Goal: Transaction & Acquisition: Purchase product/service

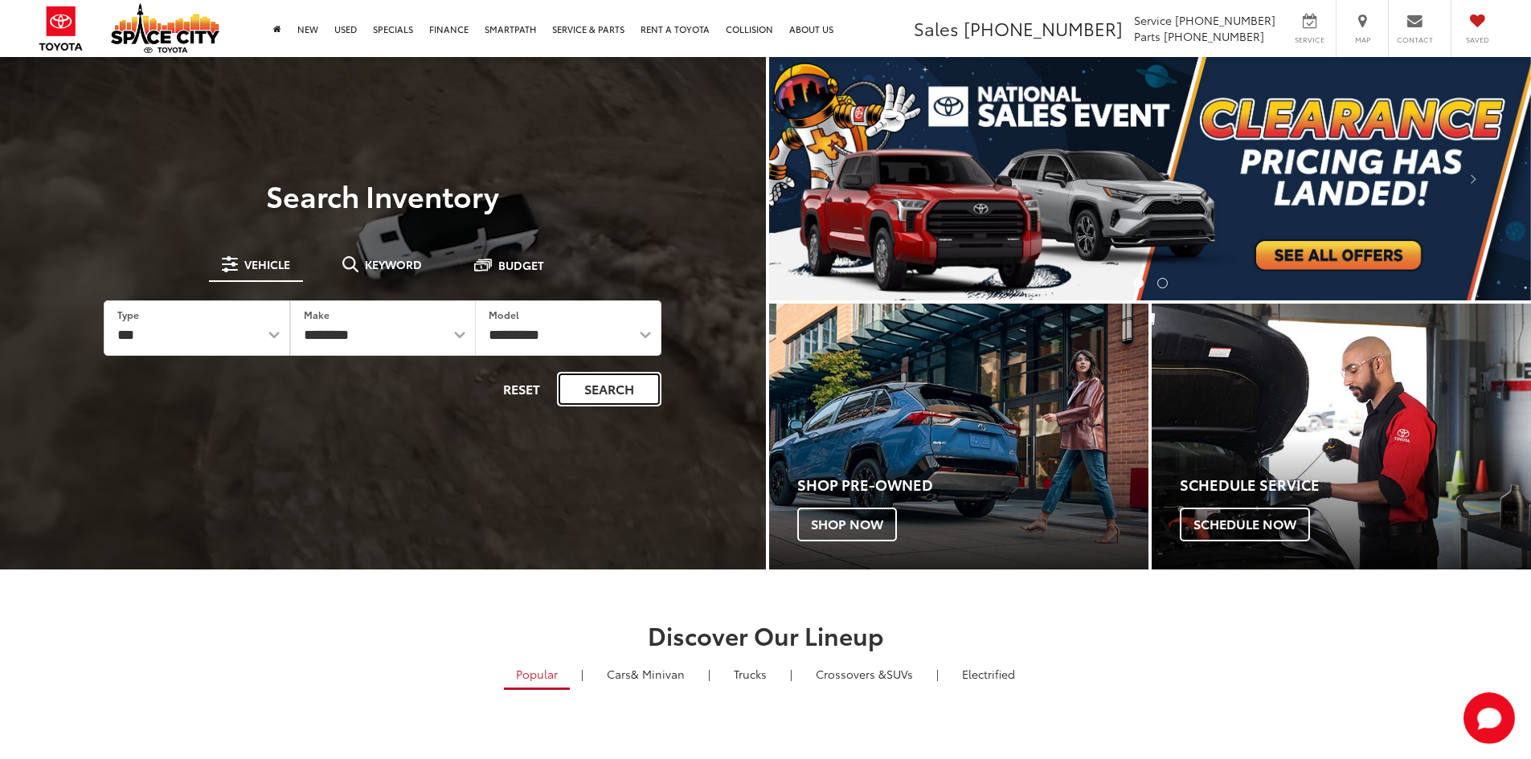
click at [649, 387] on button "Search" at bounding box center [609, 389] width 104 height 35
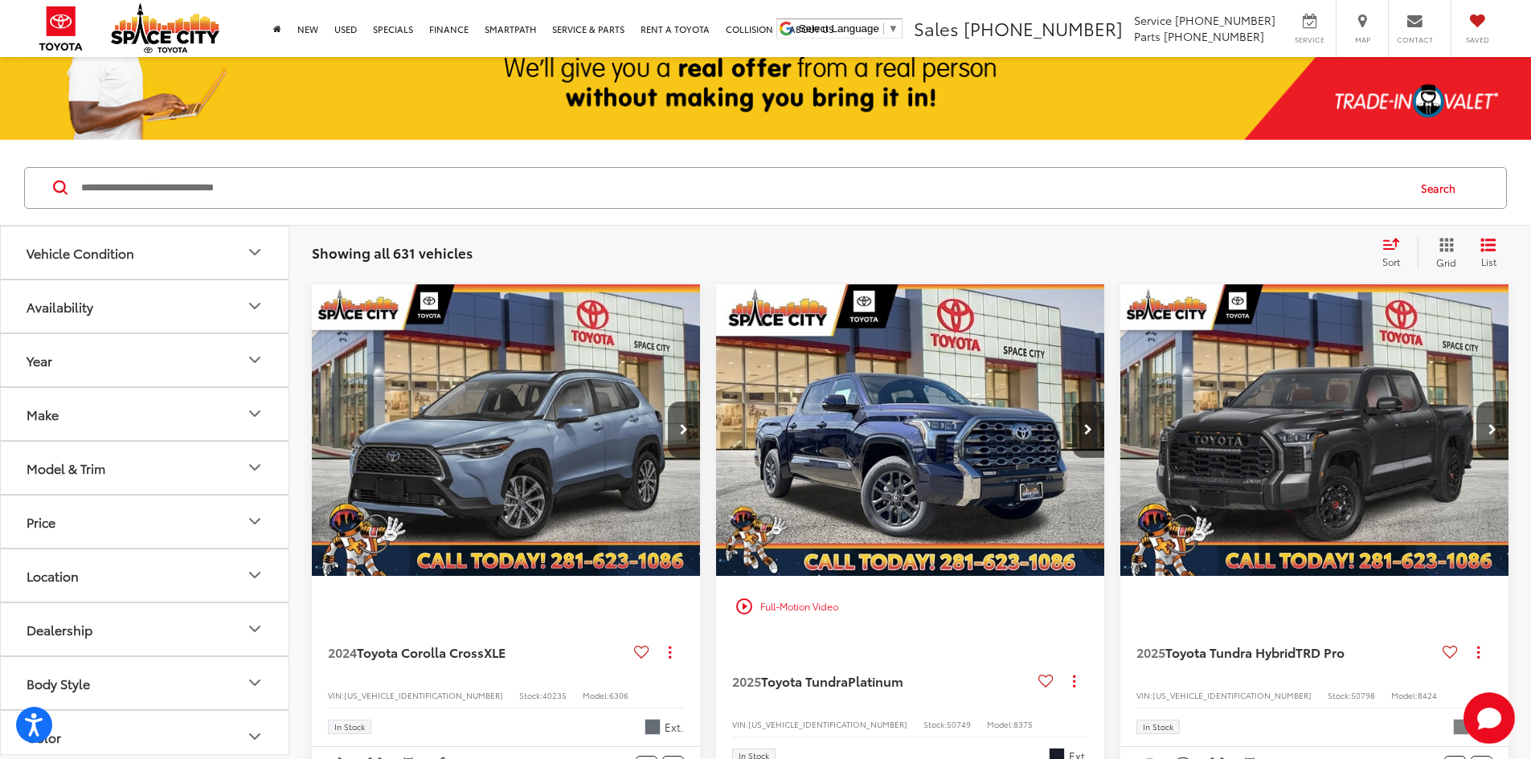
scroll to position [240, 0]
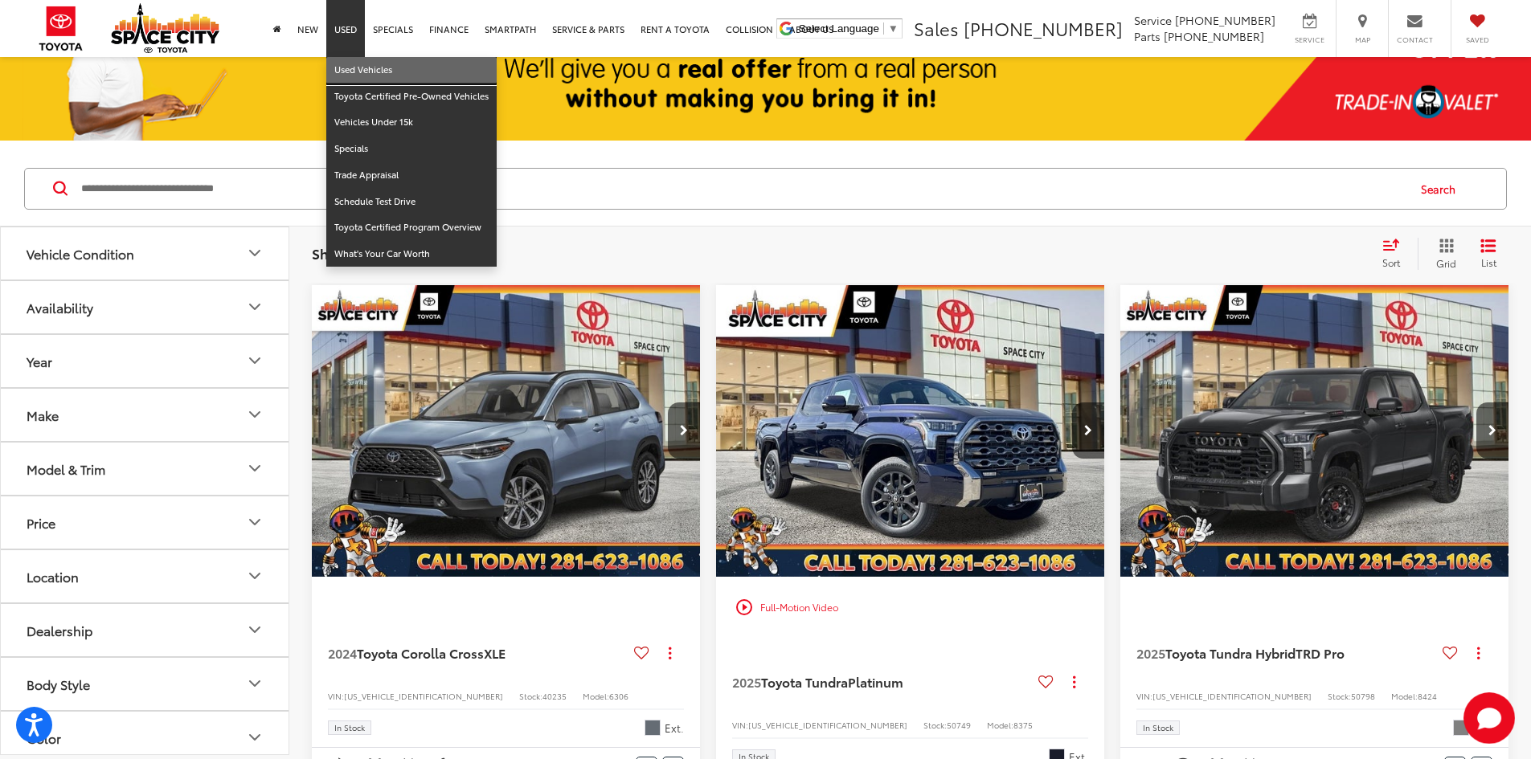
click at [354, 60] on link "Used Vehicles" at bounding box center [411, 70] width 170 height 27
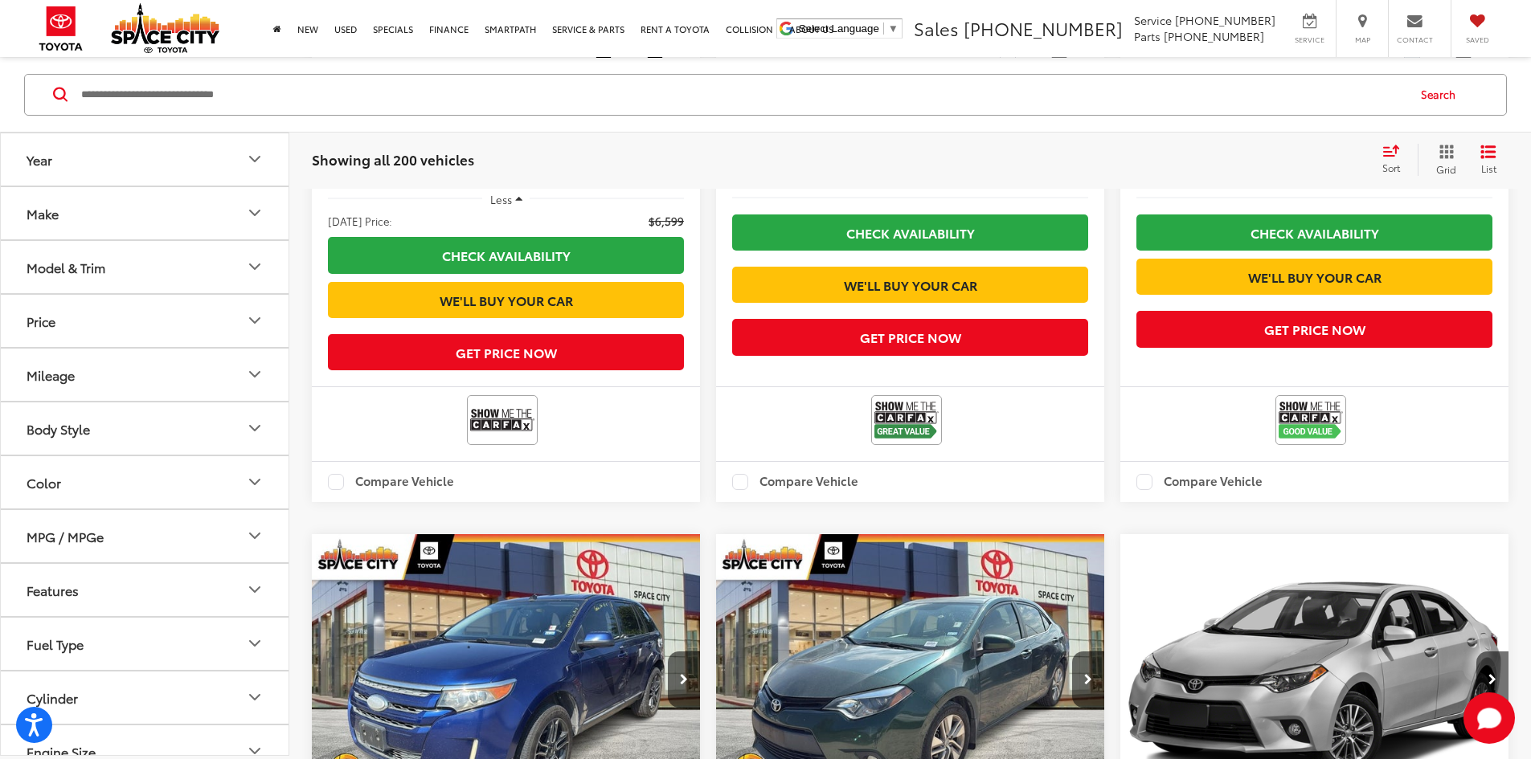
scroll to position [2893, 0]
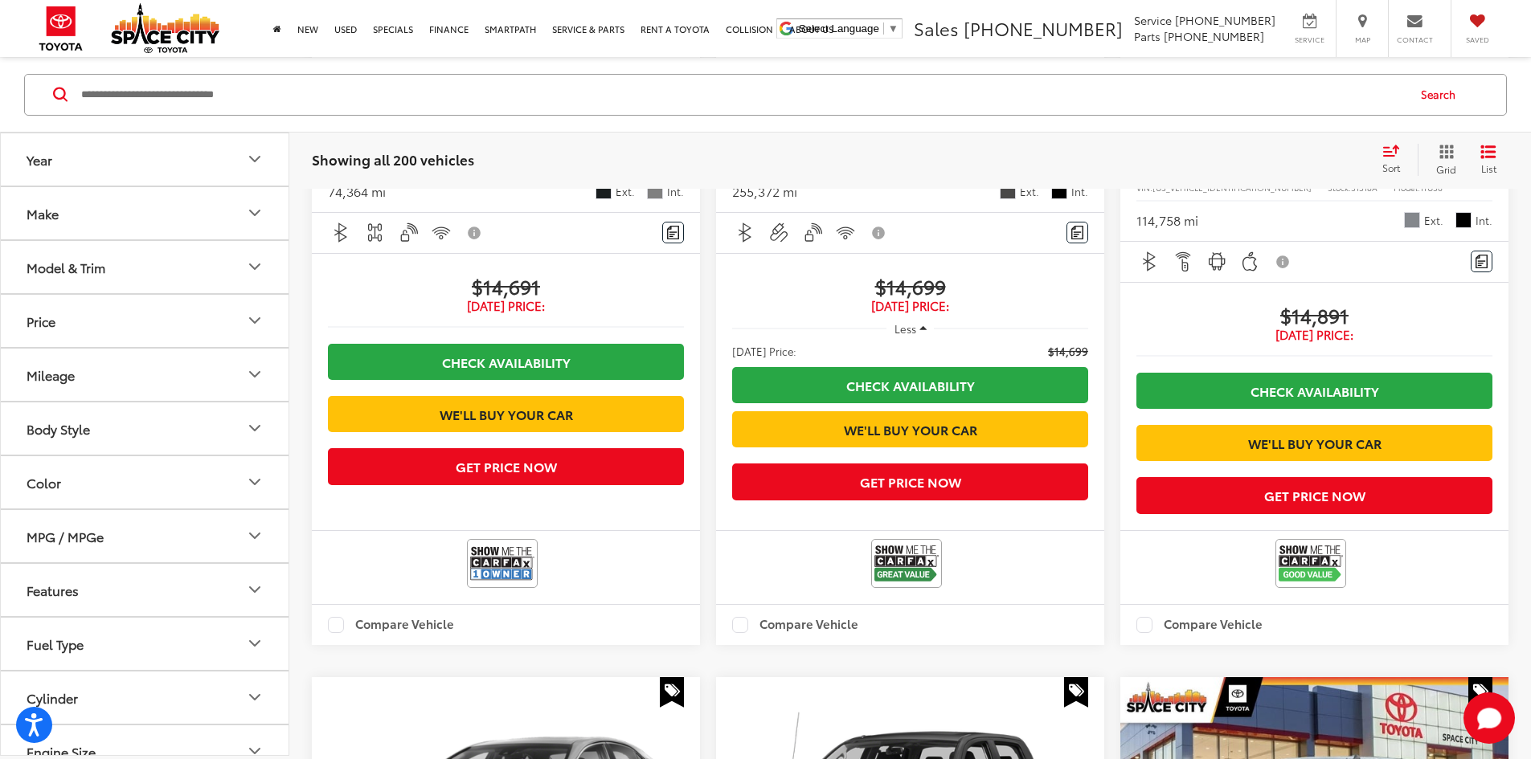
scroll to position [2564, 0]
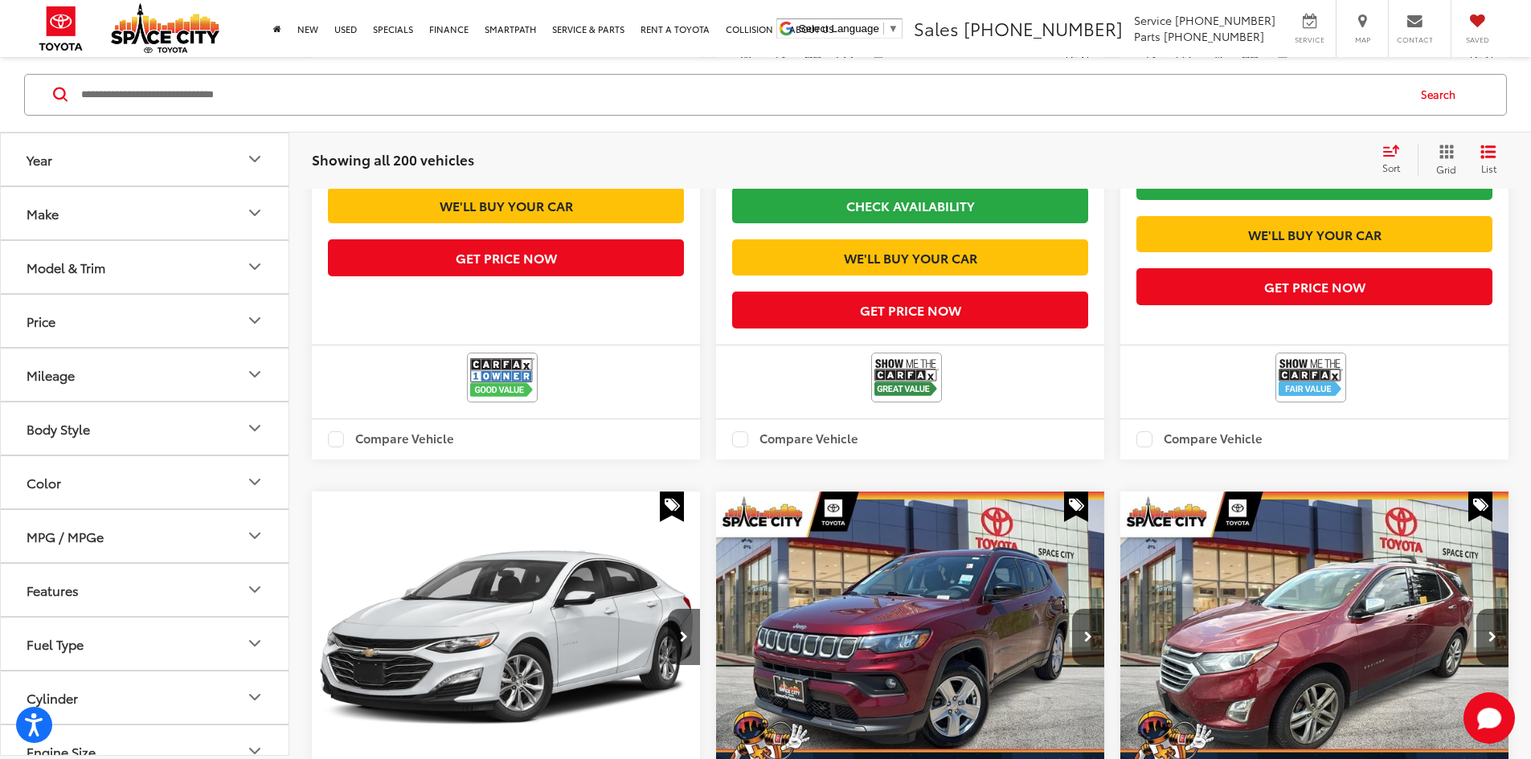
scroll to position [2812, 0]
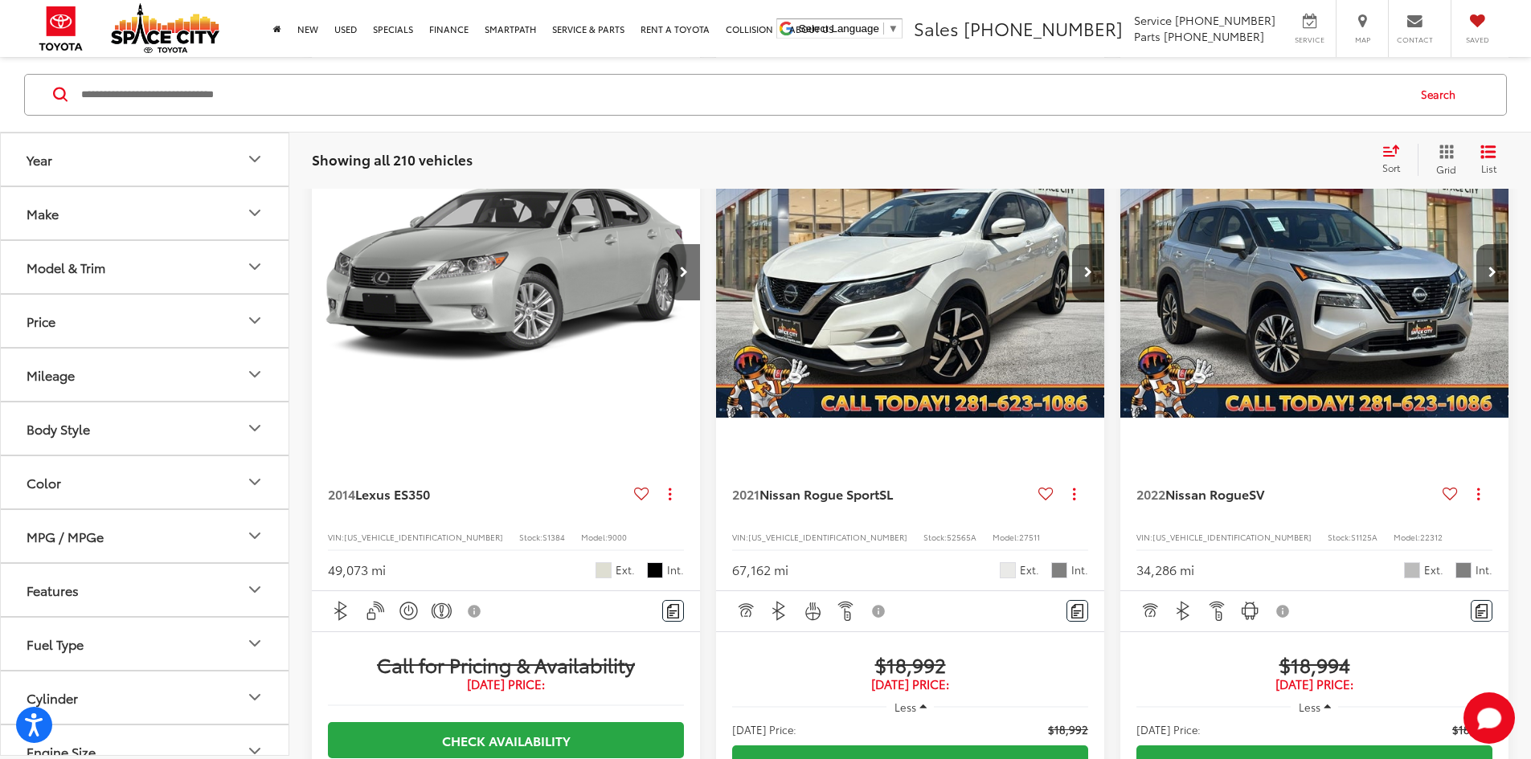
scroll to position [1118, 0]
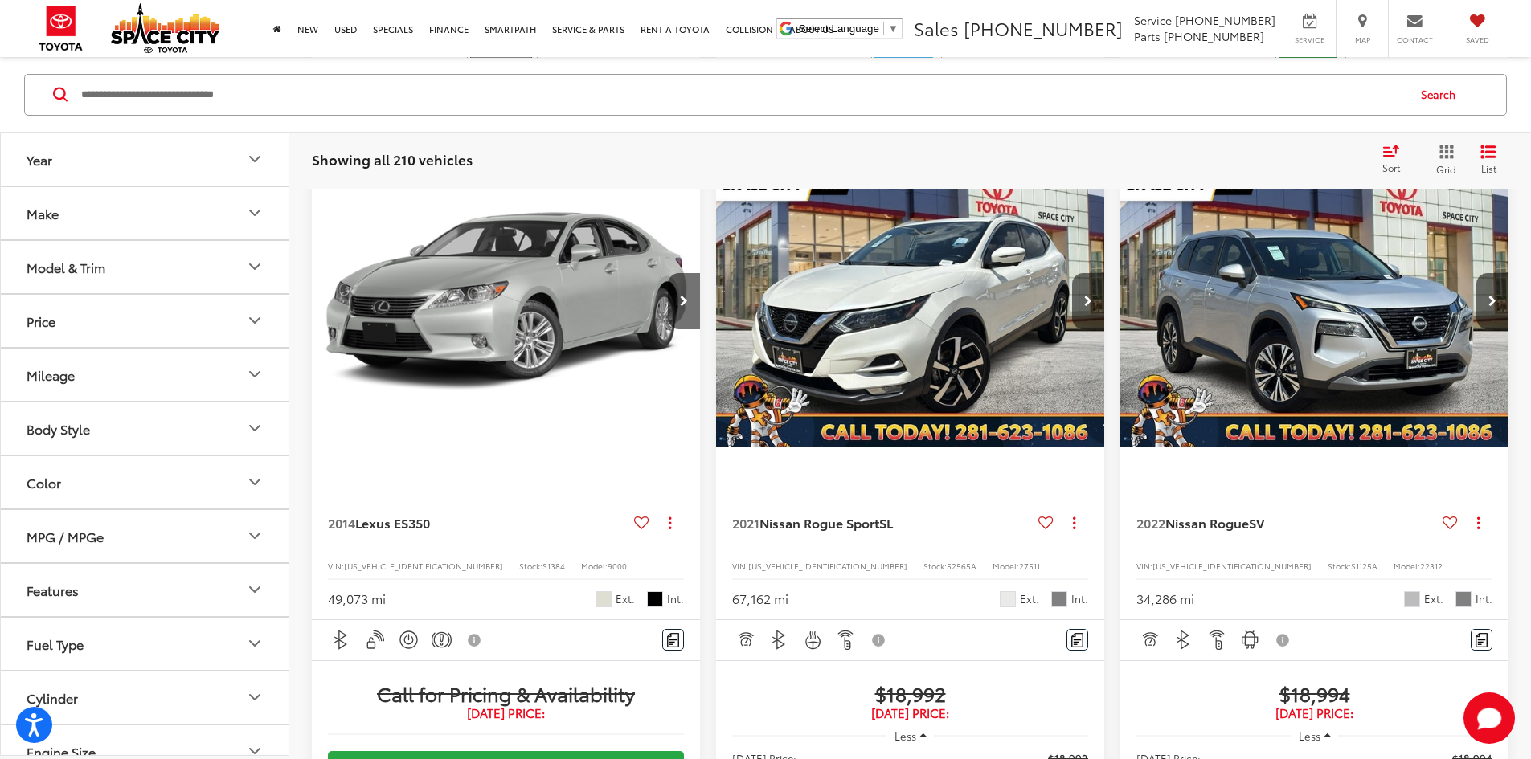
click at [716, 479] on div "2021 Nissan Rogue Sport SL Copy Link Share Print View Details VIN: JN1BJ1CV6MW3…" at bounding box center [910, 549] width 388 height 141
click at [759, 513] on span "Nissan Rogue Sport" at bounding box center [819, 522] width 120 height 18
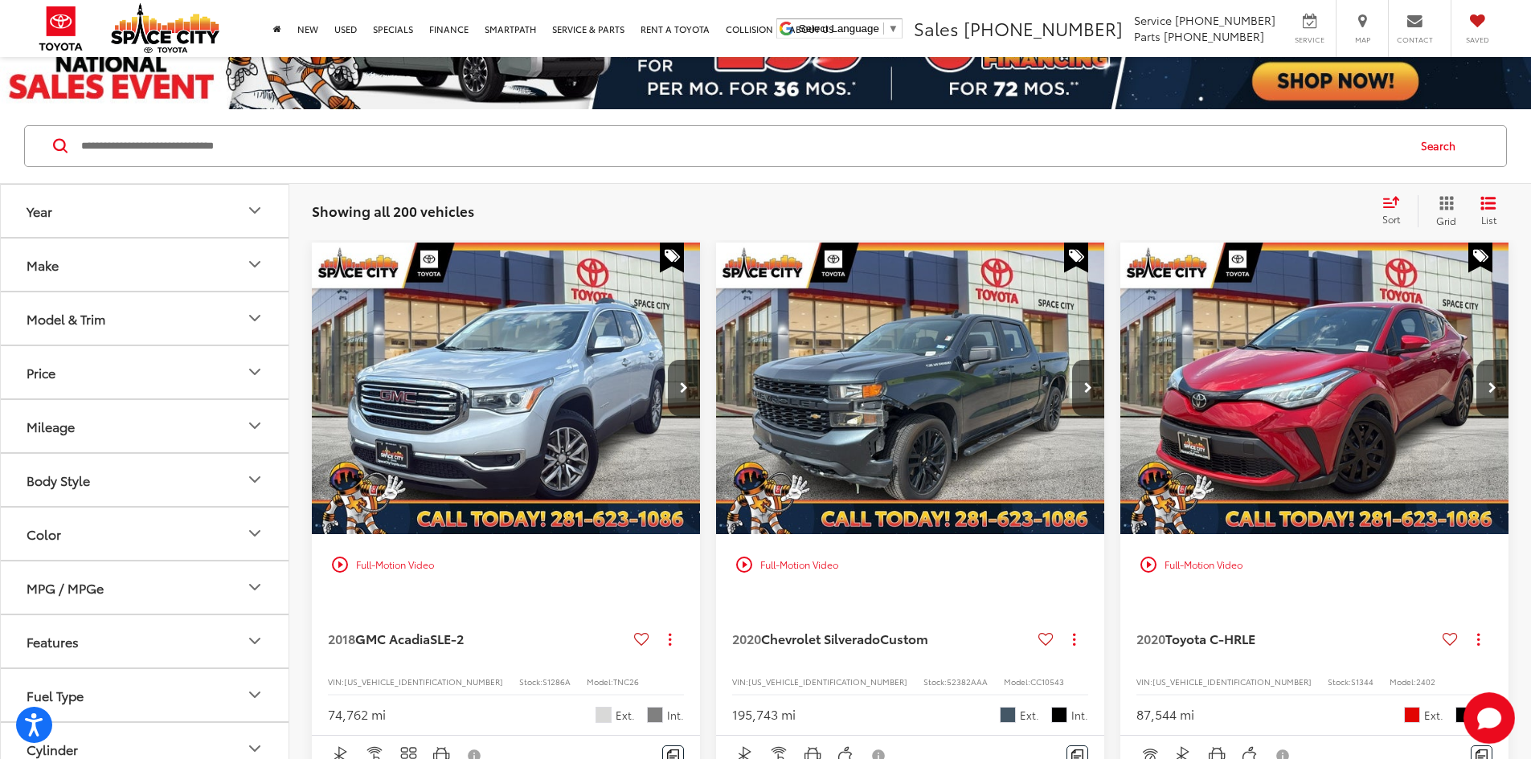
scroll to position [73, 0]
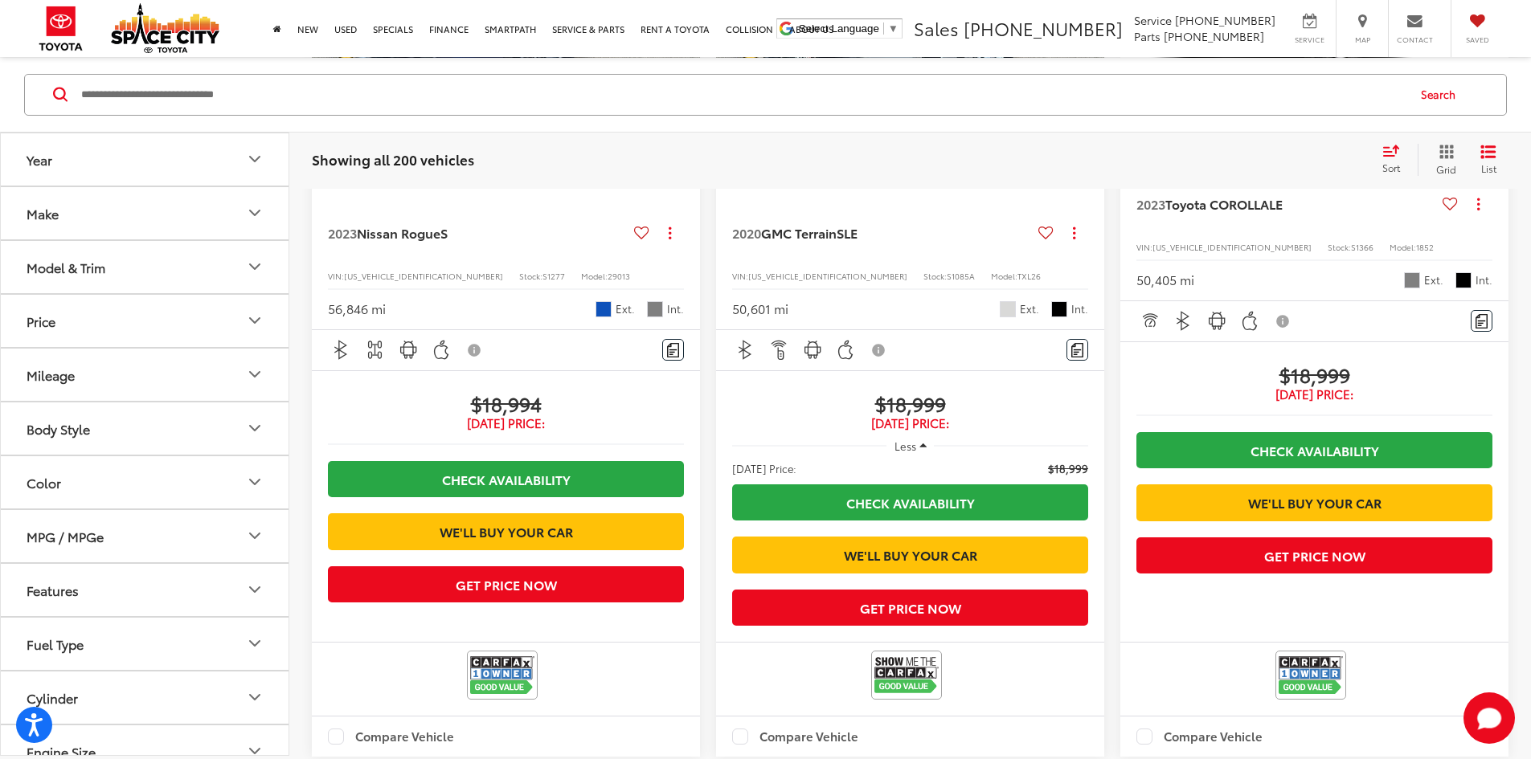
scroll to position [2491, 0]
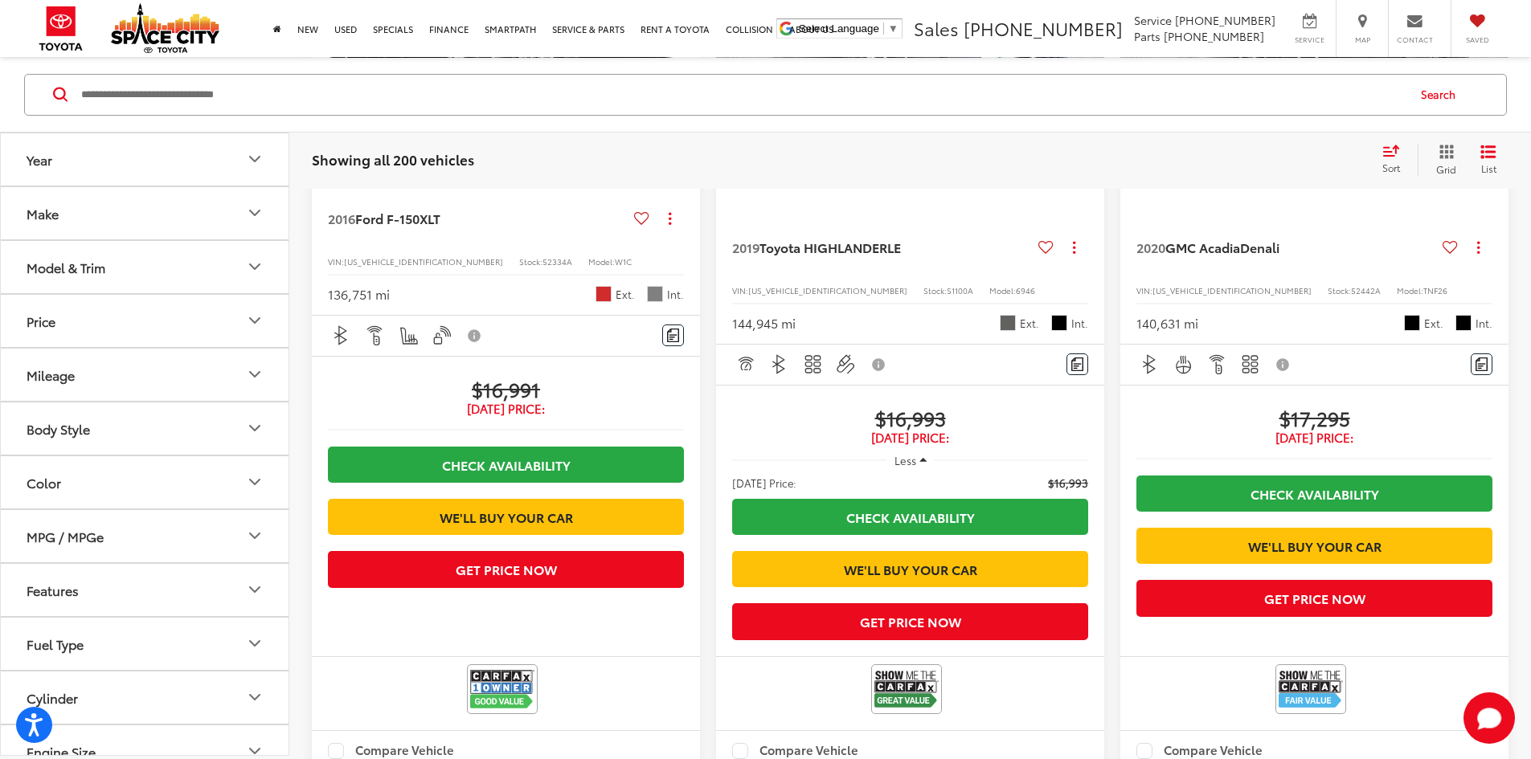
scroll to position [2484, 0]
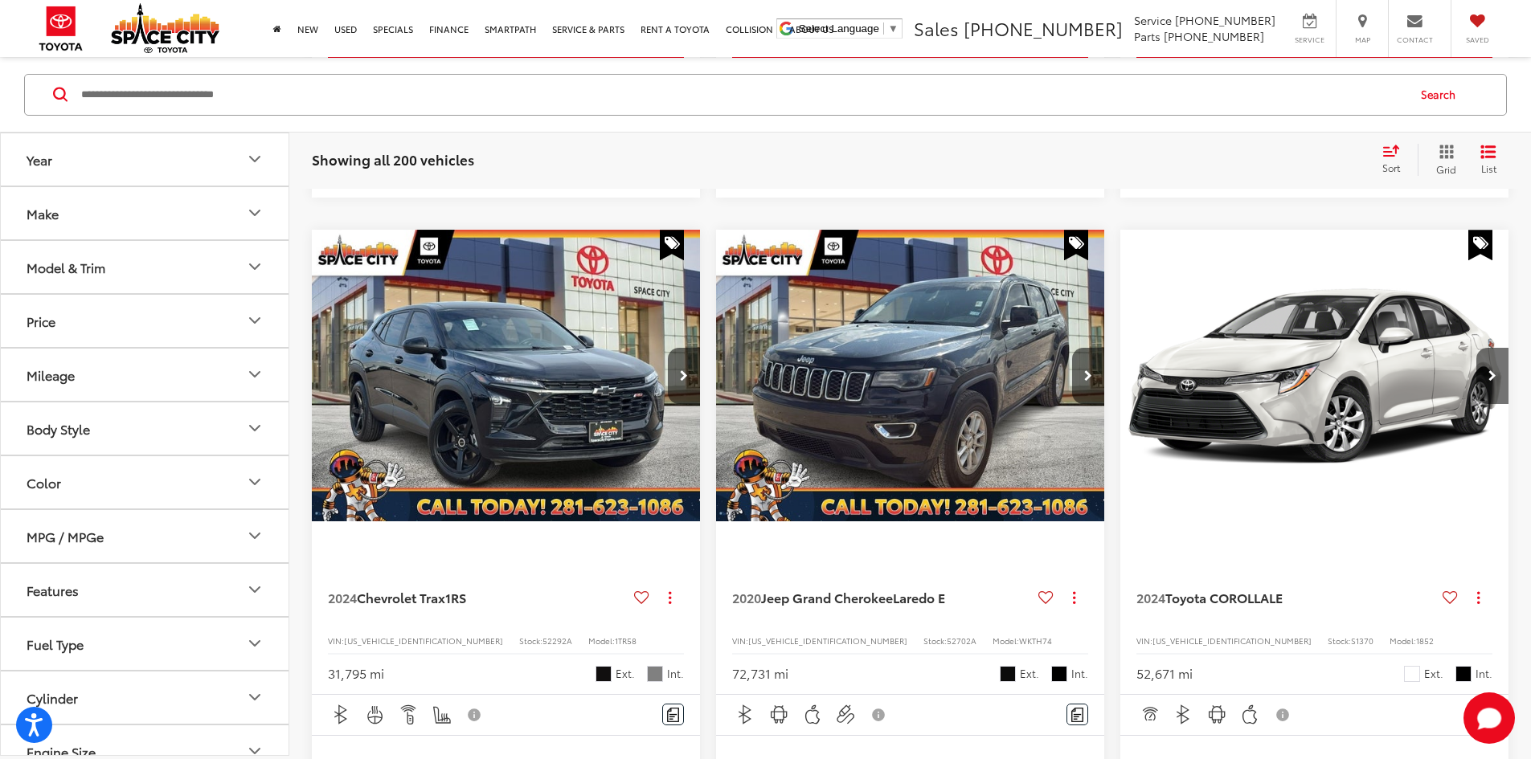
scroll to position [1066, 0]
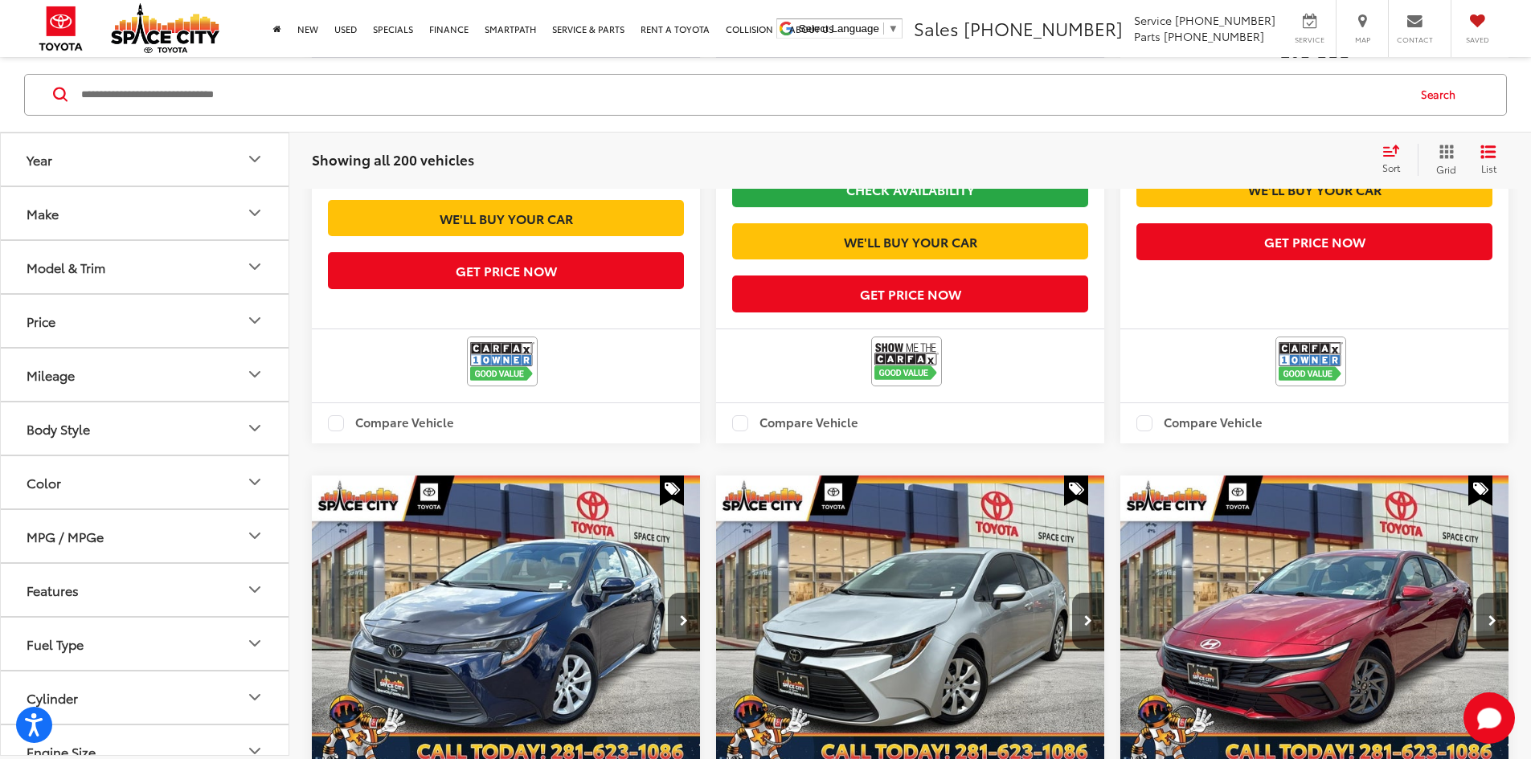
scroll to position [2564, 0]
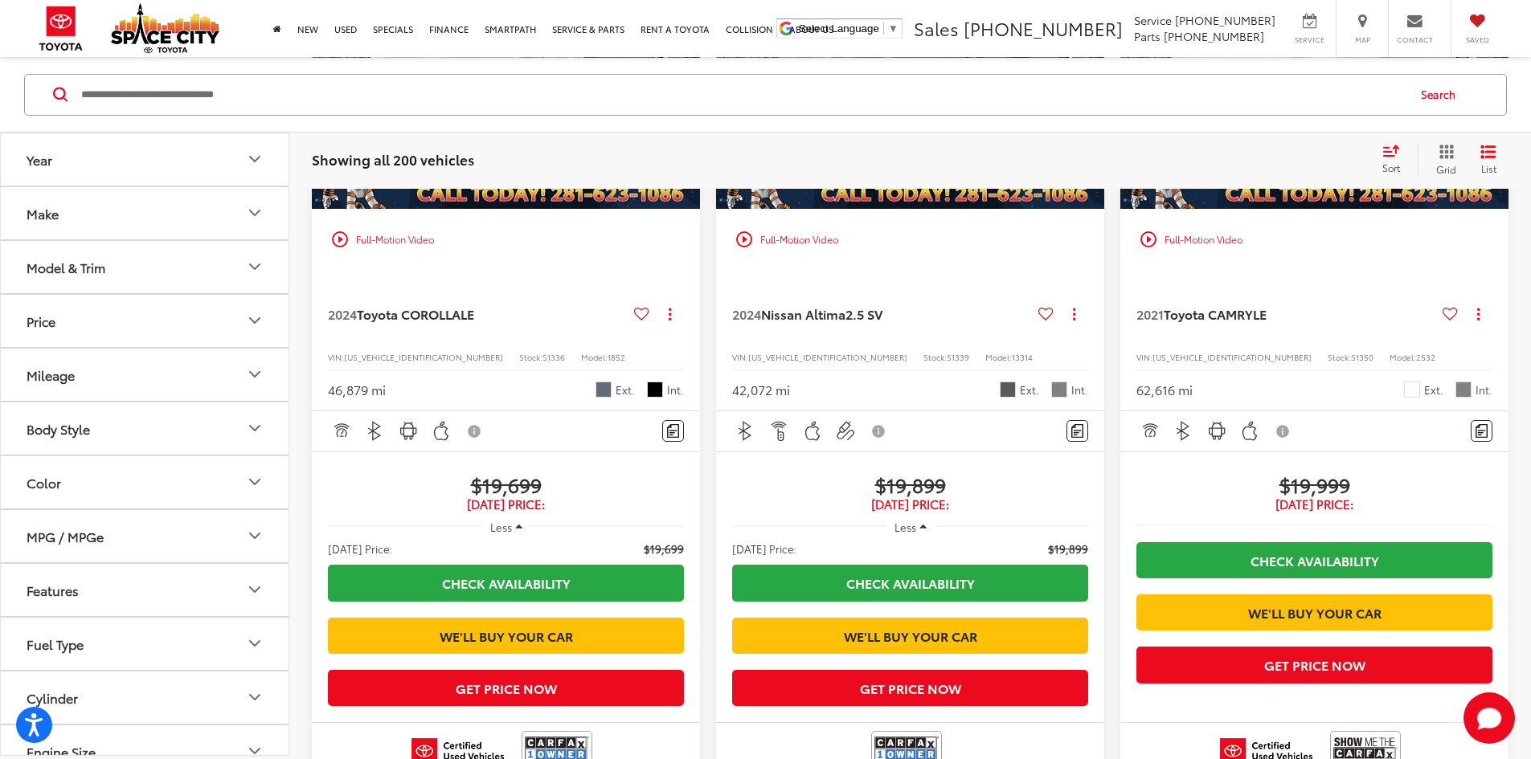
scroll to position [2484, 0]
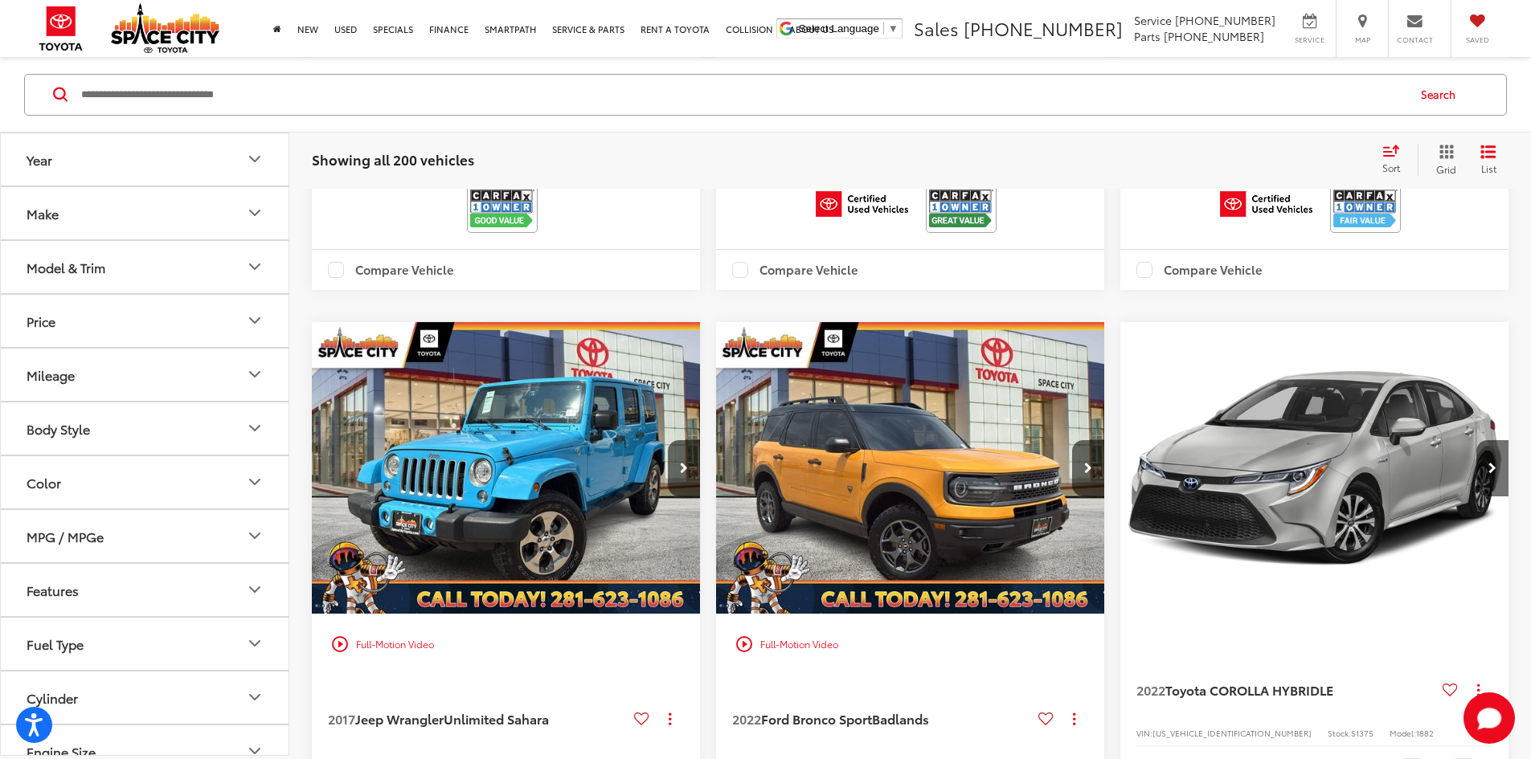
scroll to position [1118, 0]
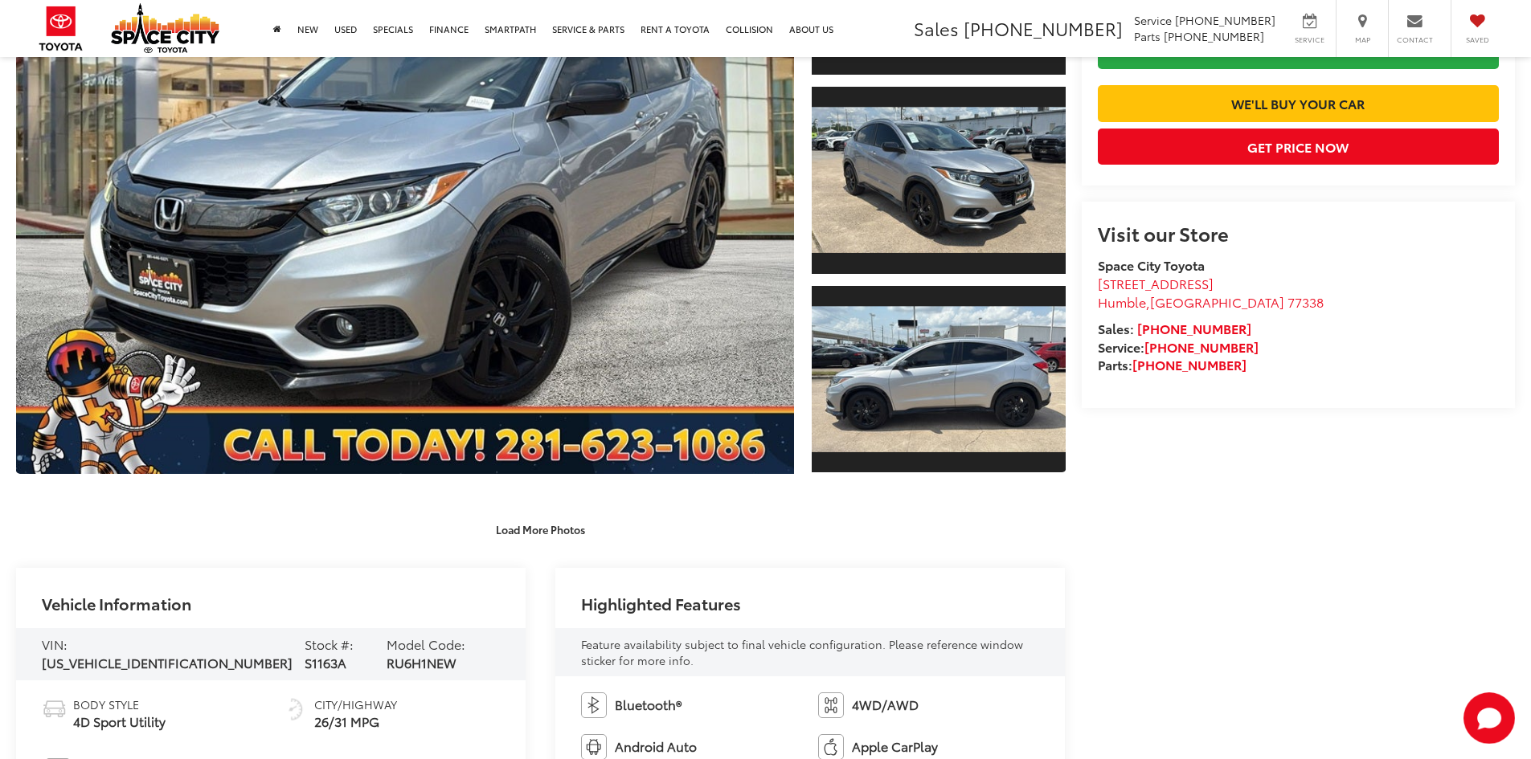
scroll to position [241, 0]
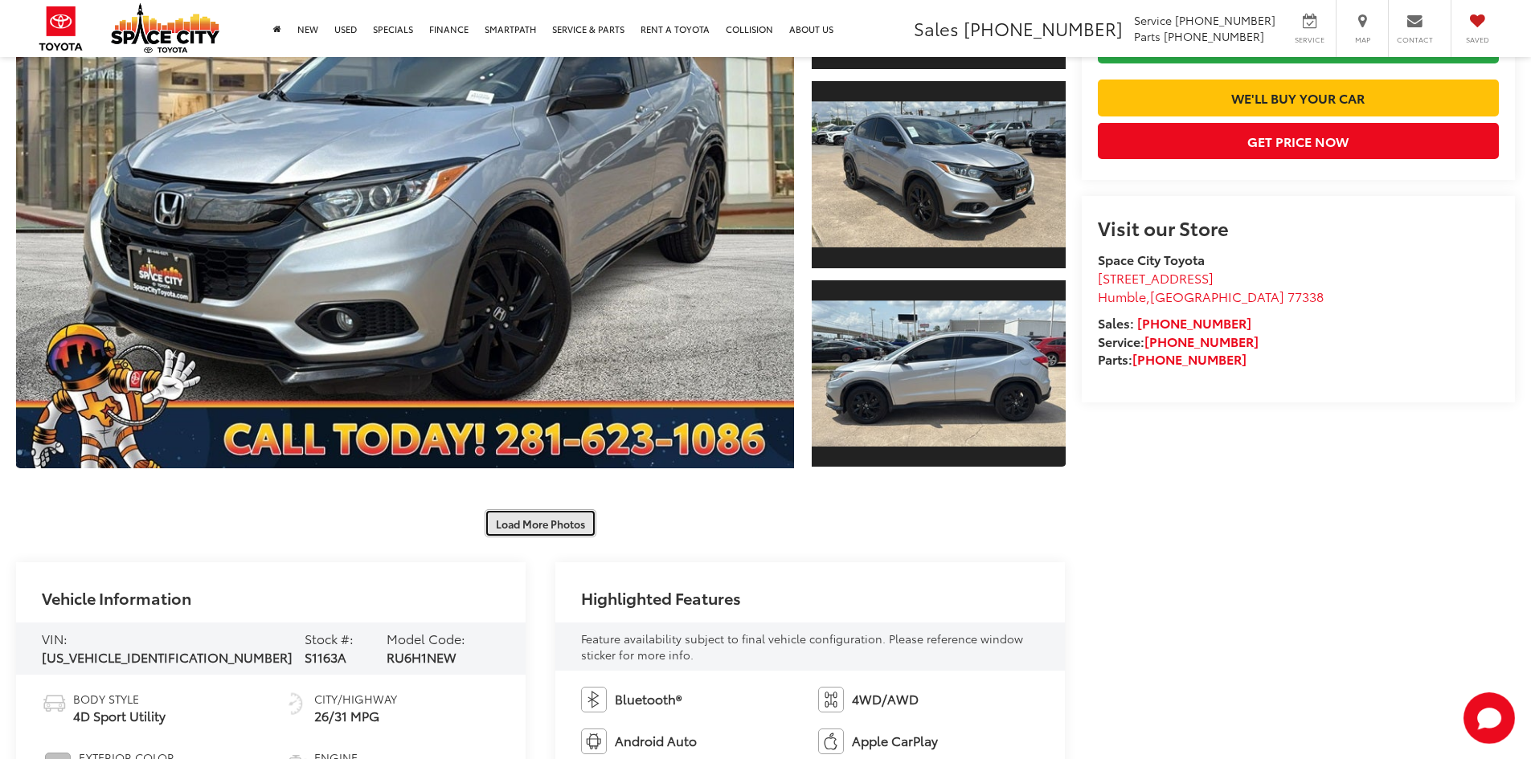
click at [574, 535] on div "Load More Photos" at bounding box center [540, 515] width 1049 height 45
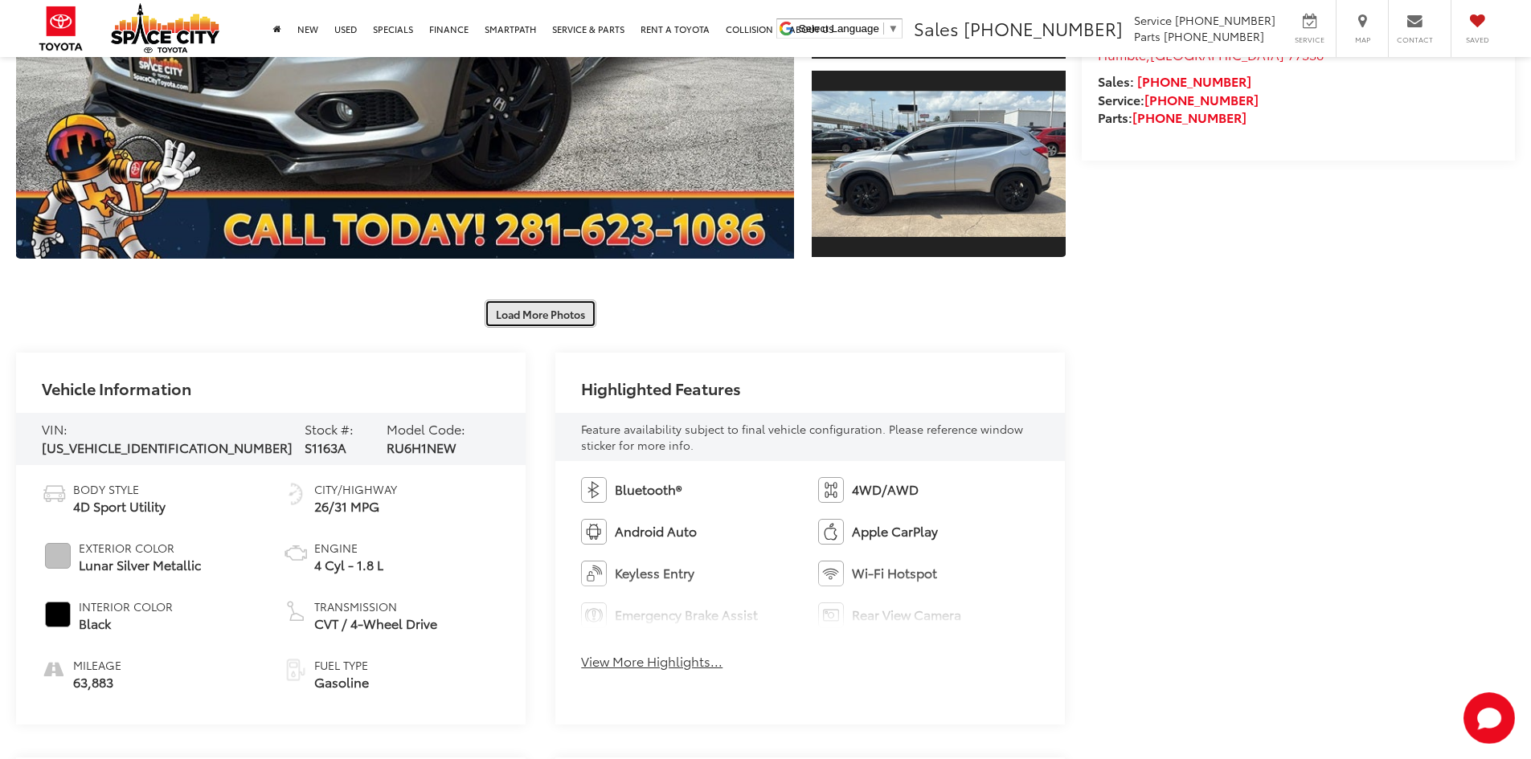
scroll to position [562, 0]
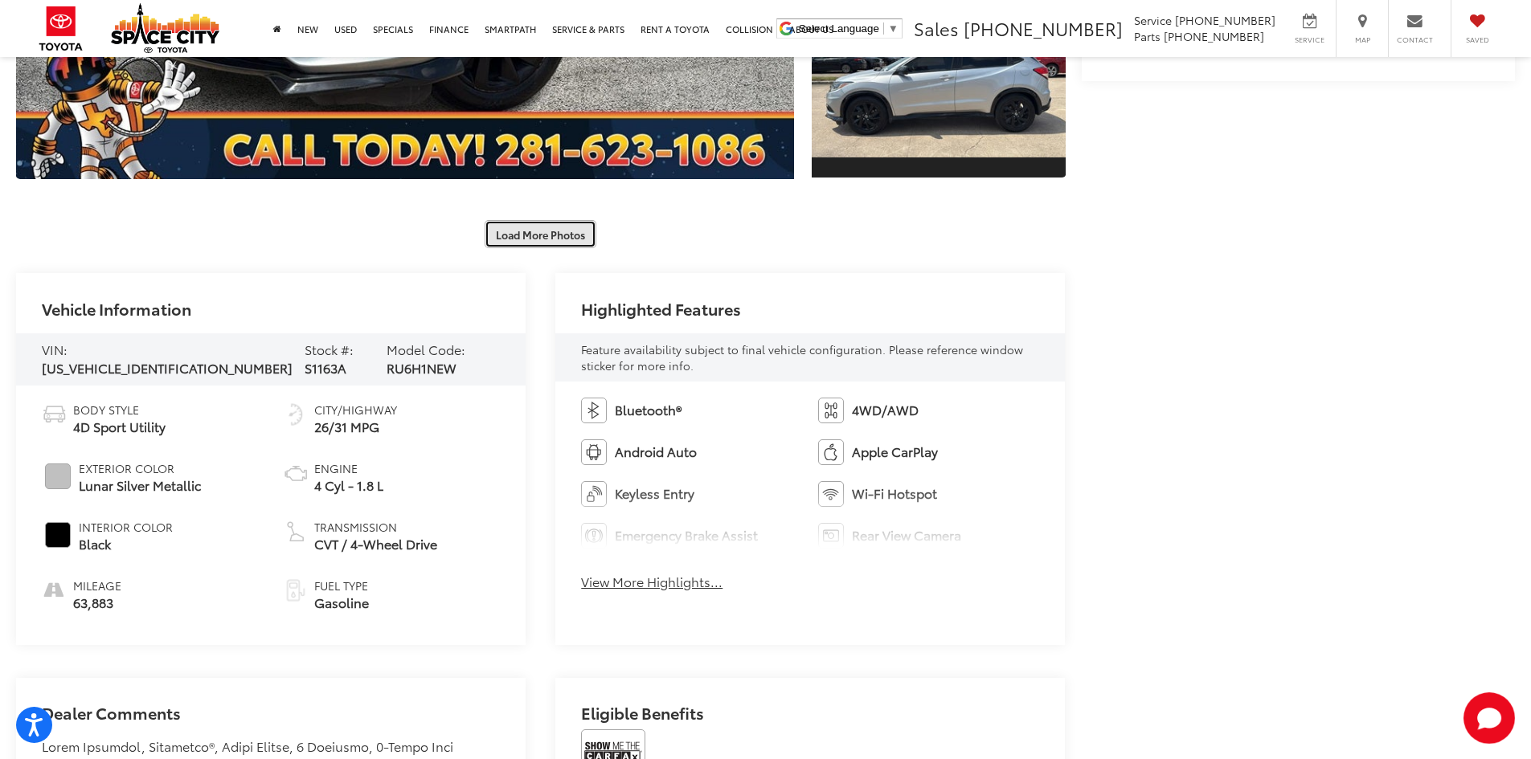
click at [551, 231] on button "Load More Photos" at bounding box center [541, 234] width 112 height 28
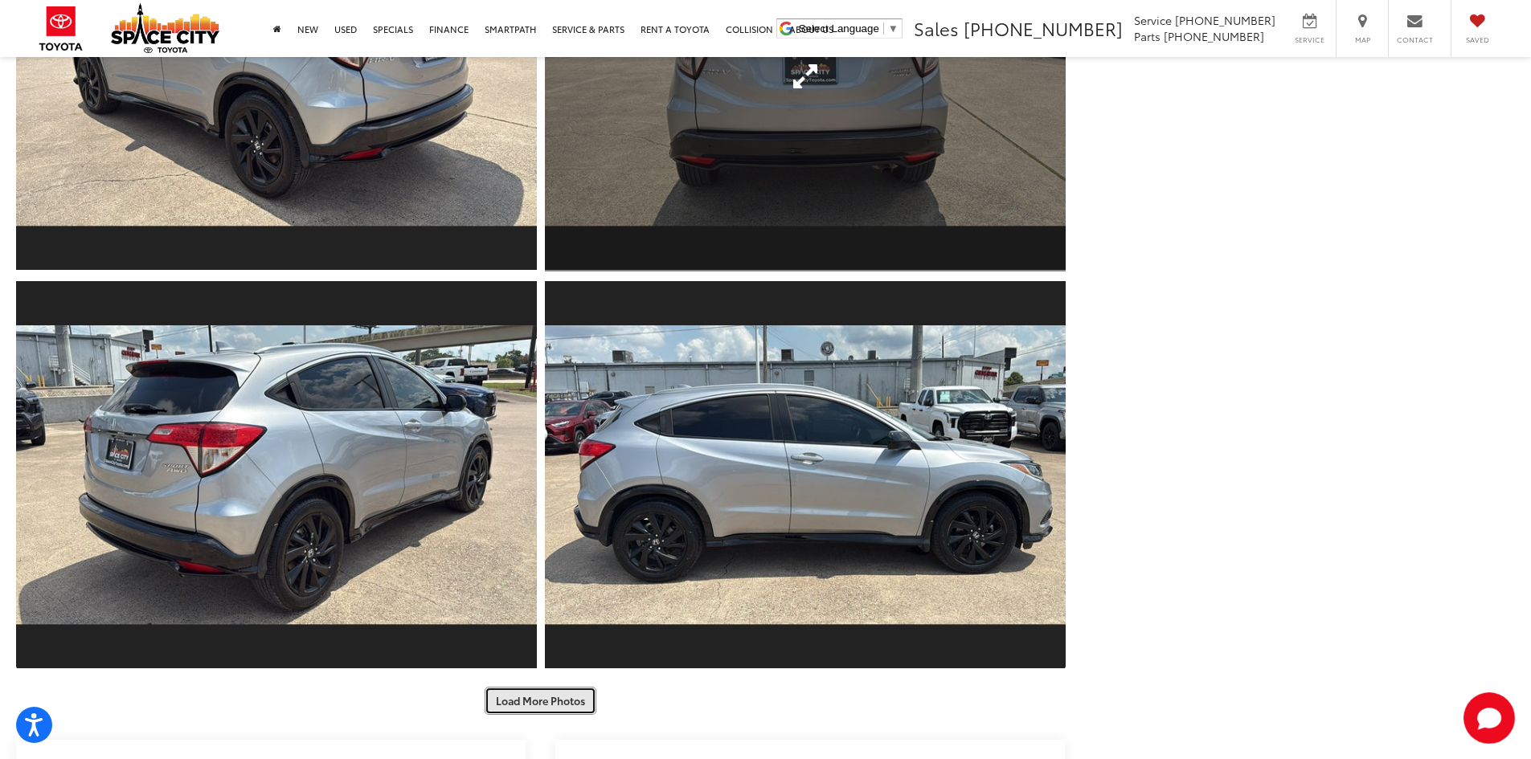
scroll to position [1125, 0]
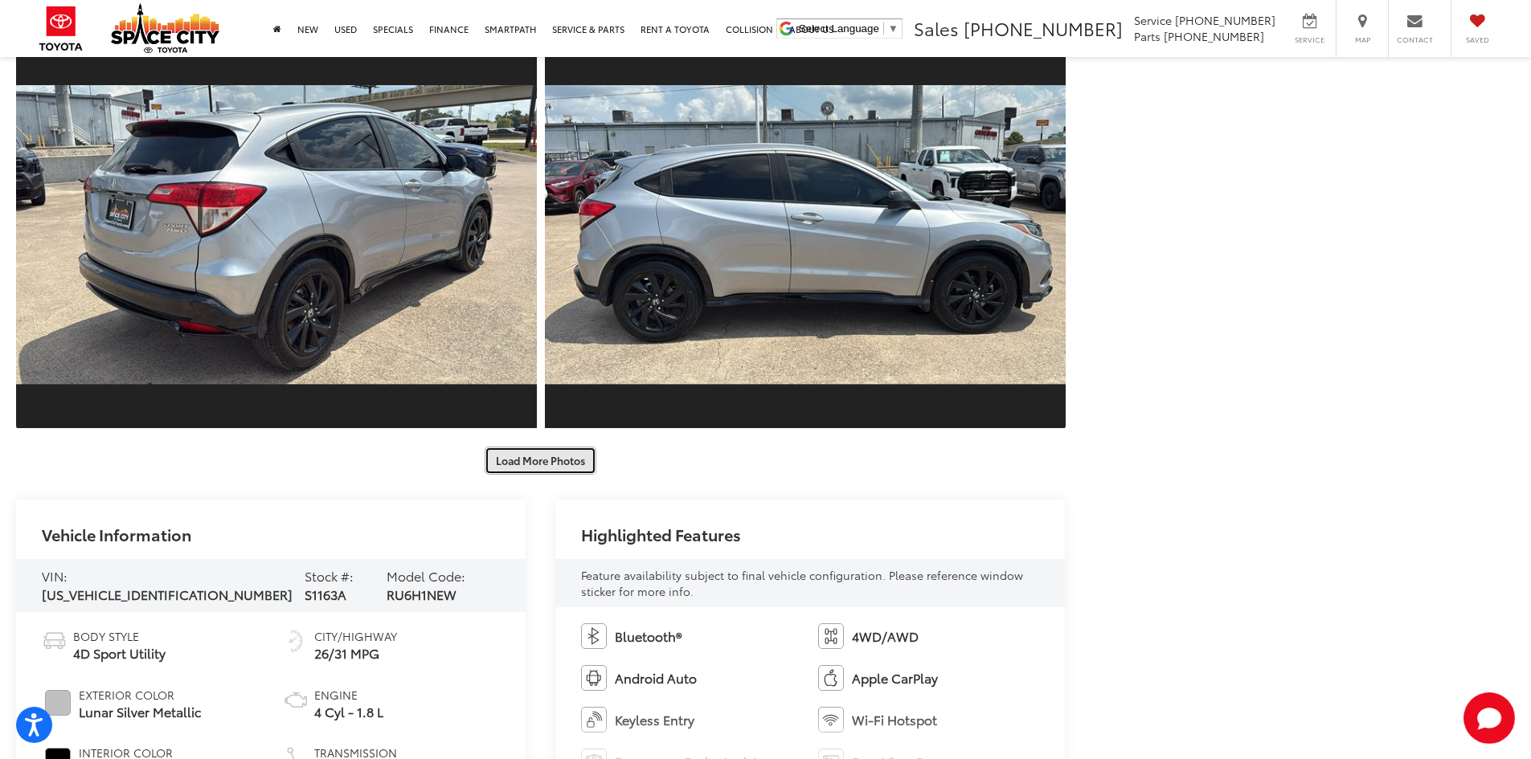
click at [573, 450] on button "Load More Photos" at bounding box center [541, 461] width 112 height 28
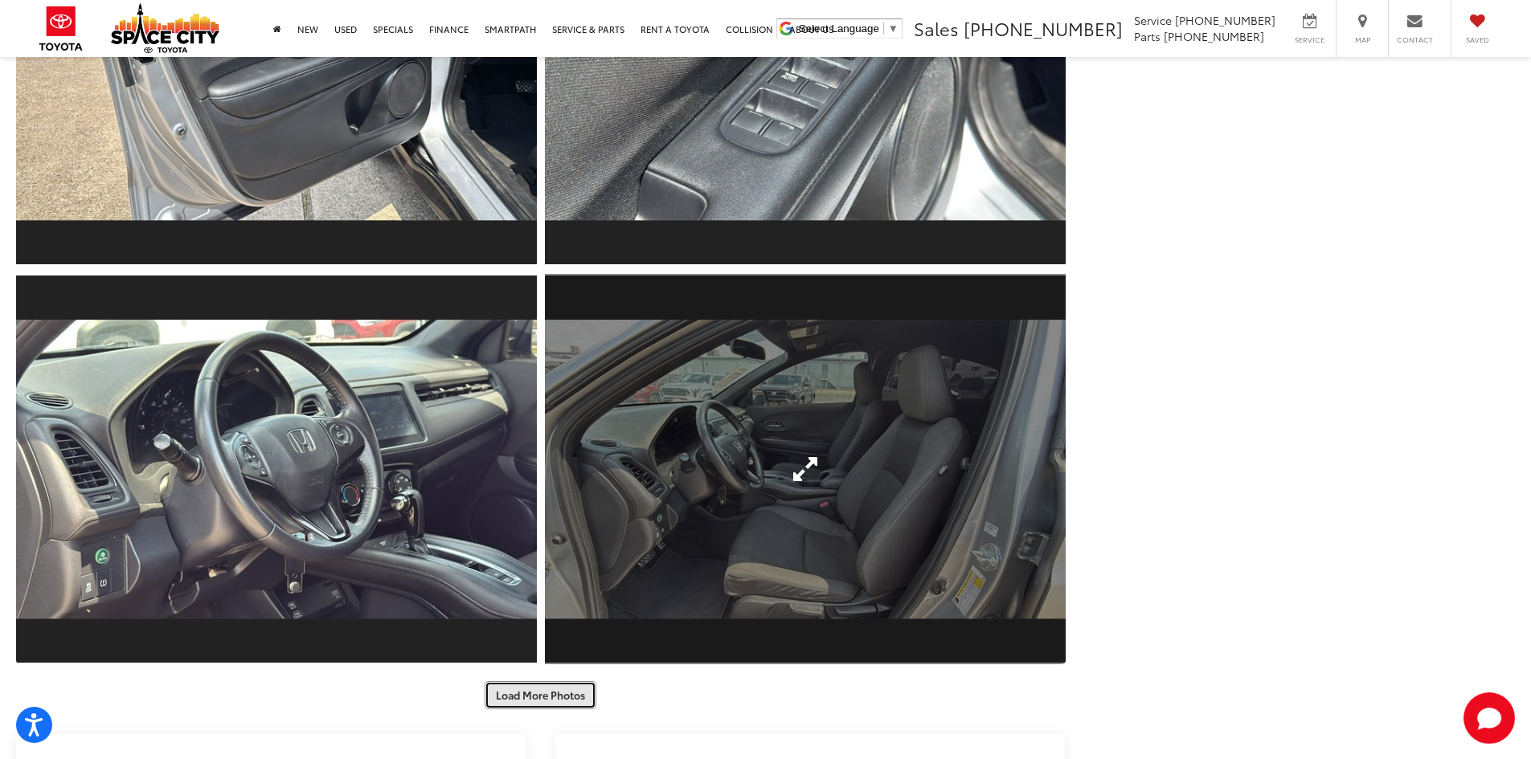
scroll to position [1929, 0]
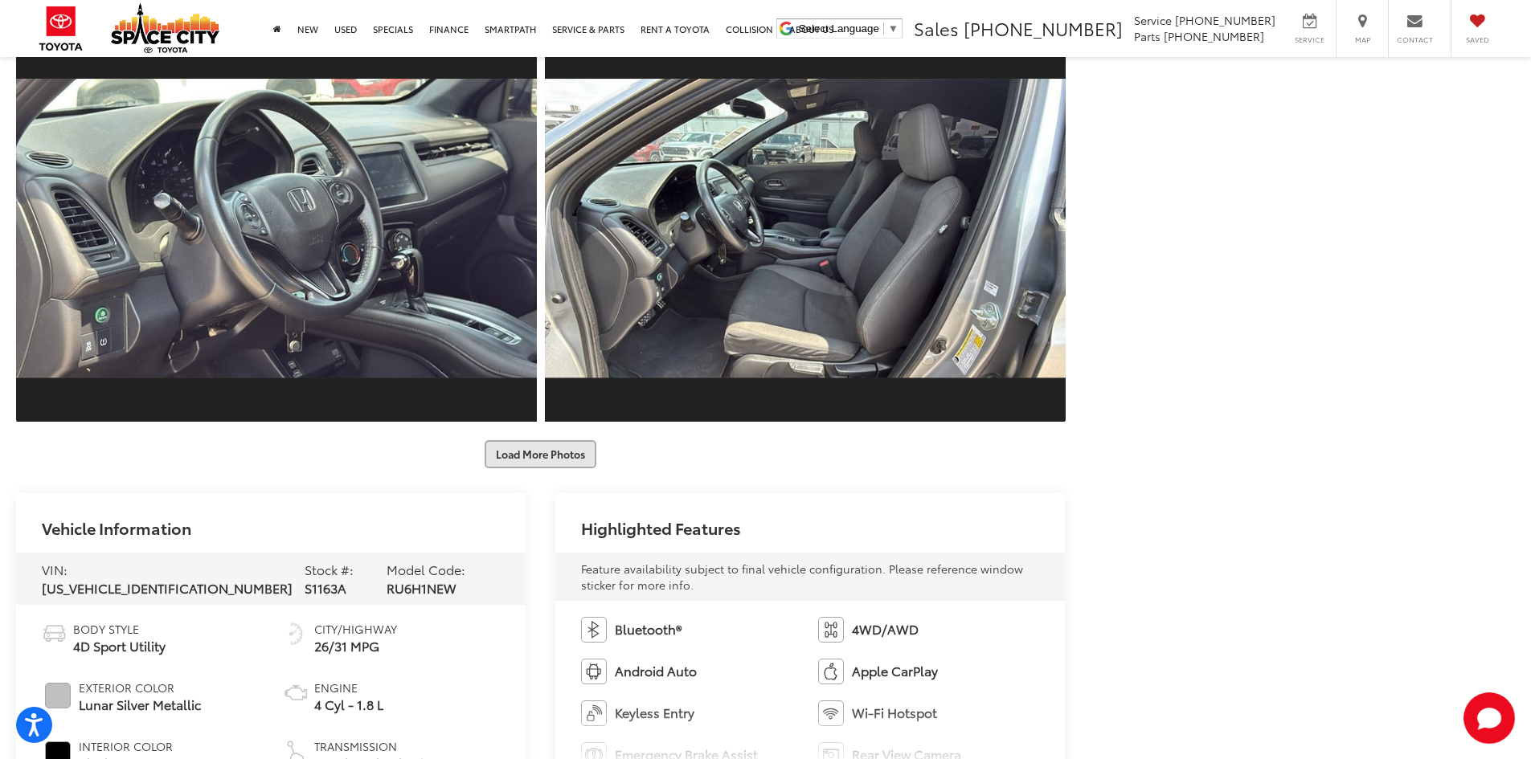
click at [556, 459] on button "Load More Photos" at bounding box center [541, 454] width 112 height 28
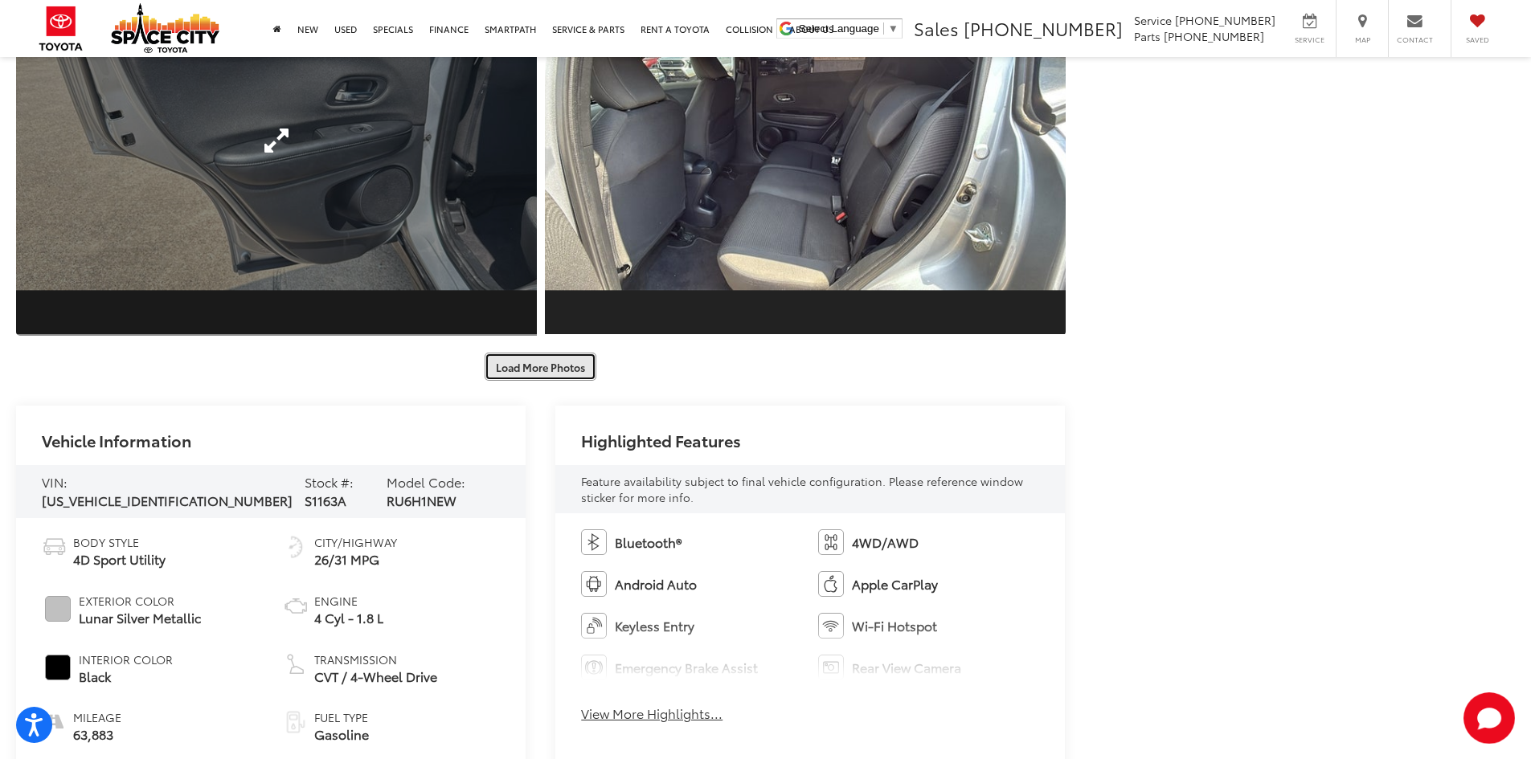
scroll to position [2571, 0]
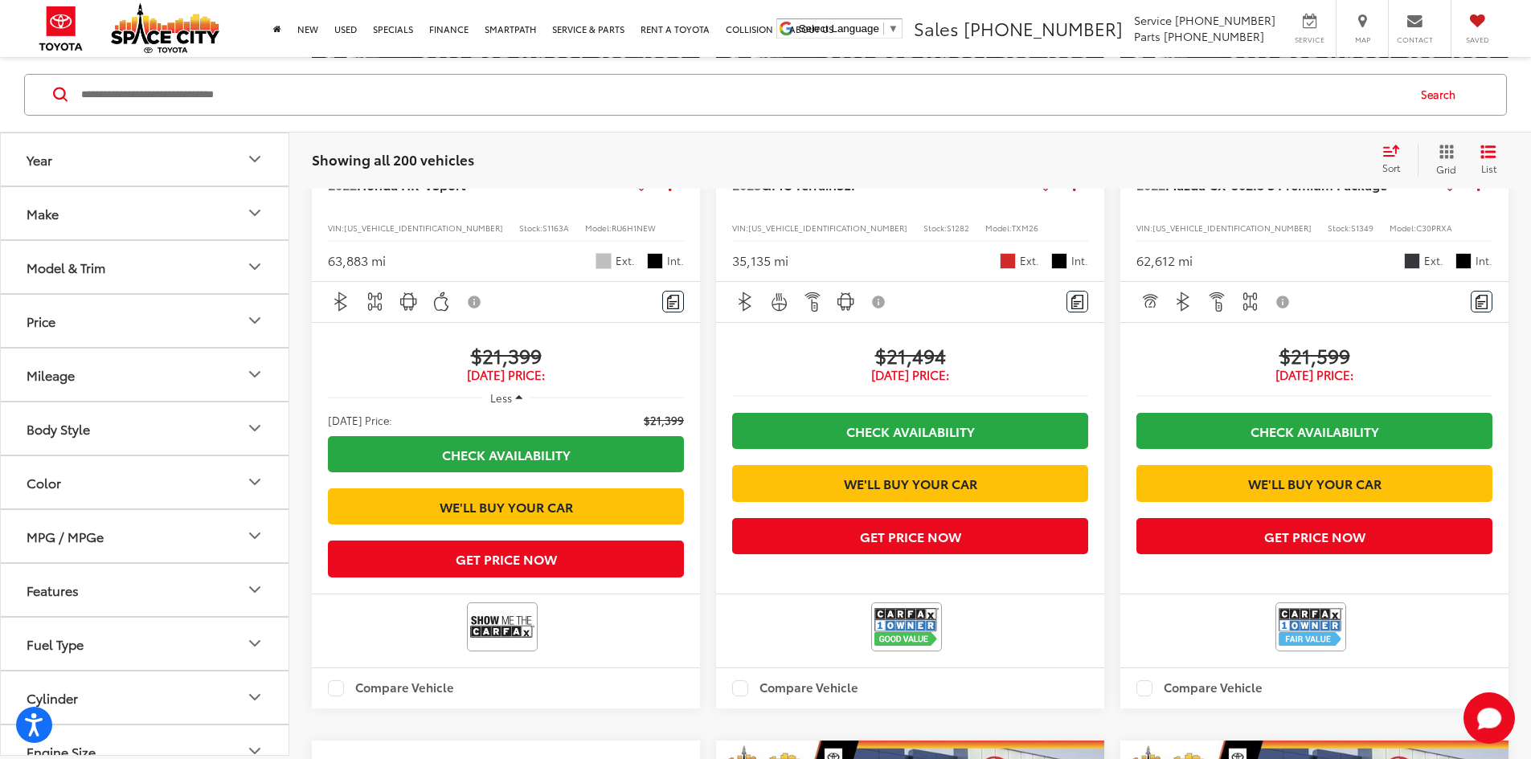
scroll to position [2564, 0]
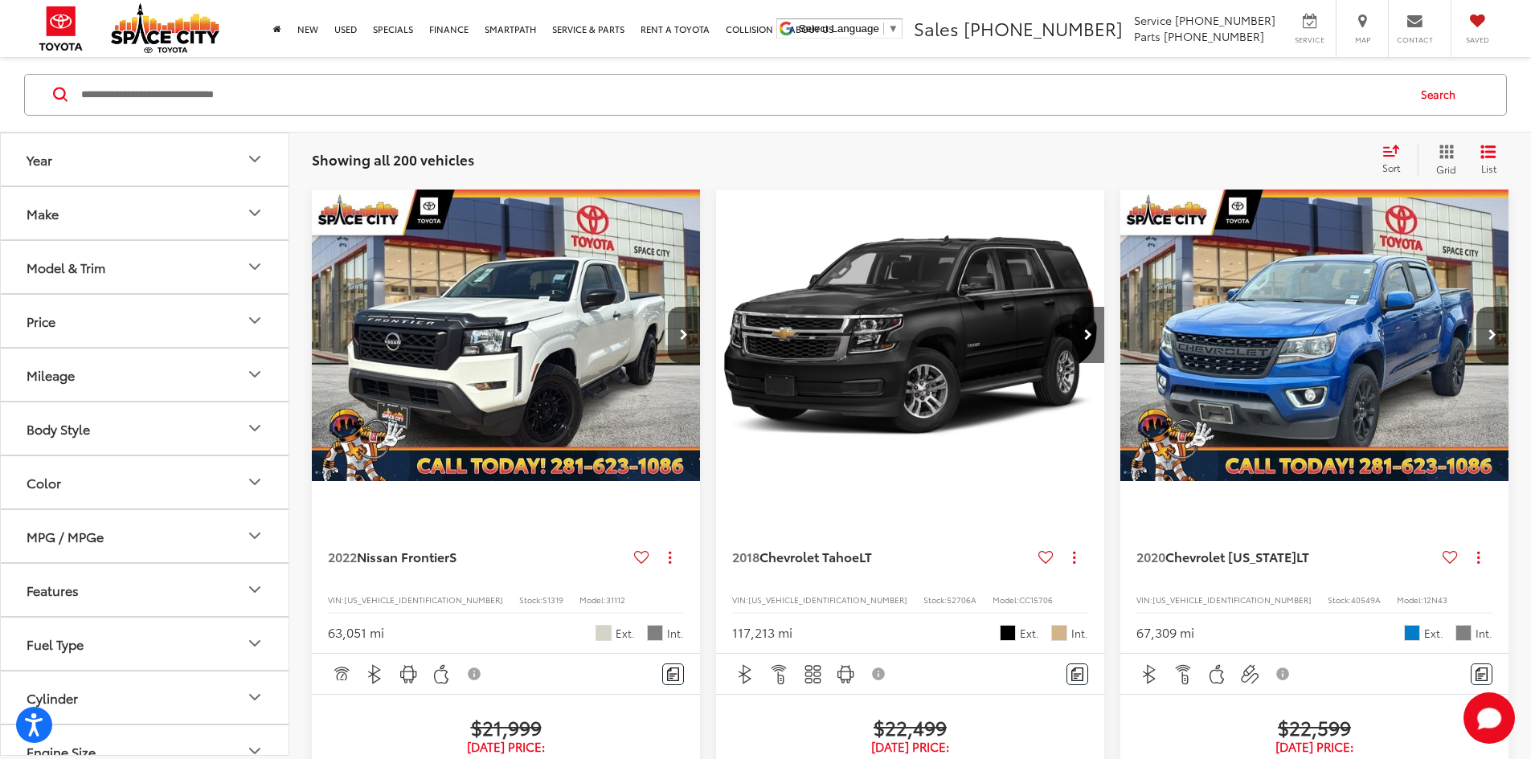
scroll to position [153, 0]
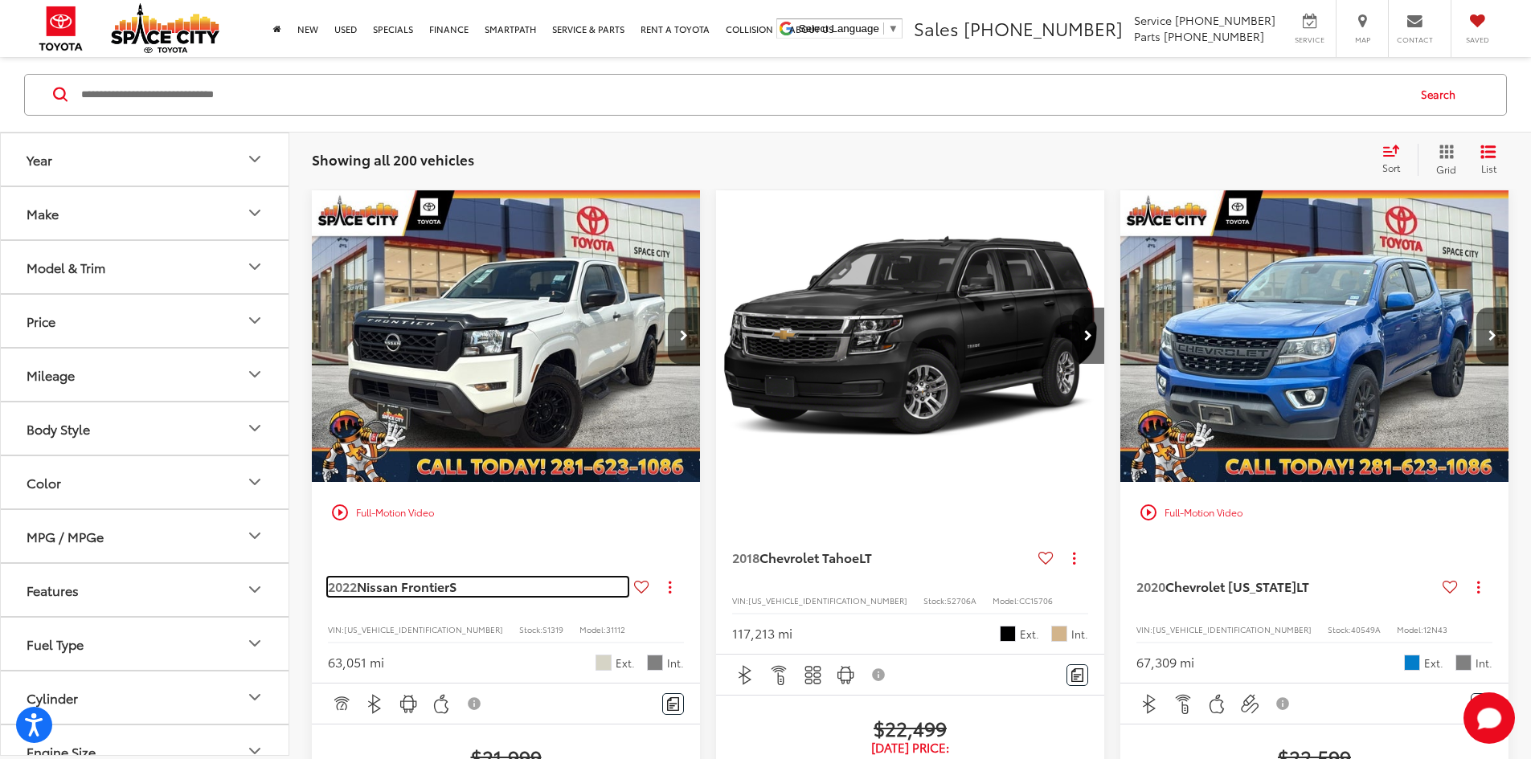
click at [436, 577] on span "Nissan Frontier" at bounding box center [403, 586] width 92 height 18
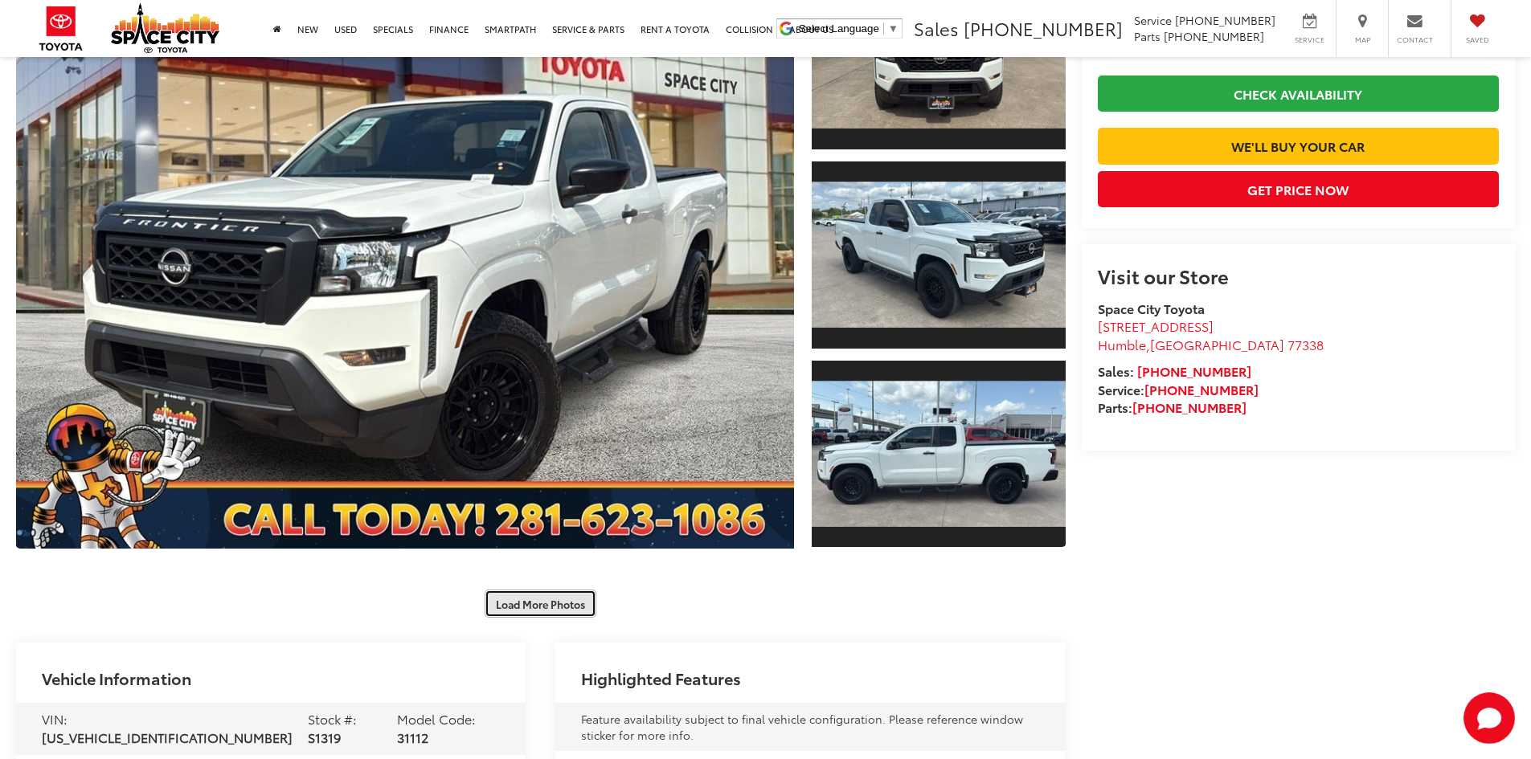
click at [515, 603] on button "Load More Photos" at bounding box center [541, 604] width 112 height 28
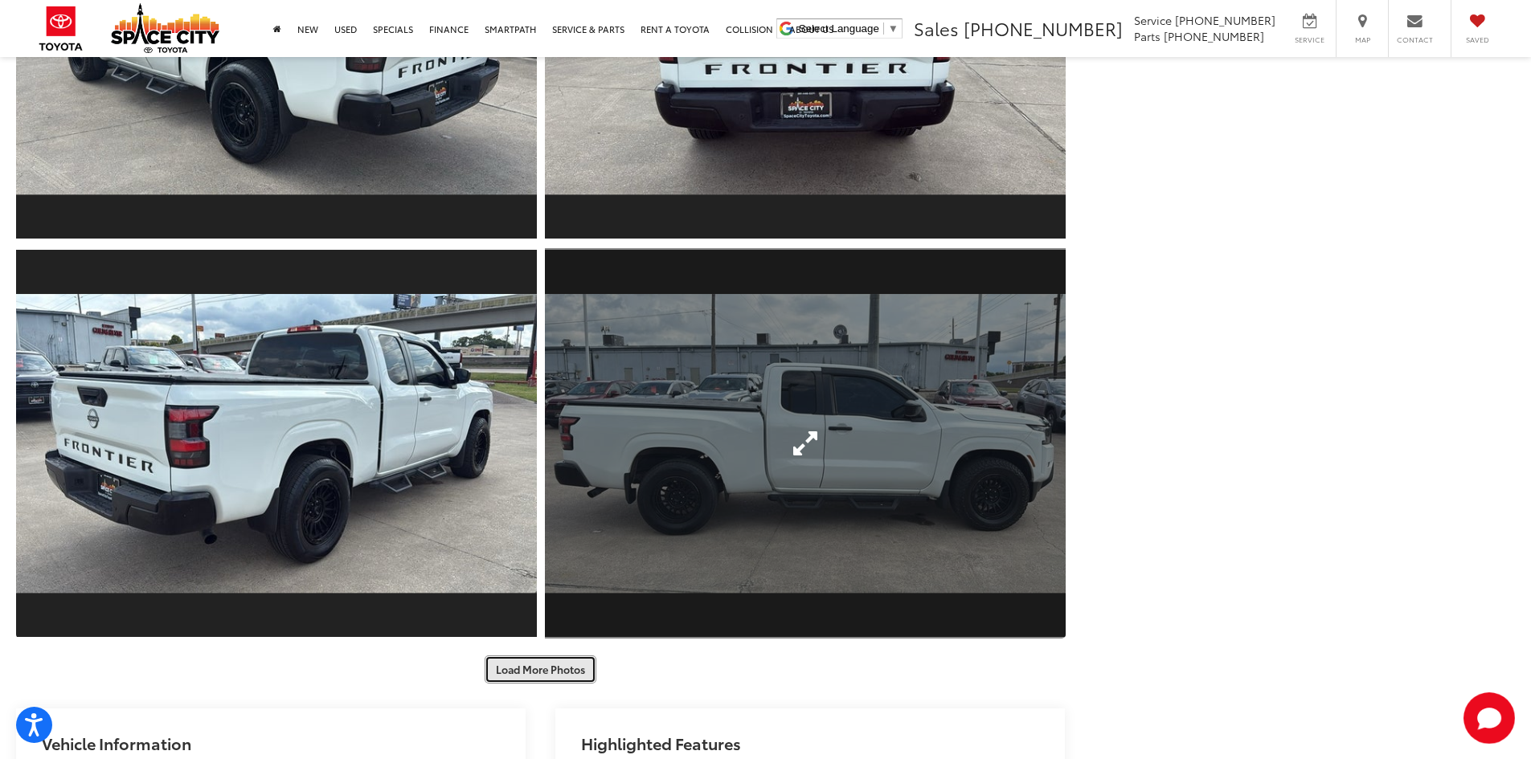
scroll to position [1077, 0]
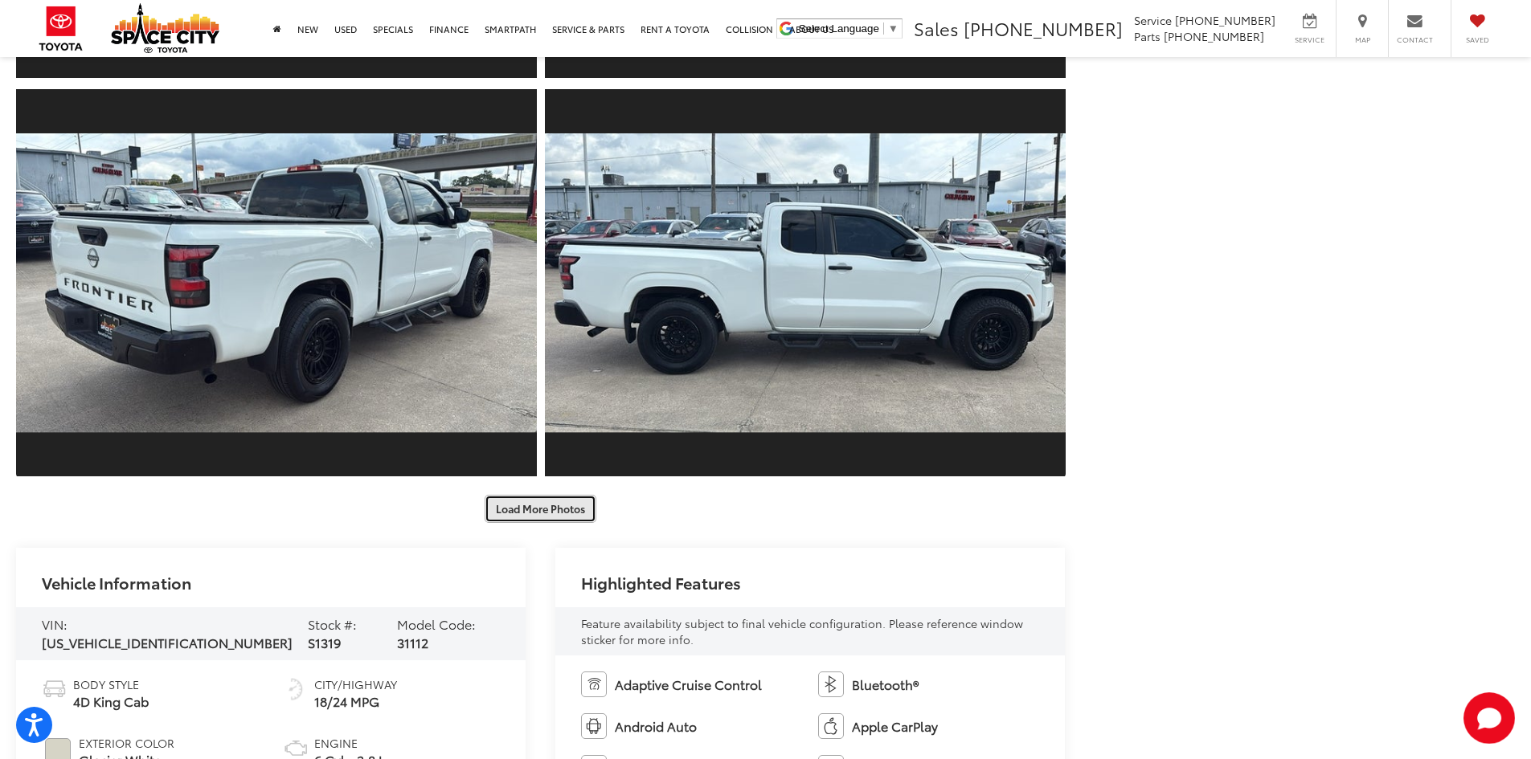
click at [557, 511] on button "Load More Photos" at bounding box center [541, 509] width 112 height 28
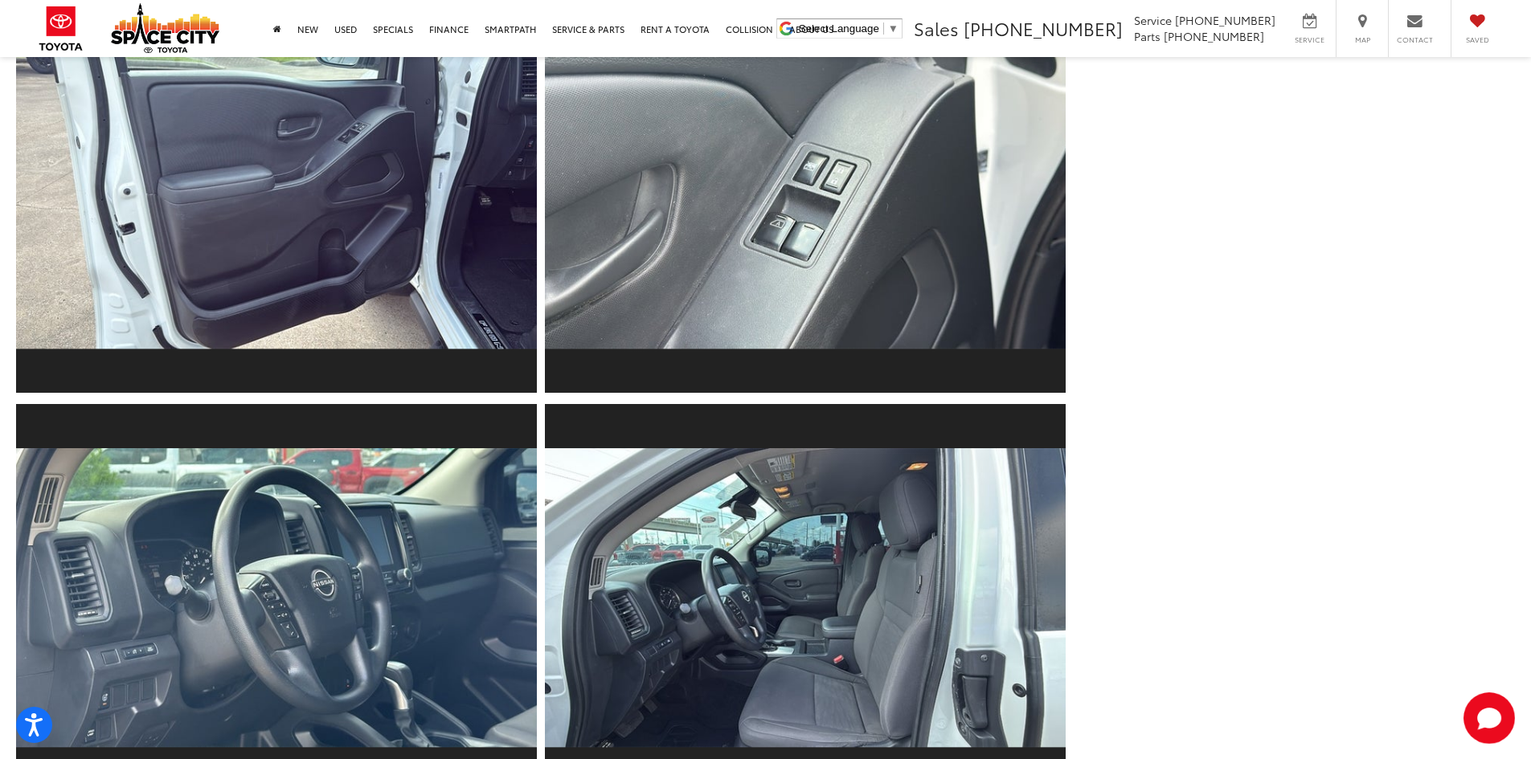
scroll to position [1800, 0]
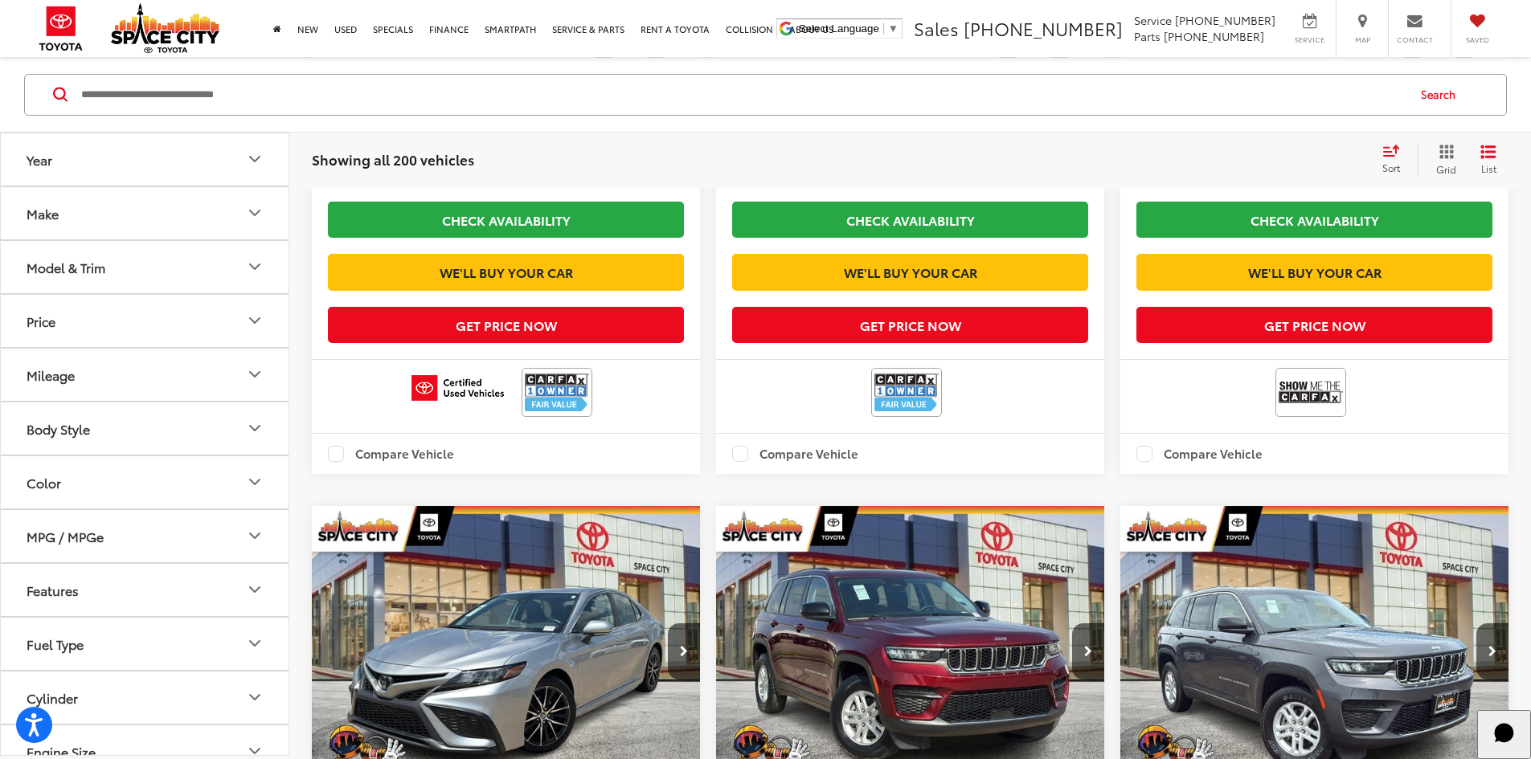
scroll to position [2725, 0]
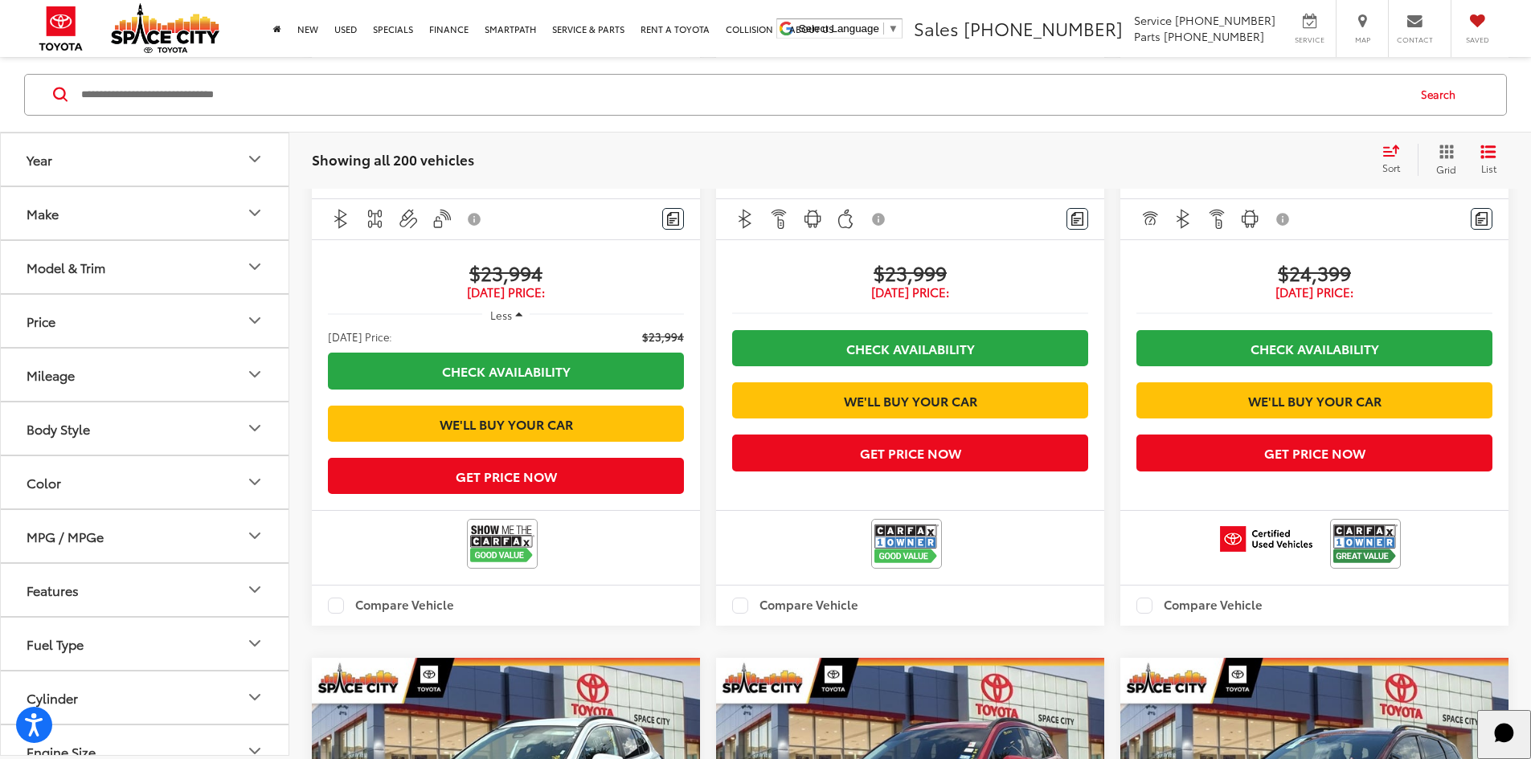
scroll to position [2725, 0]
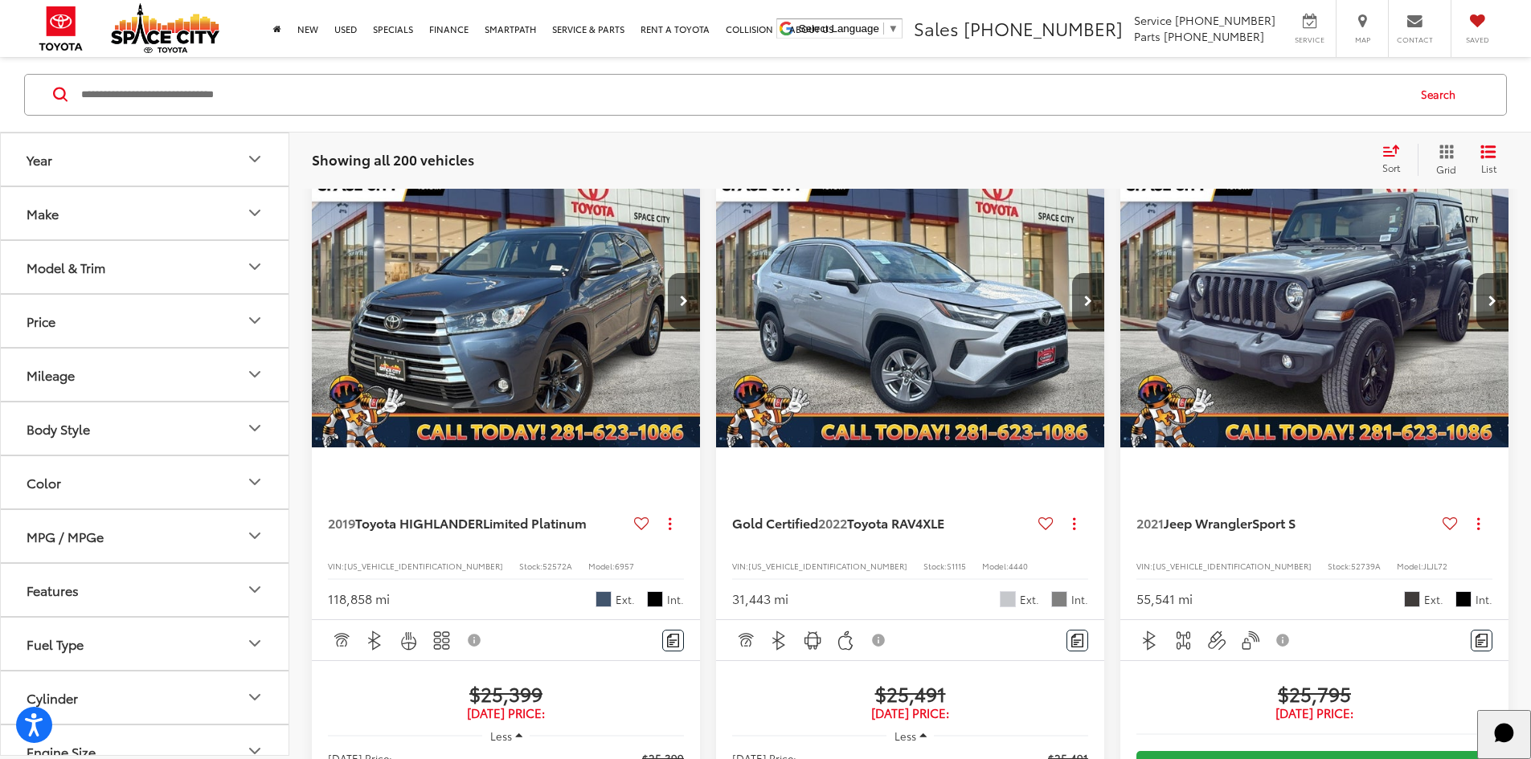
scroll to position [153, 0]
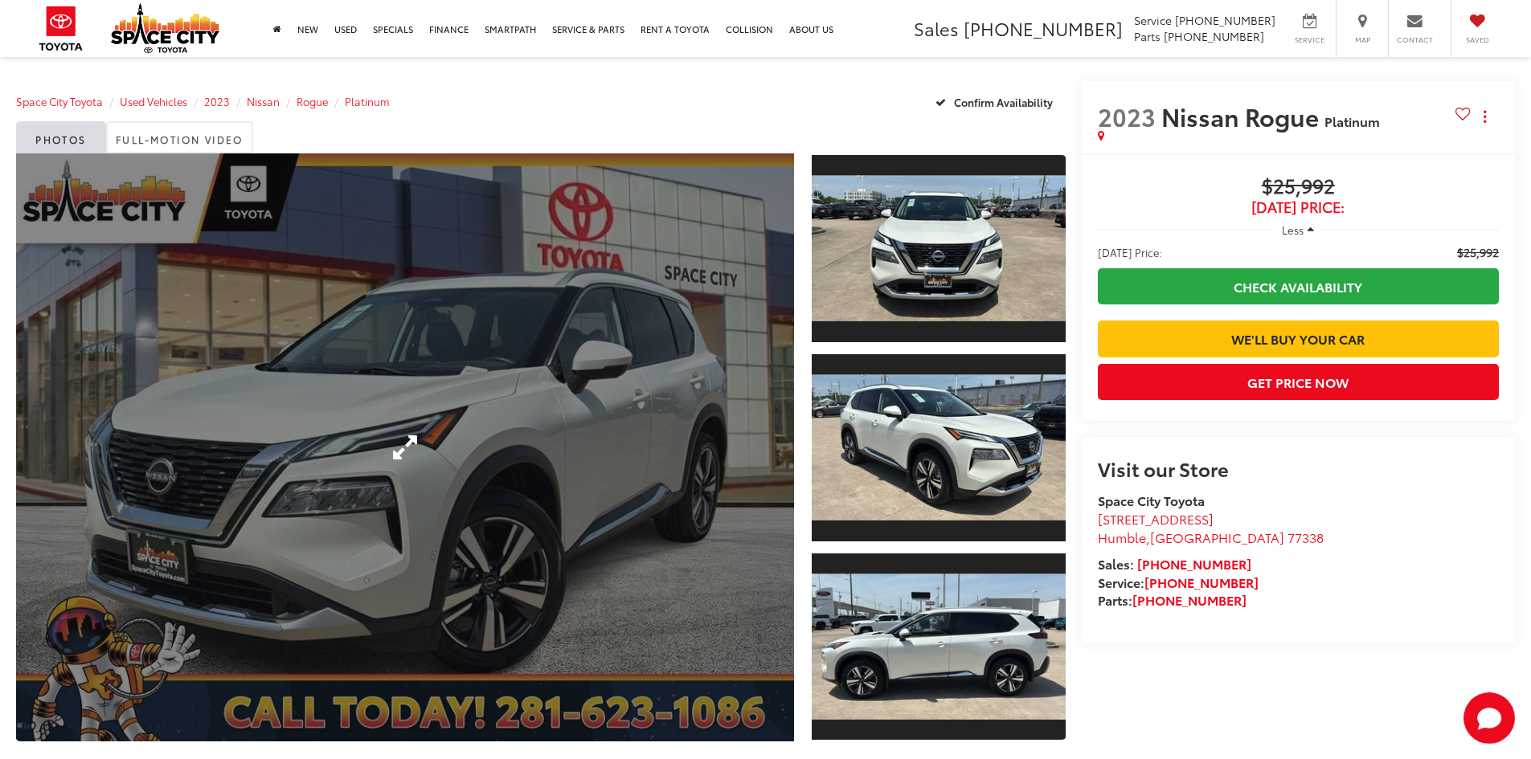
scroll to position [1, 0]
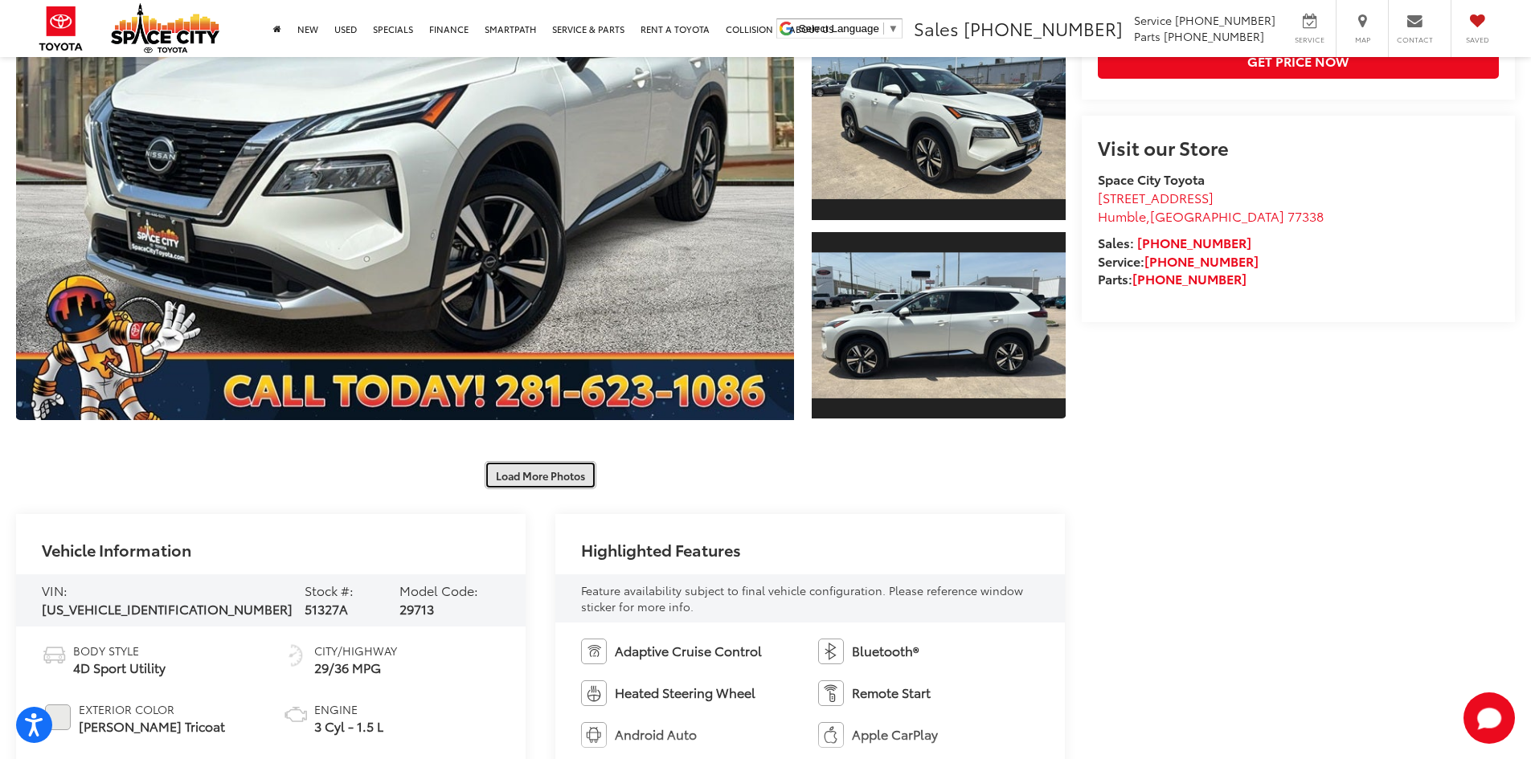
click at [544, 475] on button "Load More Photos" at bounding box center [541, 475] width 112 height 28
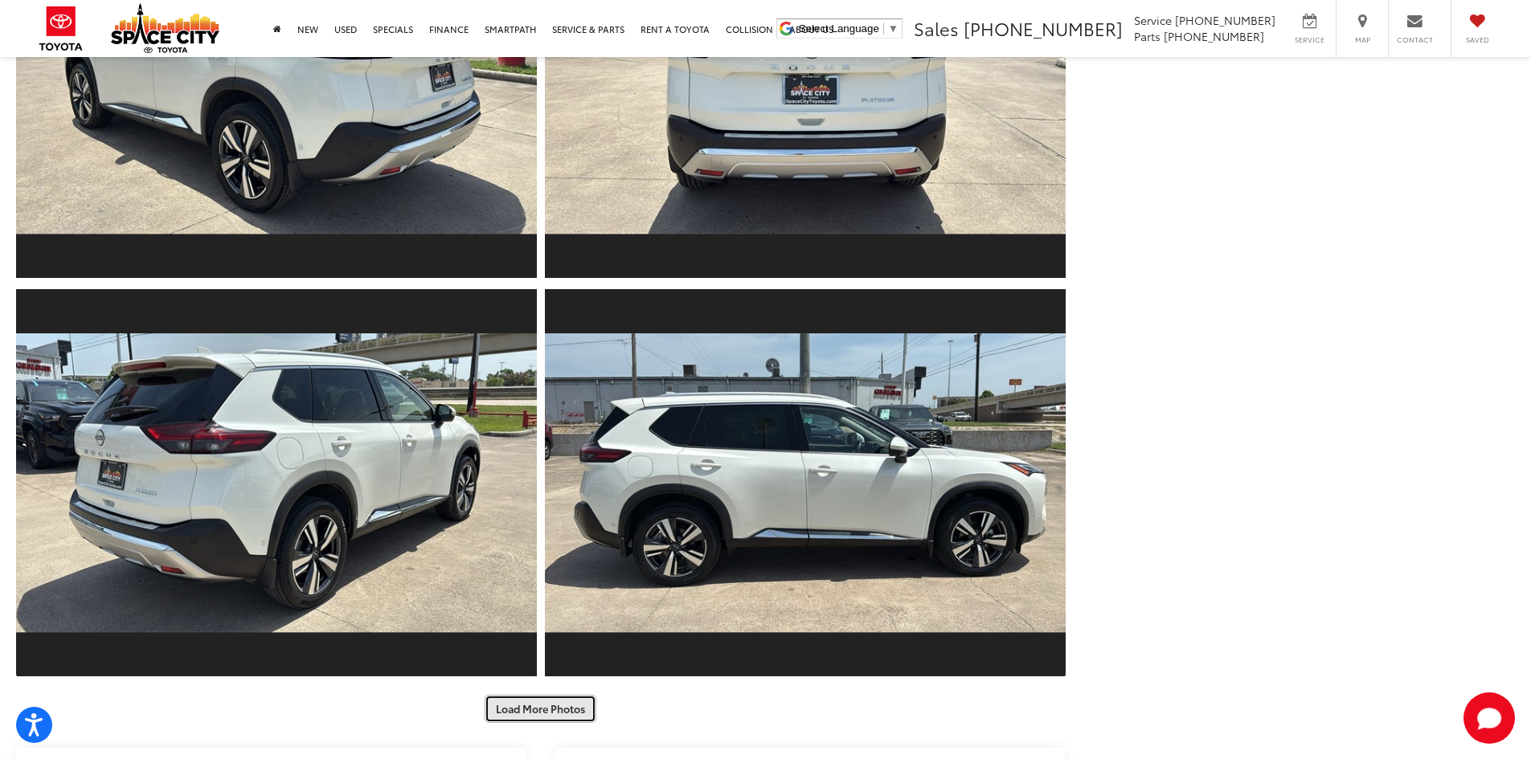
scroll to position [964, 0]
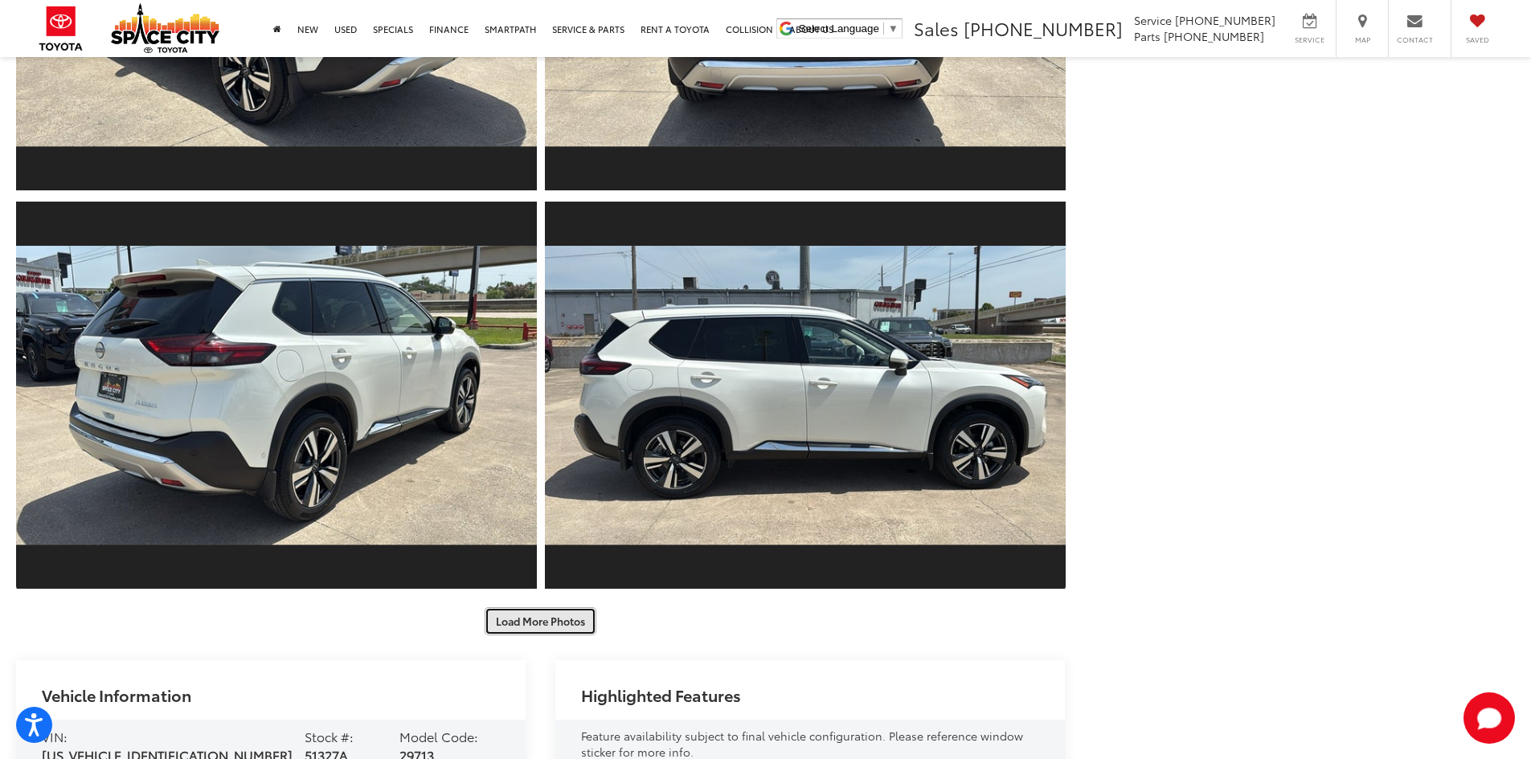
click at [549, 616] on button "Load More Photos" at bounding box center [541, 621] width 112 height 28
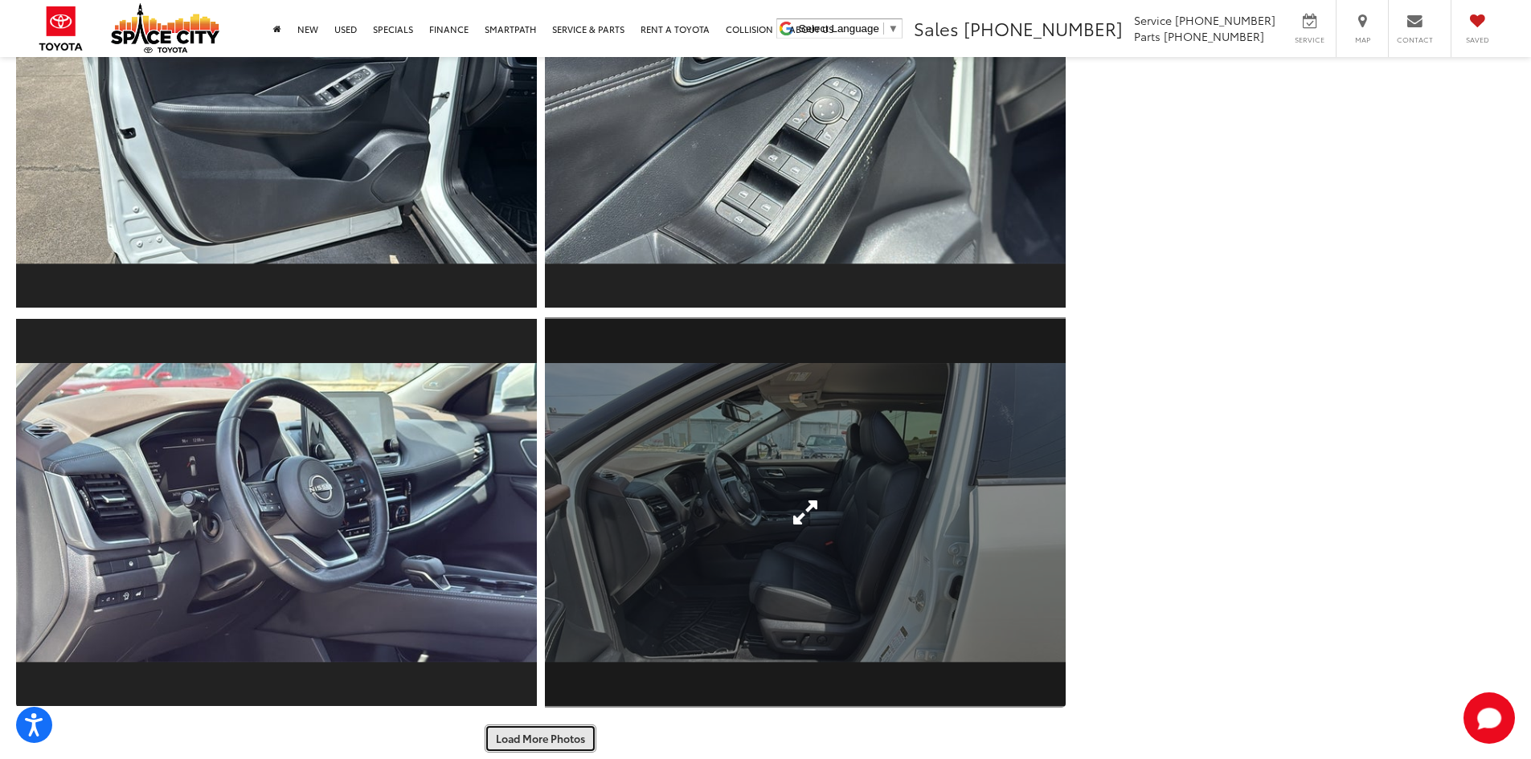
scroll to position [1768, 0]
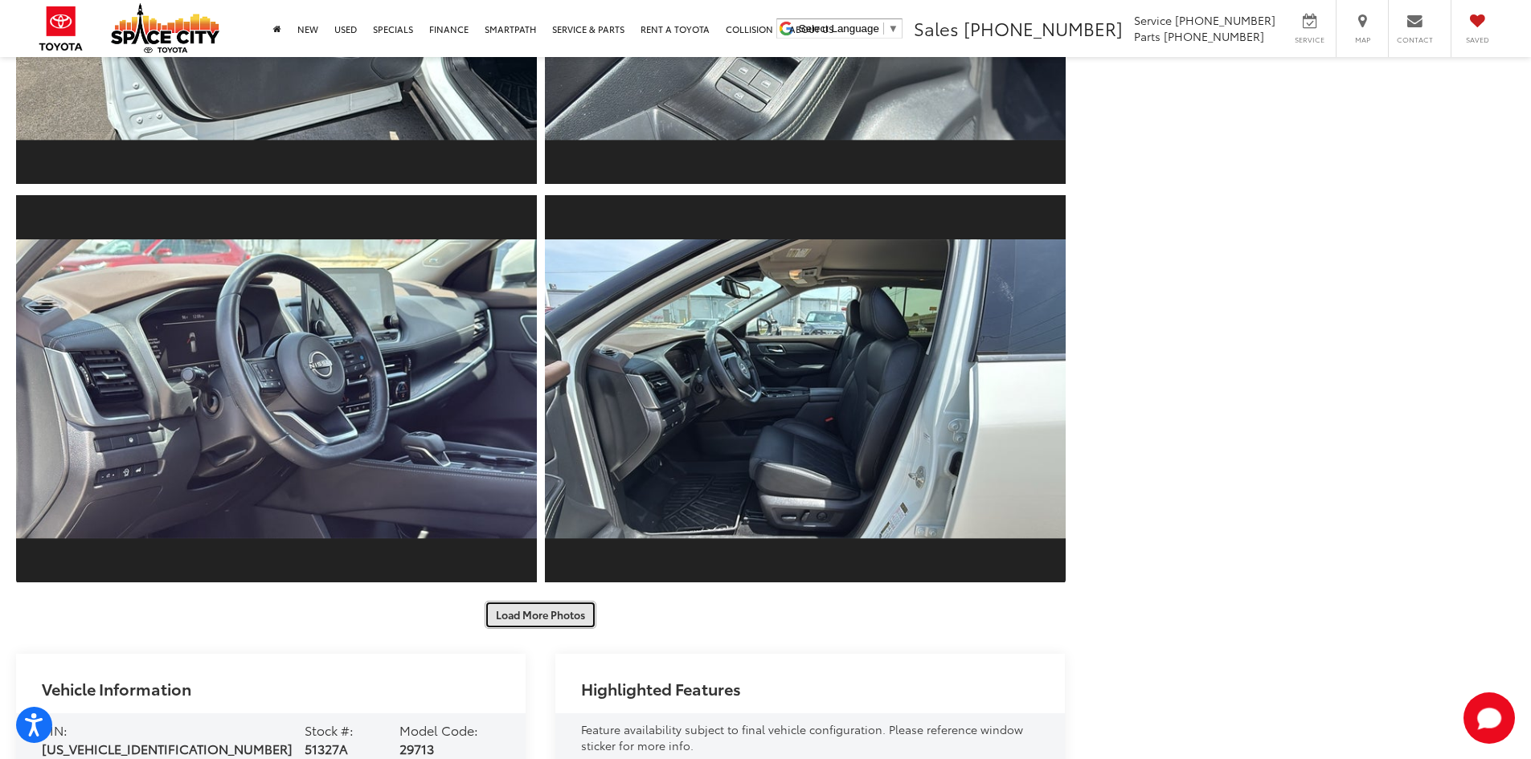
click at [559, 613] on button "Load More Photos" at bounding box center [541, 615] width 112 height 28
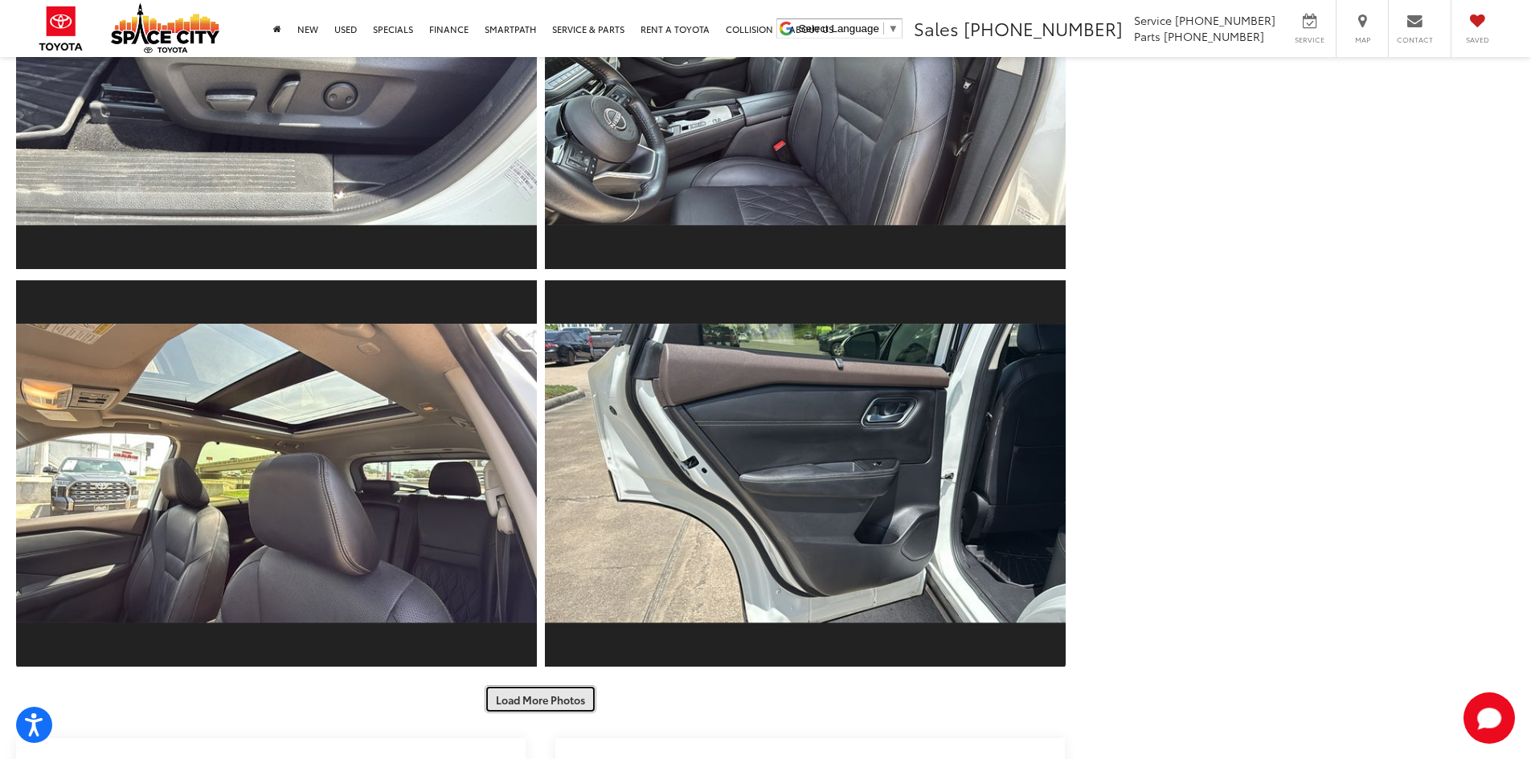
scroll to position [2571, 0]
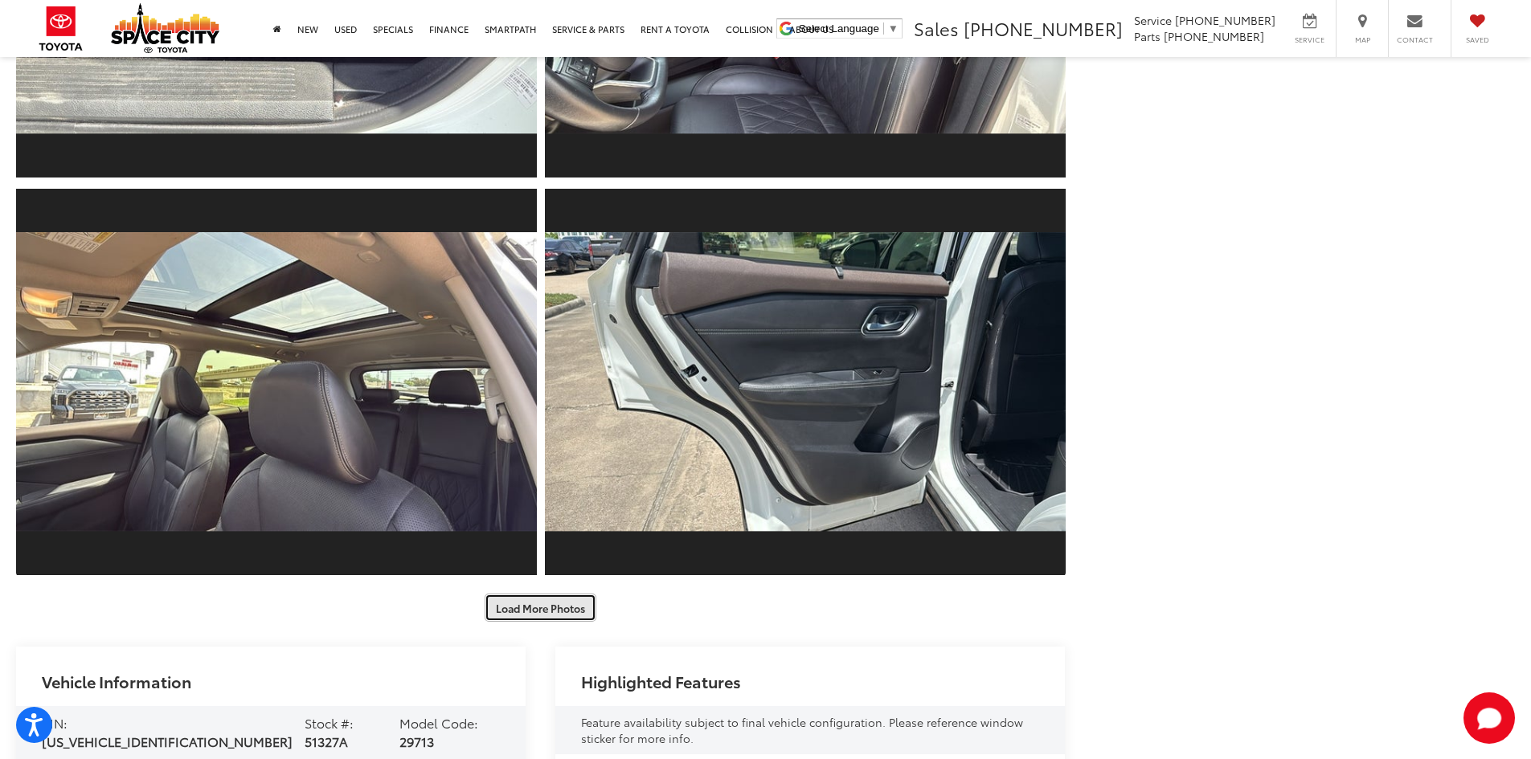
click at [545, 615] on button "Load More Photos" at bounding box center [541, 608] width 112 height 28
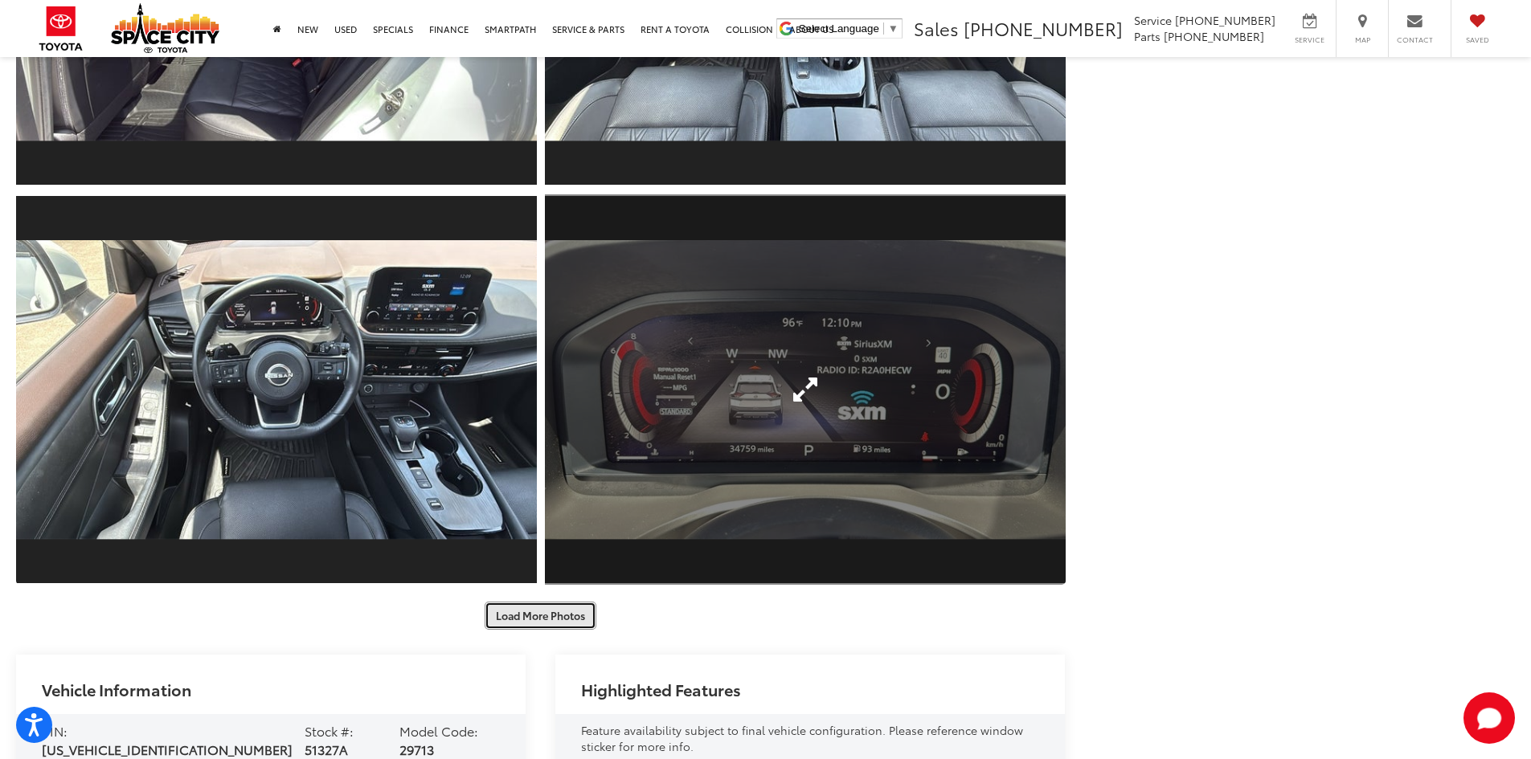
scroll to position [3375, 0]
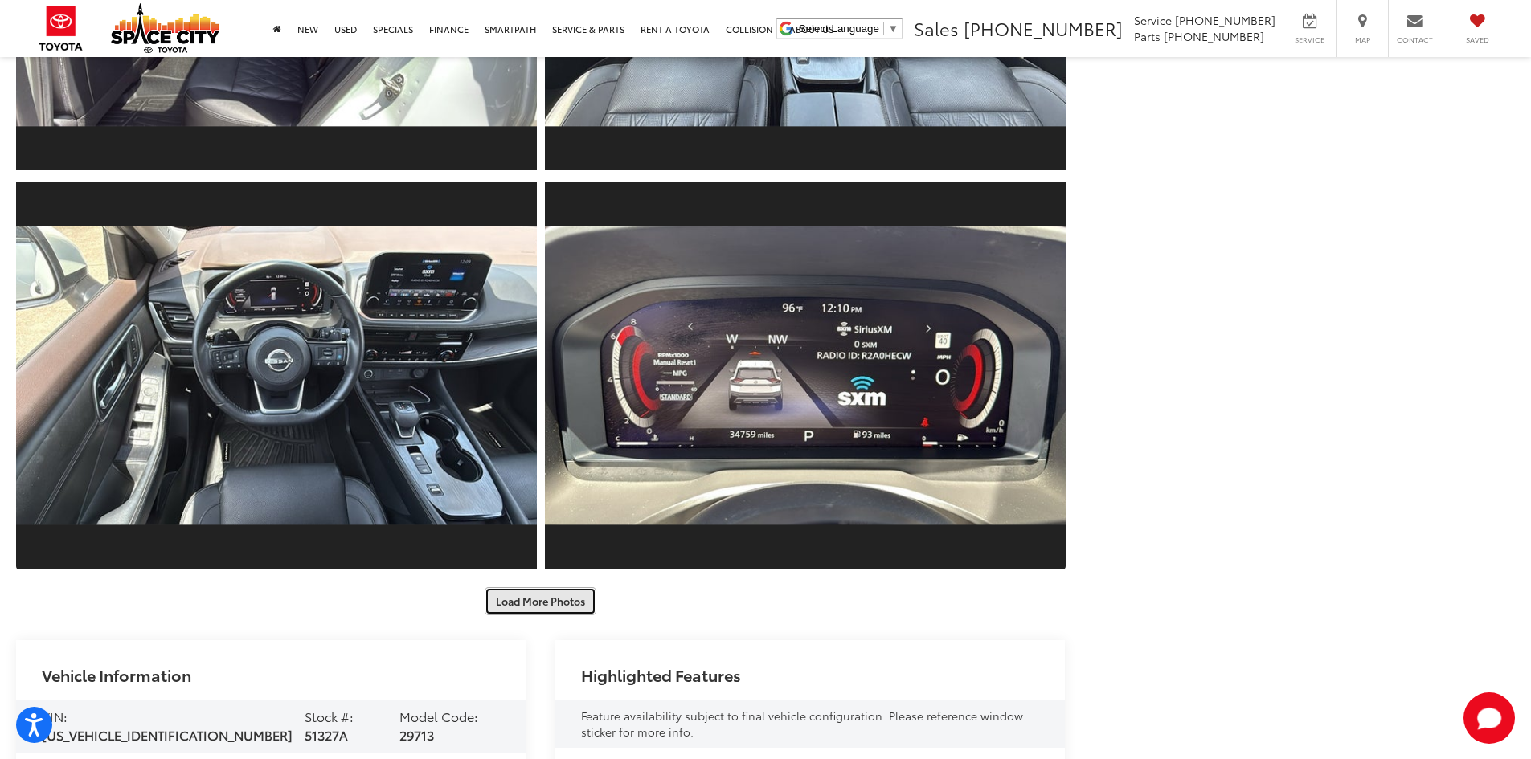
click at [523, 595] on button "Load More Photos" at bounding box center [541, 601] width 112 height 28
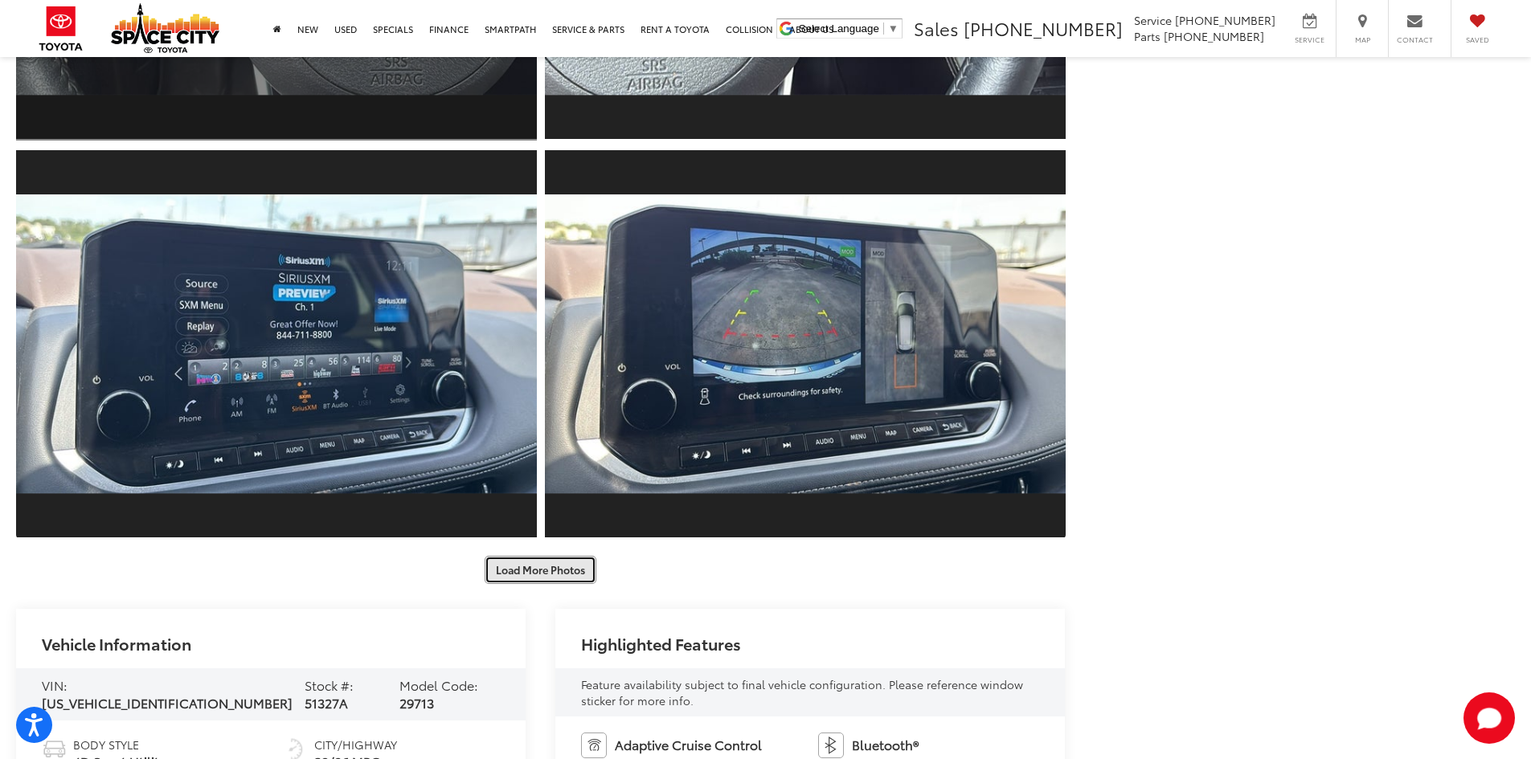
scroll to position [4259, 0]
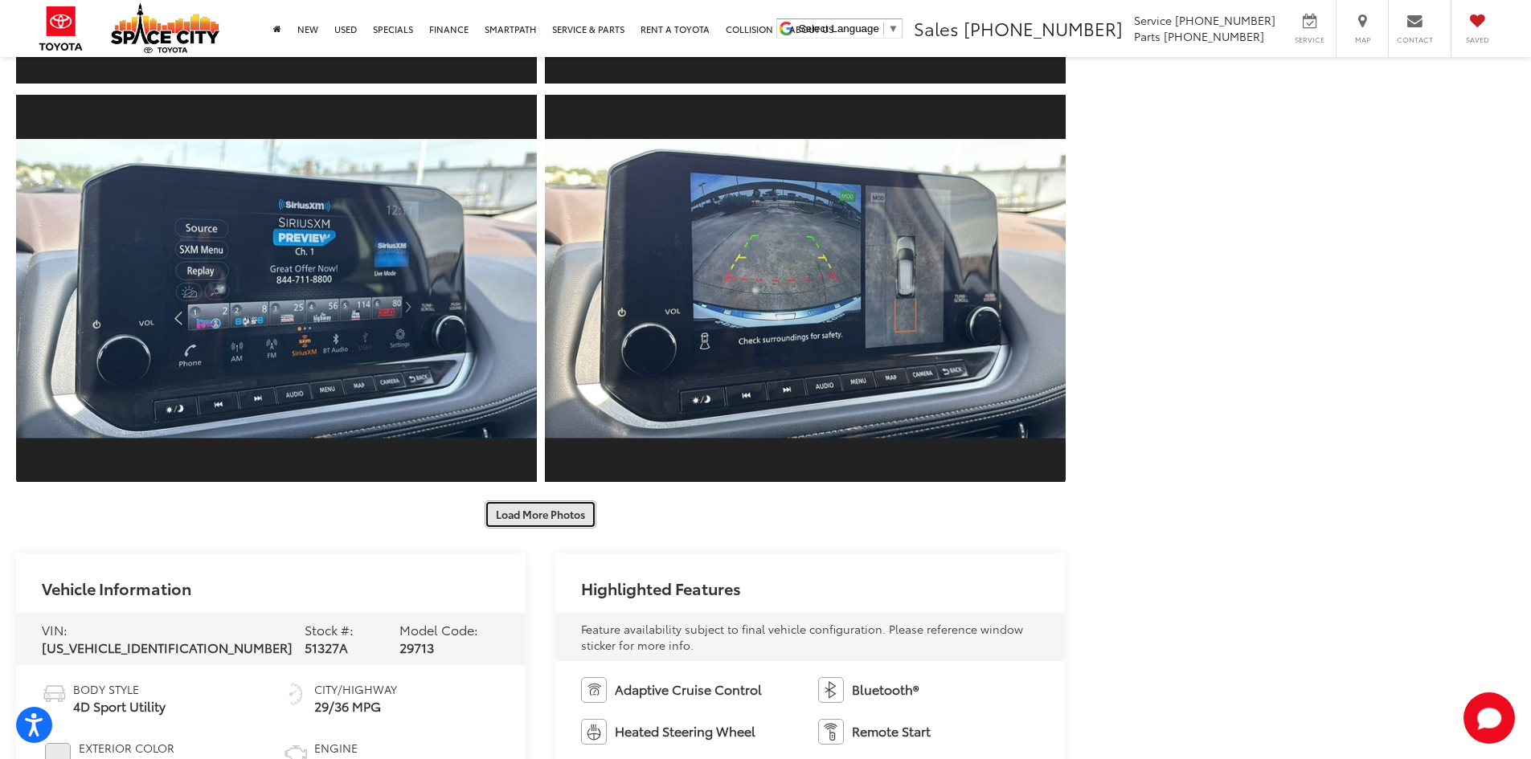
click at [562, 516] on button "Load More Photos" at bounding box center [541, 515] width 112 height 28
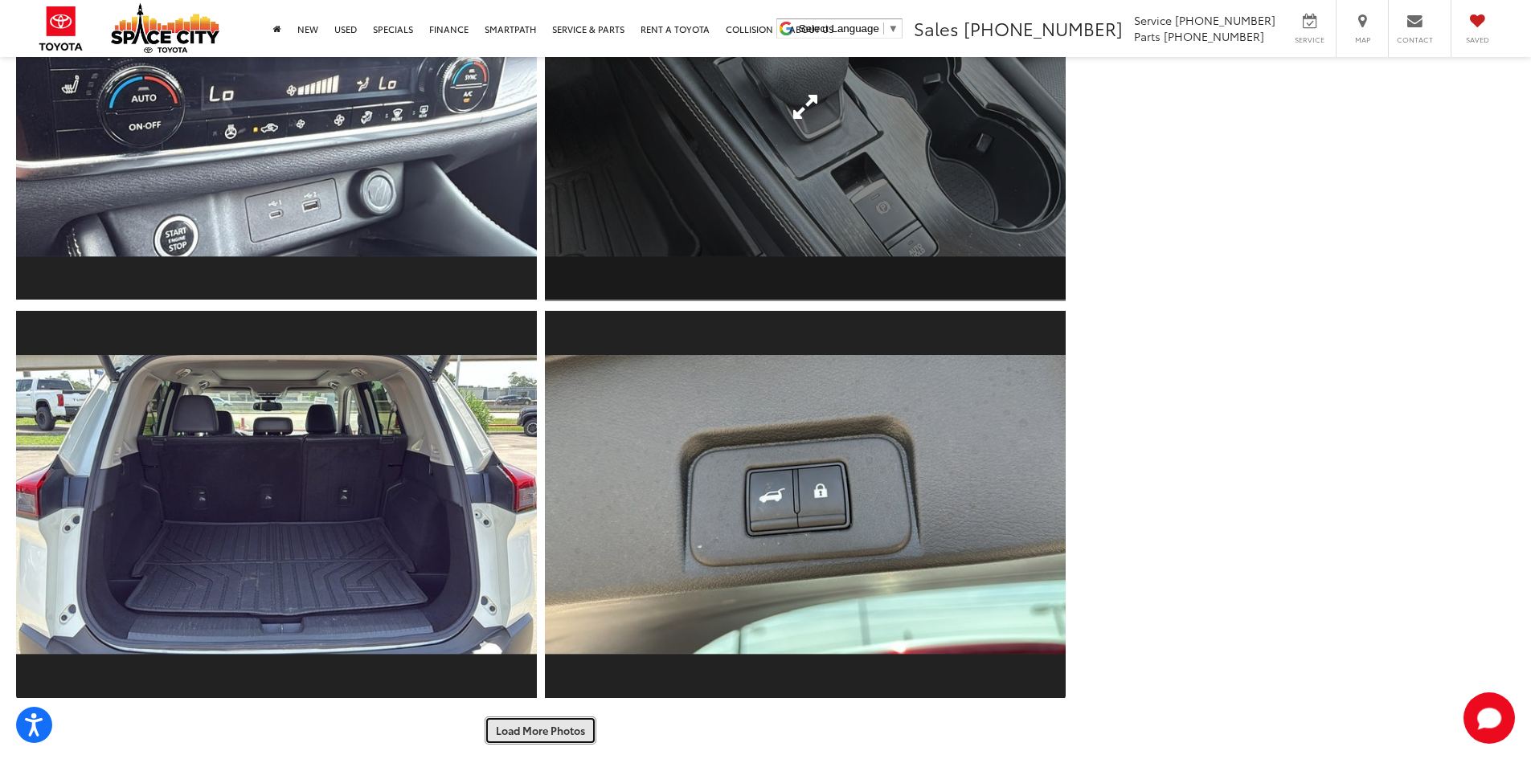
scroll to position [4902, 0]
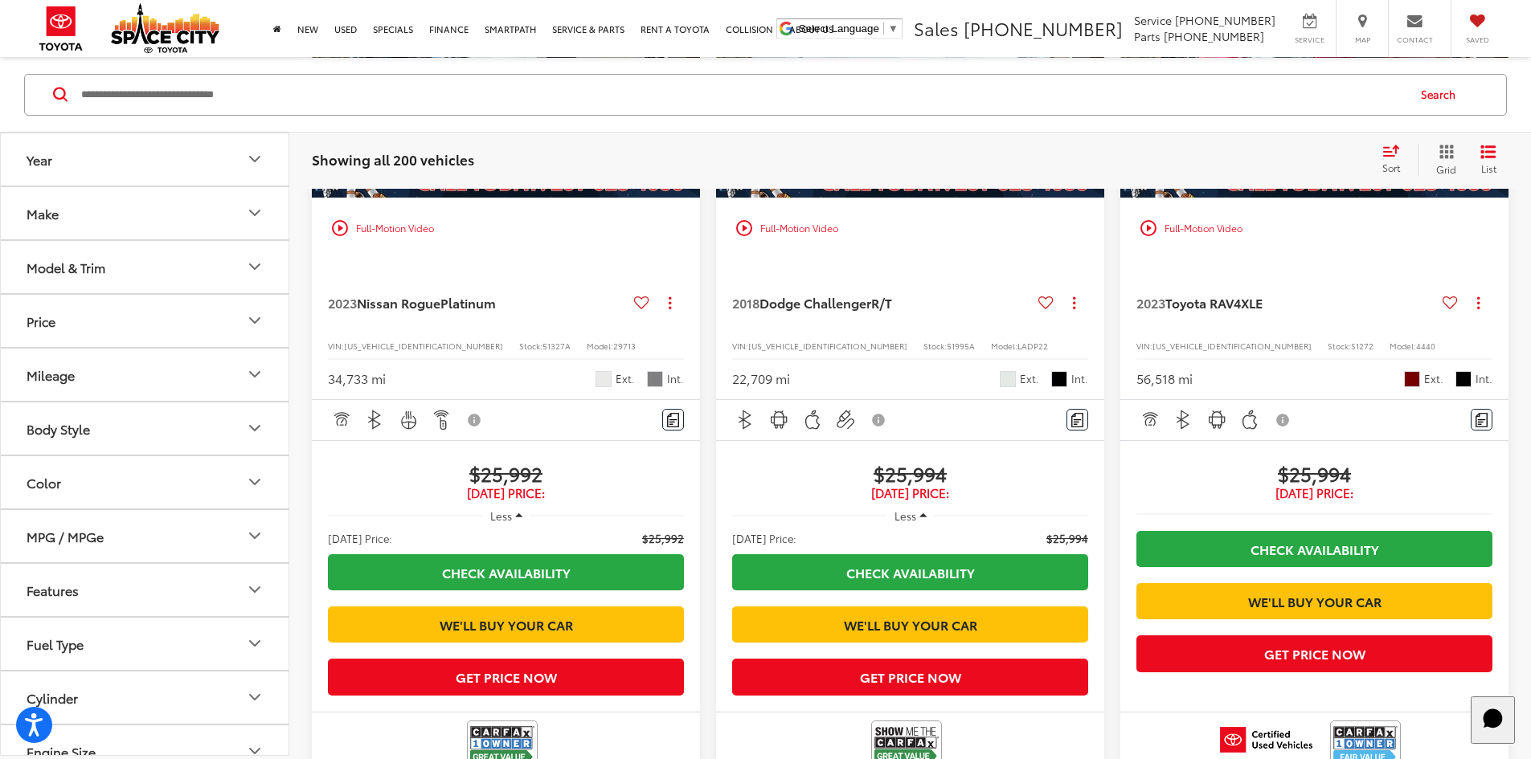
scroll to position [1278, 0]
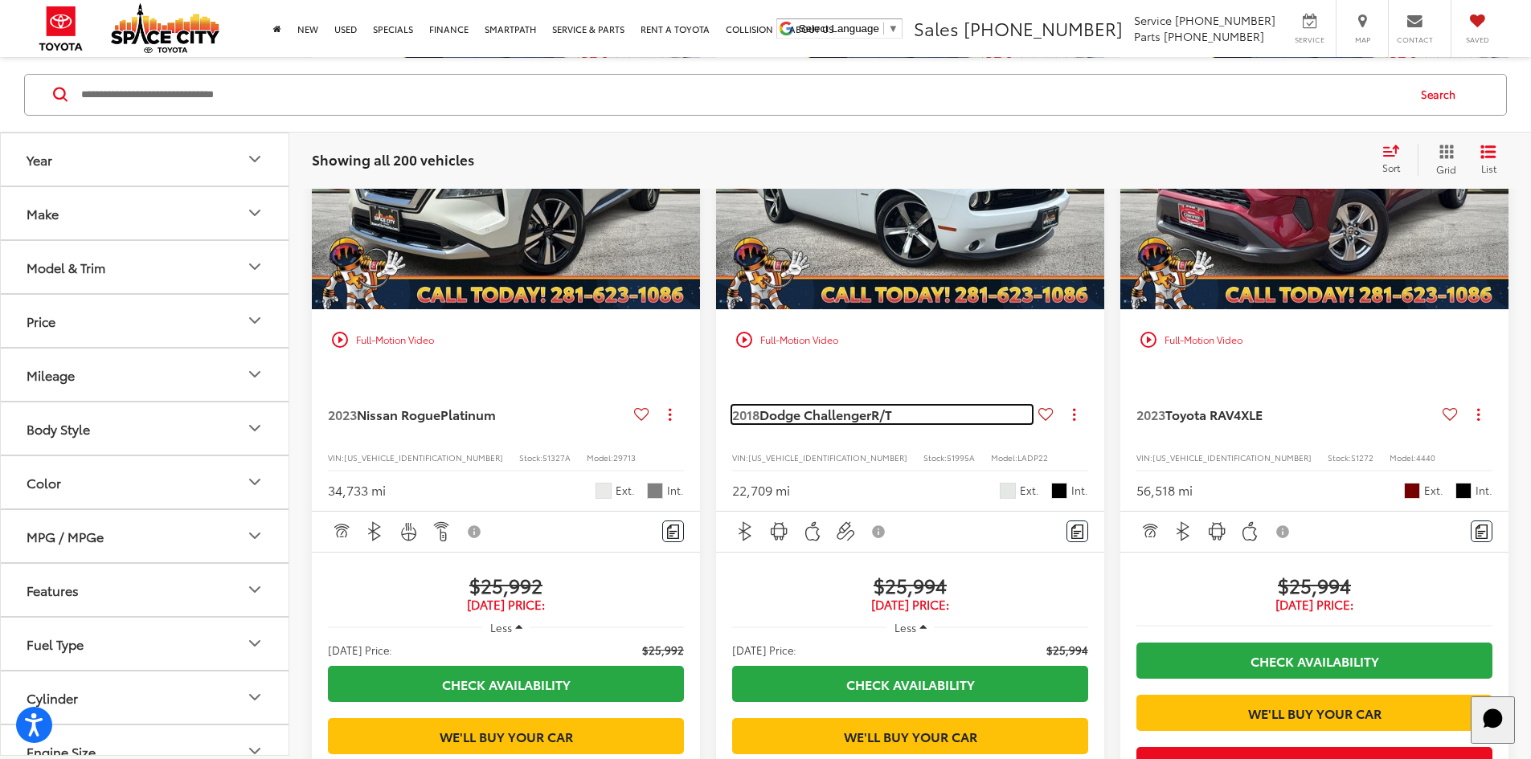
click at [759, 405] on span "Dodge Challenger" at bounding box center [815, 414] width 112 height 18
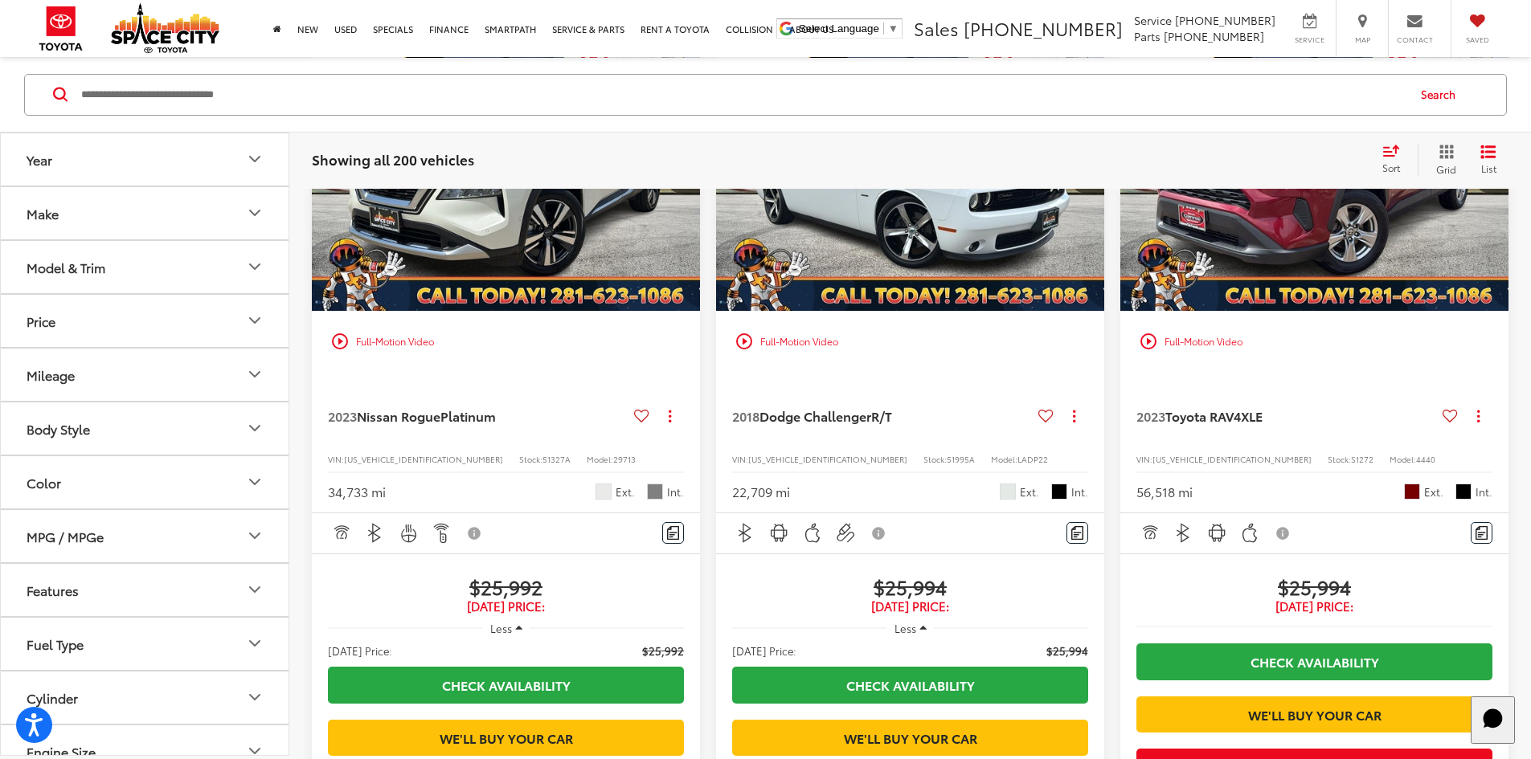
scroll to position [1125, 0]
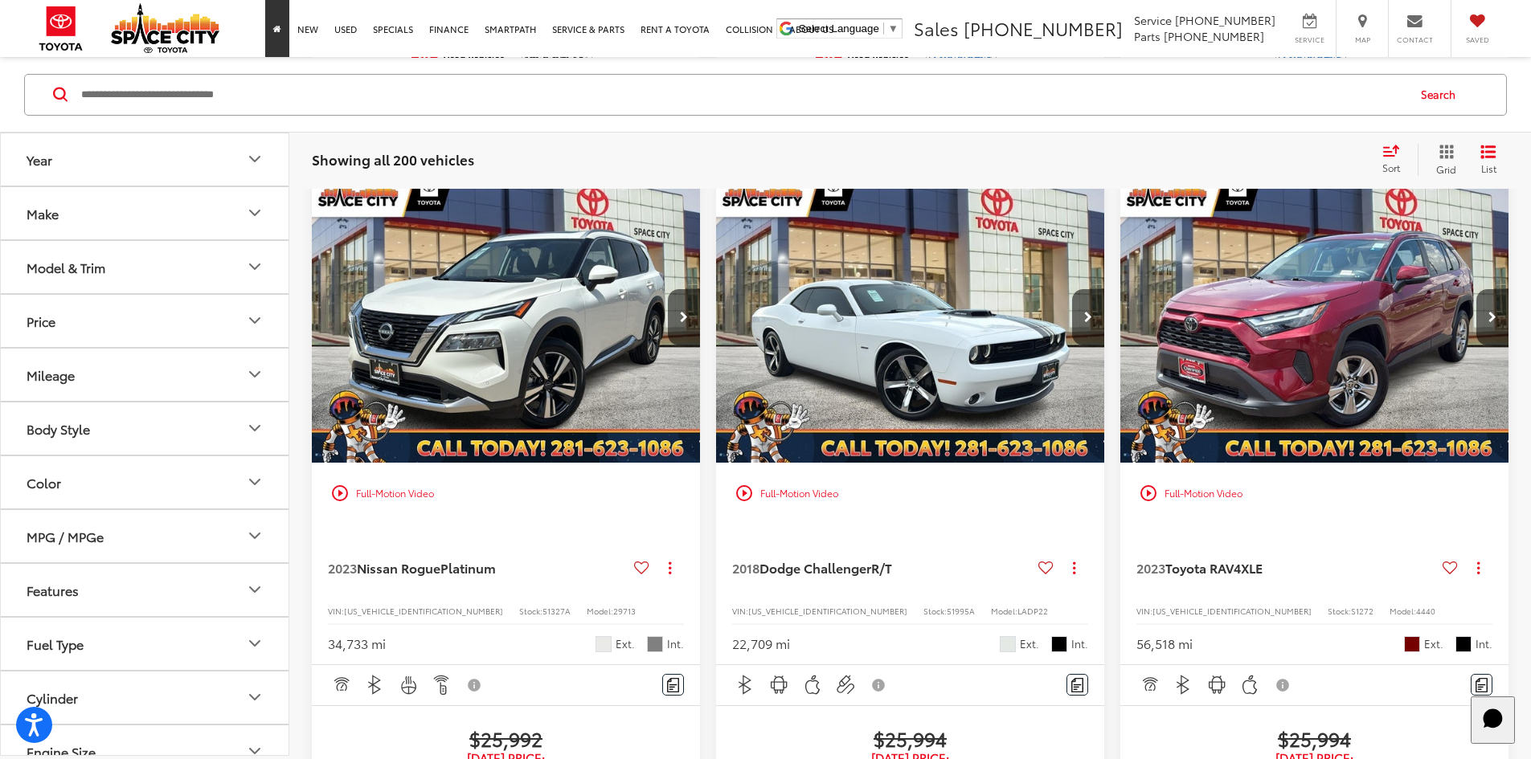
drag, startPoint x: 271, startPoint y: 35, endPoint x: 259, endPoint y: 14, distance: 23.4
click at [271, 34] on link "Home" at bounding box center [277, 28] width 24 height 57
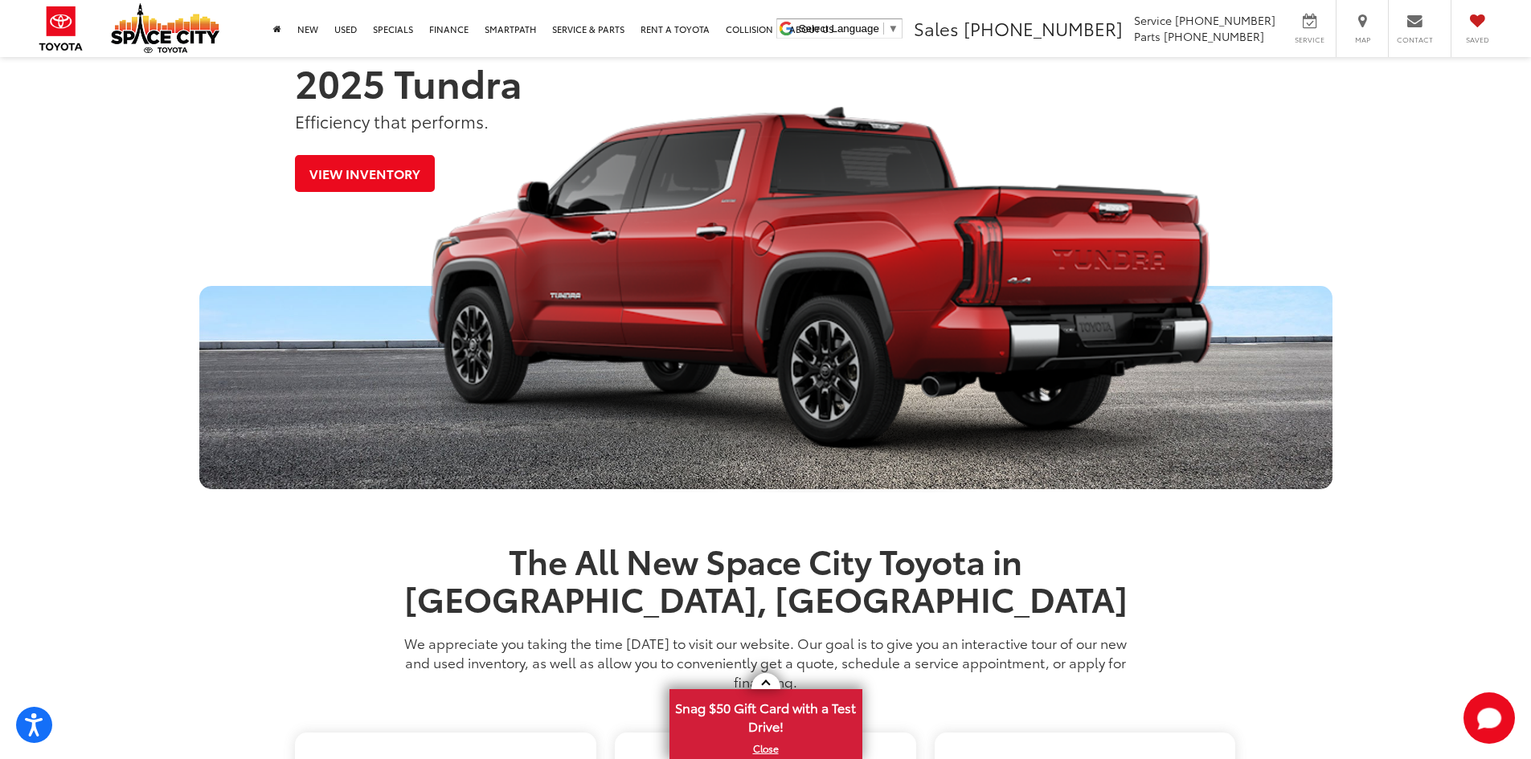
scroll to position [884, 0]
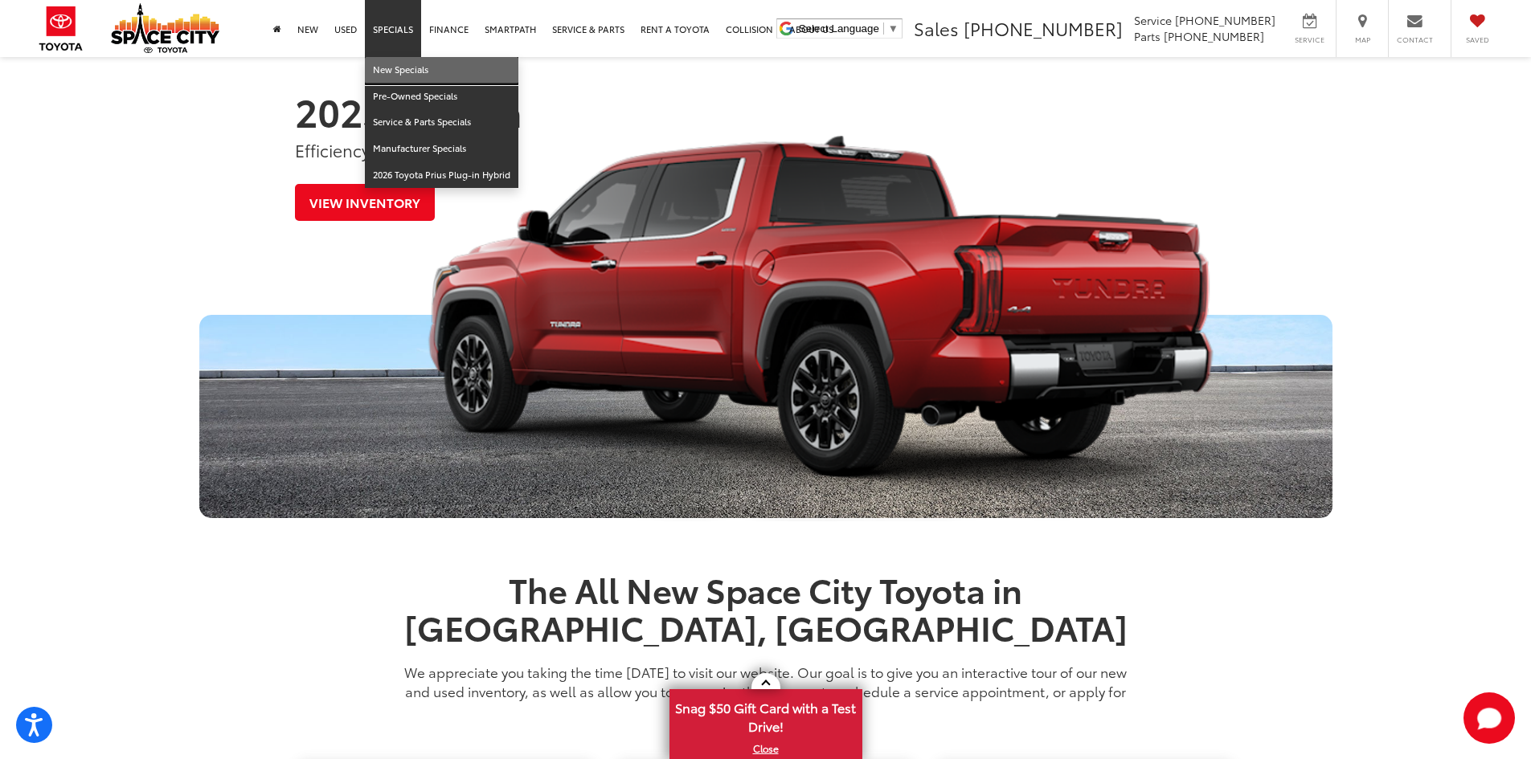
click at [417, 65] on link "New Specials" at bounding box center [441, 70] width 153 height 27
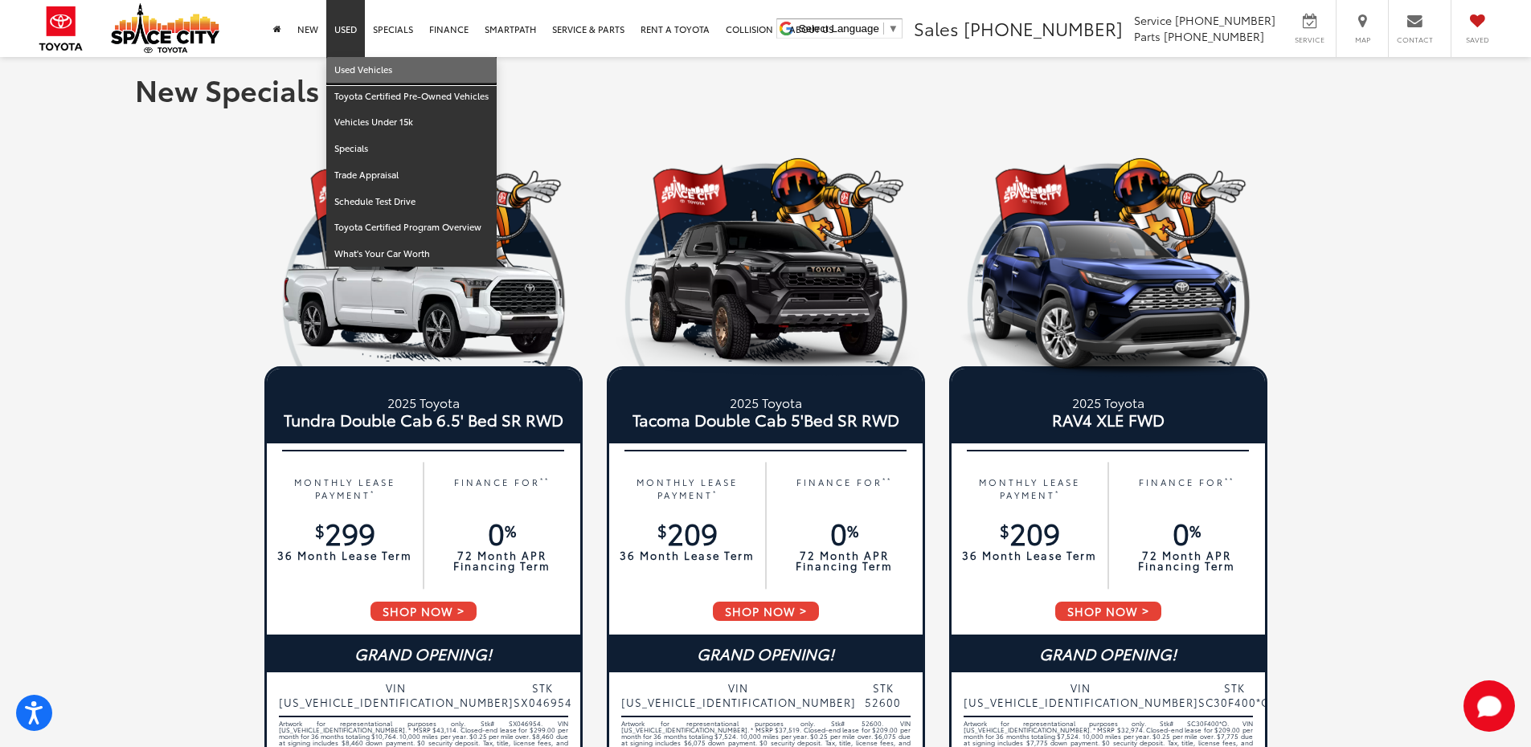
click at [369, 75] on link "Used Vehicles" at bounding box center [411, 70] width 170 height 27
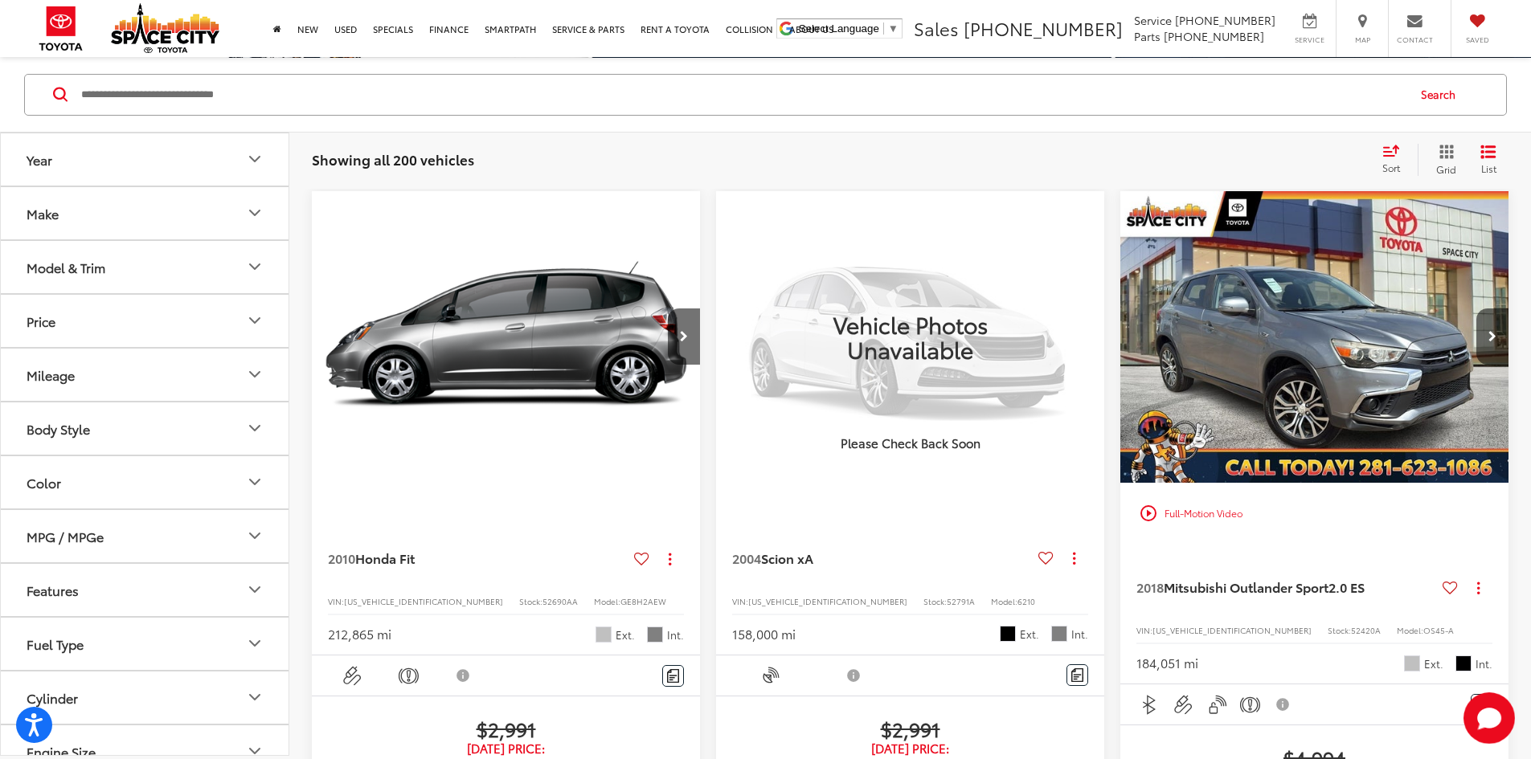
scroll to position [241, 0]
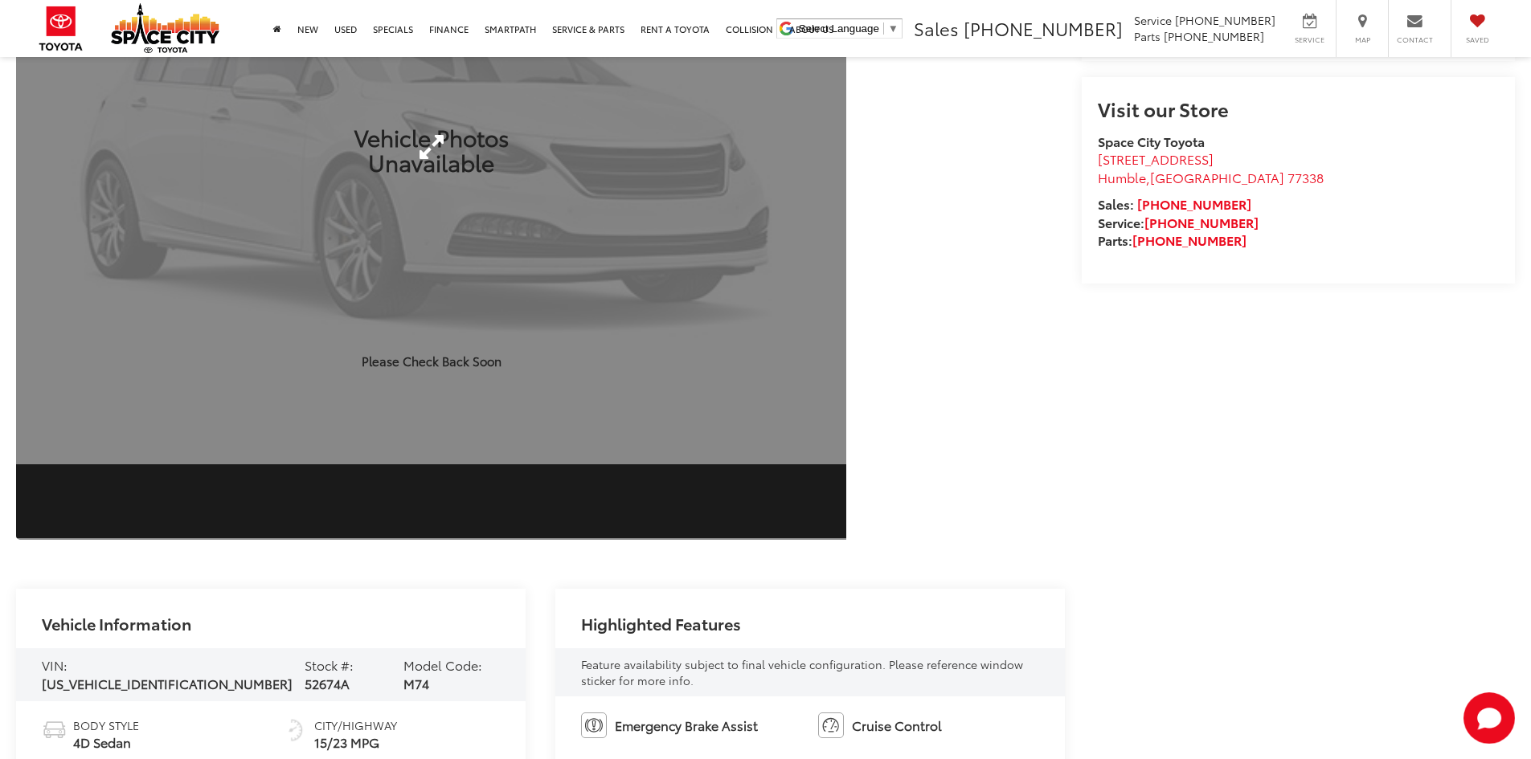
scroll to position [562, 0]
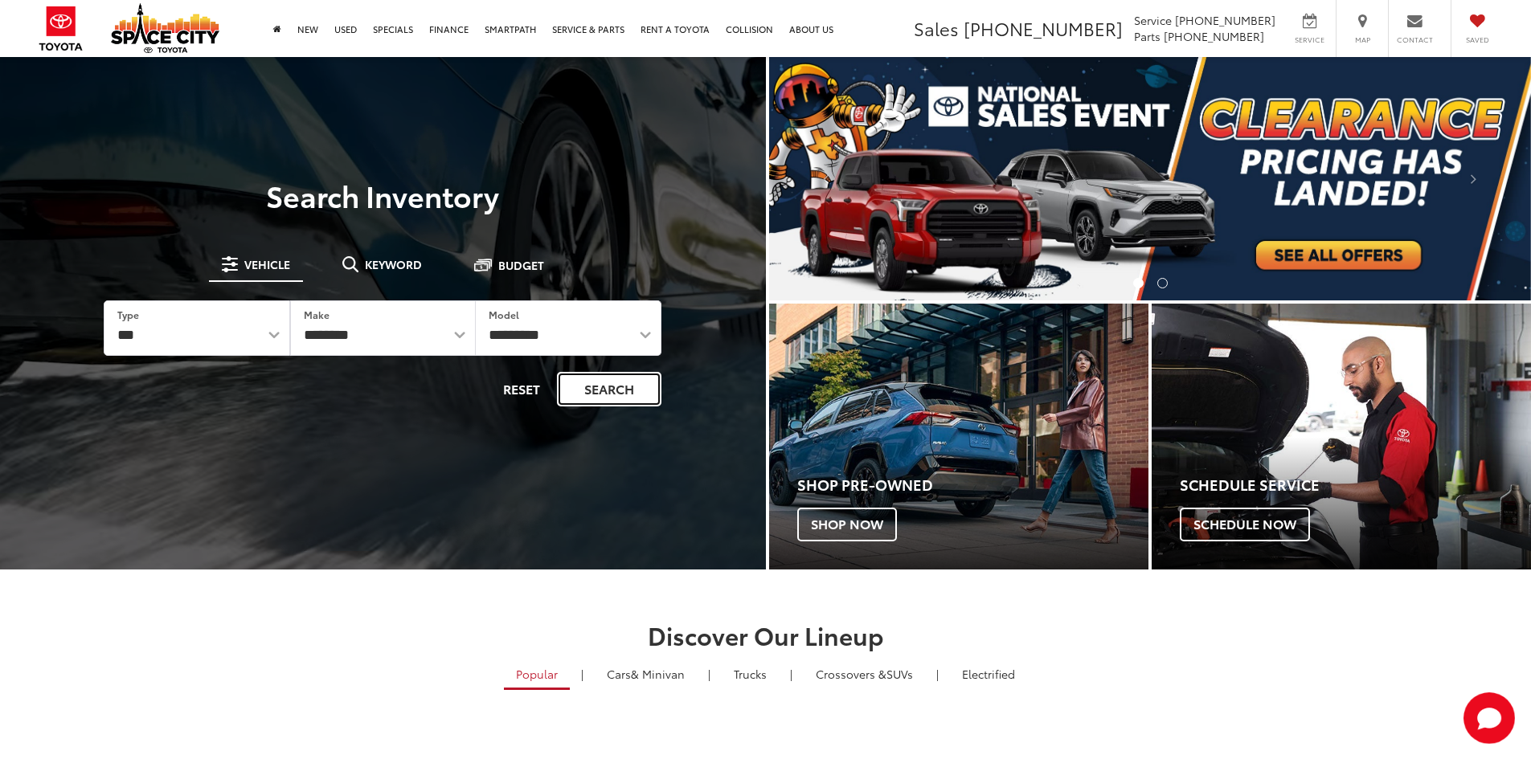
click at [579, 395] on button "Search" at bounding box center [609, 389] width 104 height 35
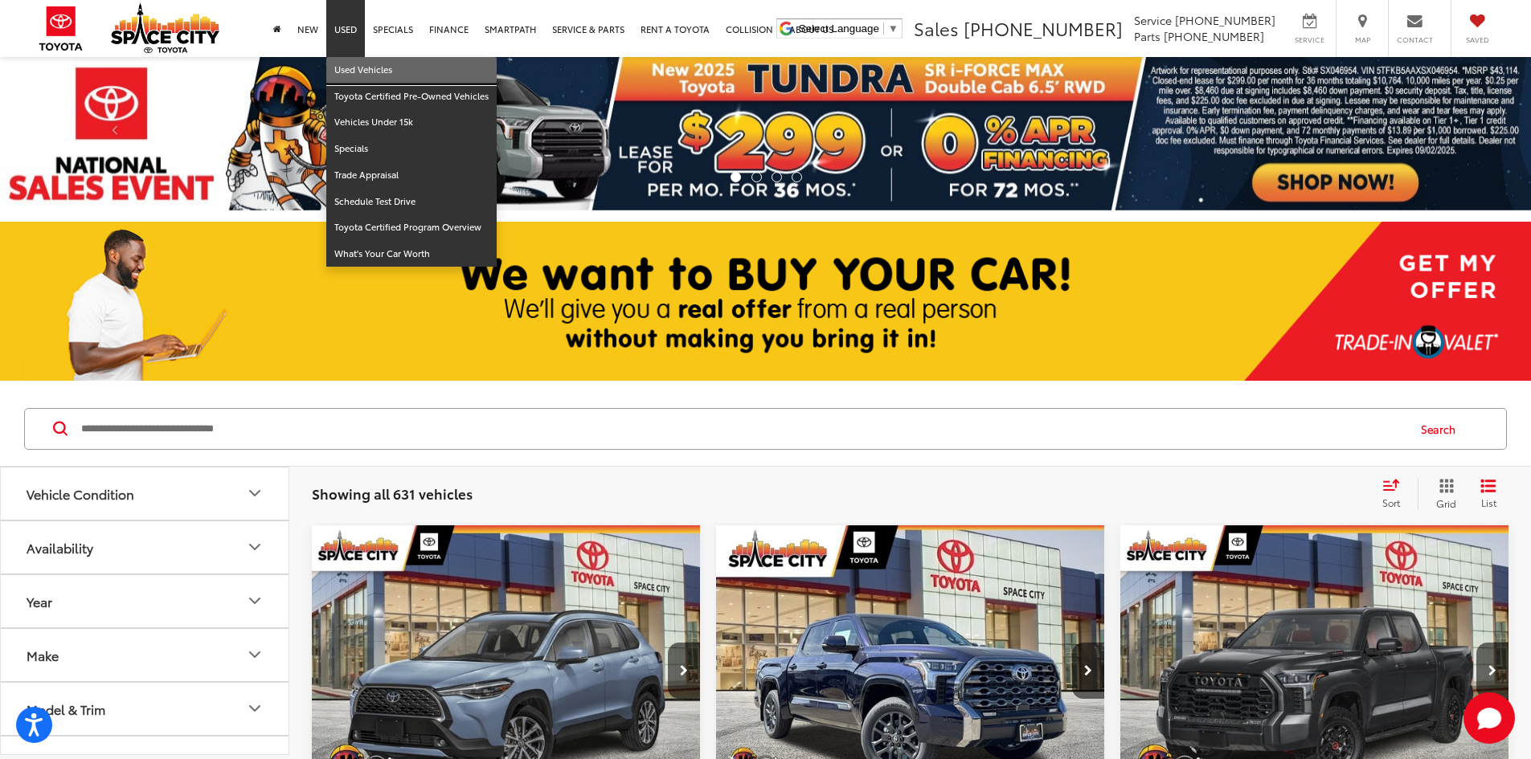
click at [353, 65] on link "Used Vehicles" at bounding box center [411, 70] width 170 height 27
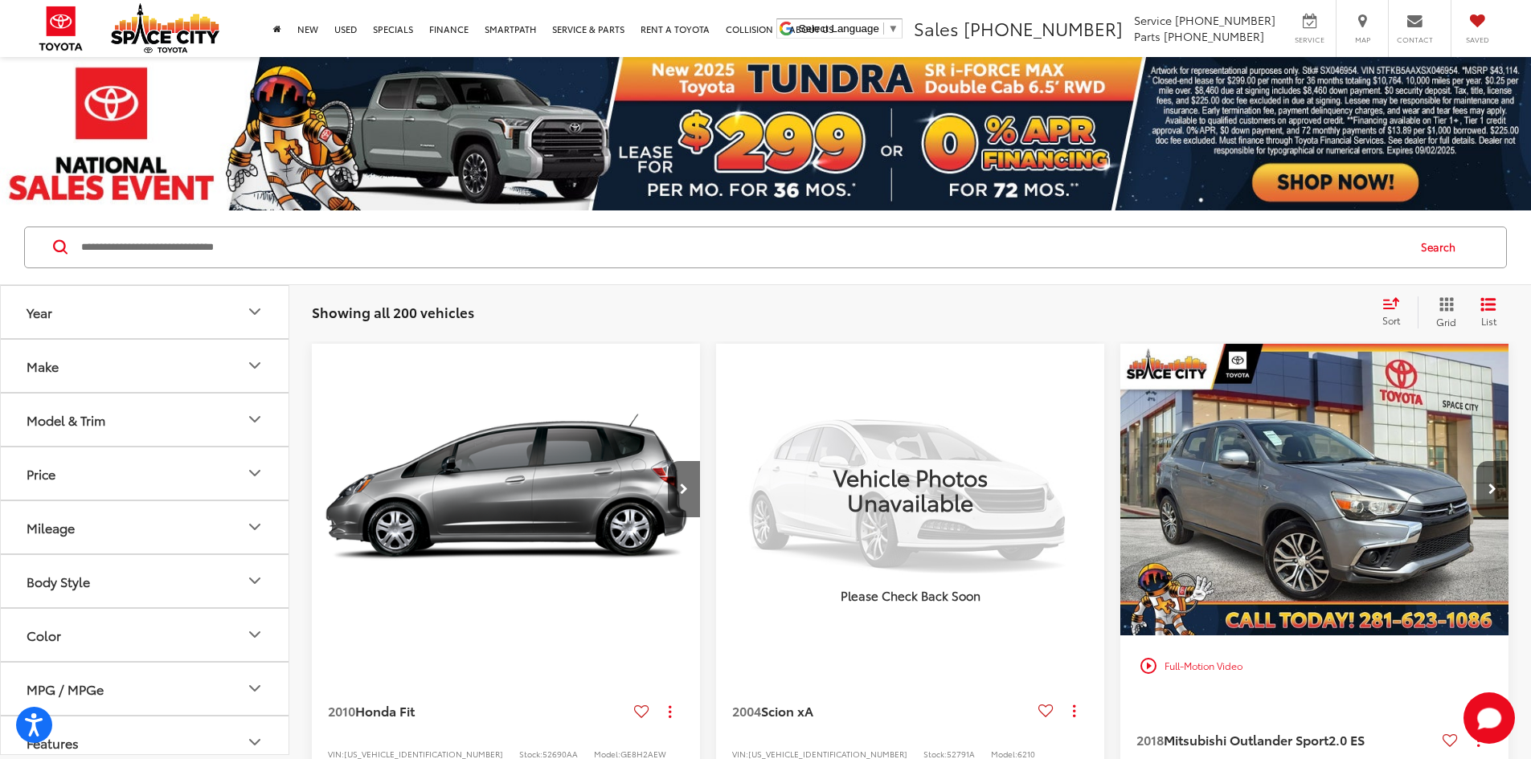
click at [427, 261] on input "Search by Make, Model, or Keyword" at bounding box center [743, 247] width 1326 height 39
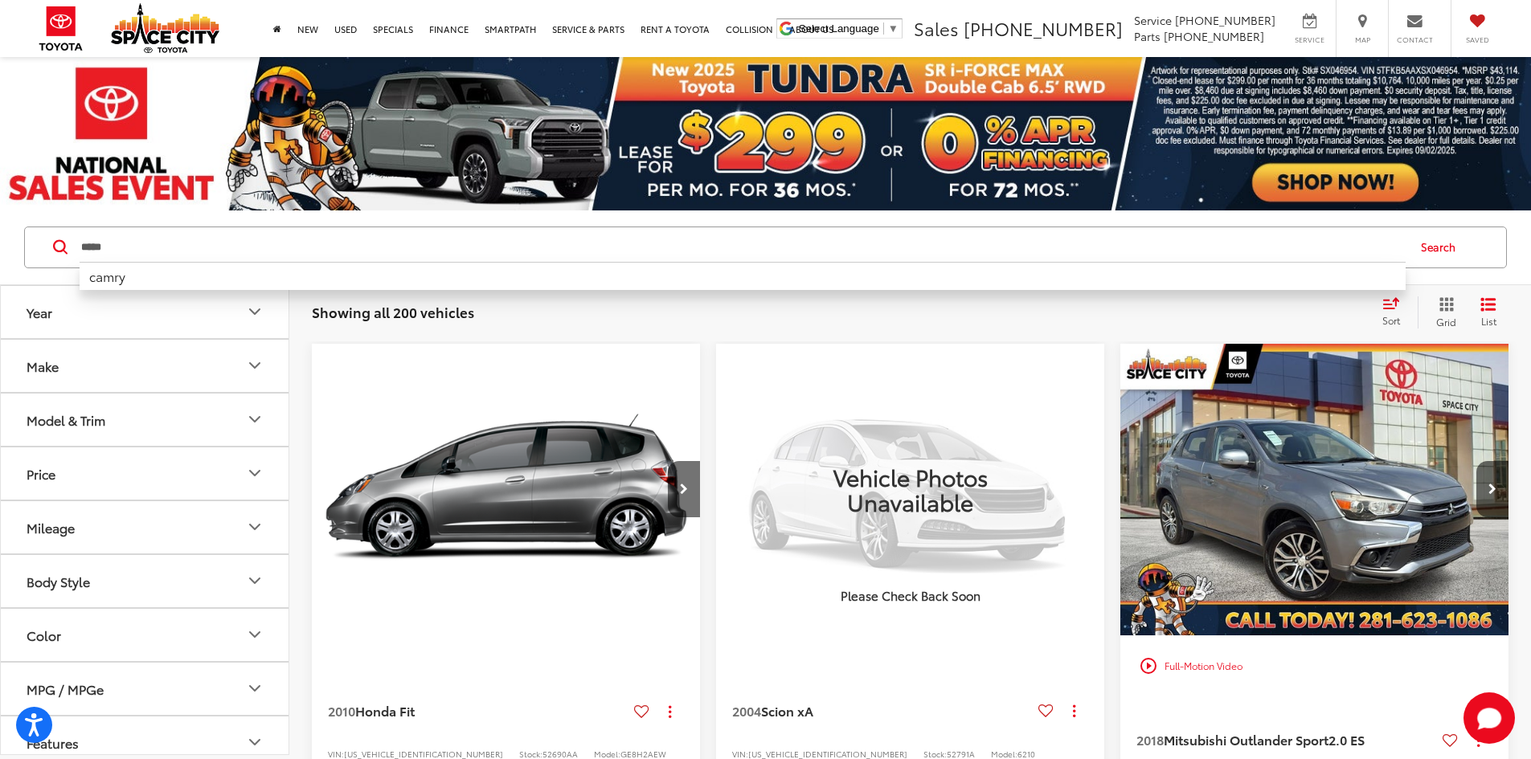
type input "*****"
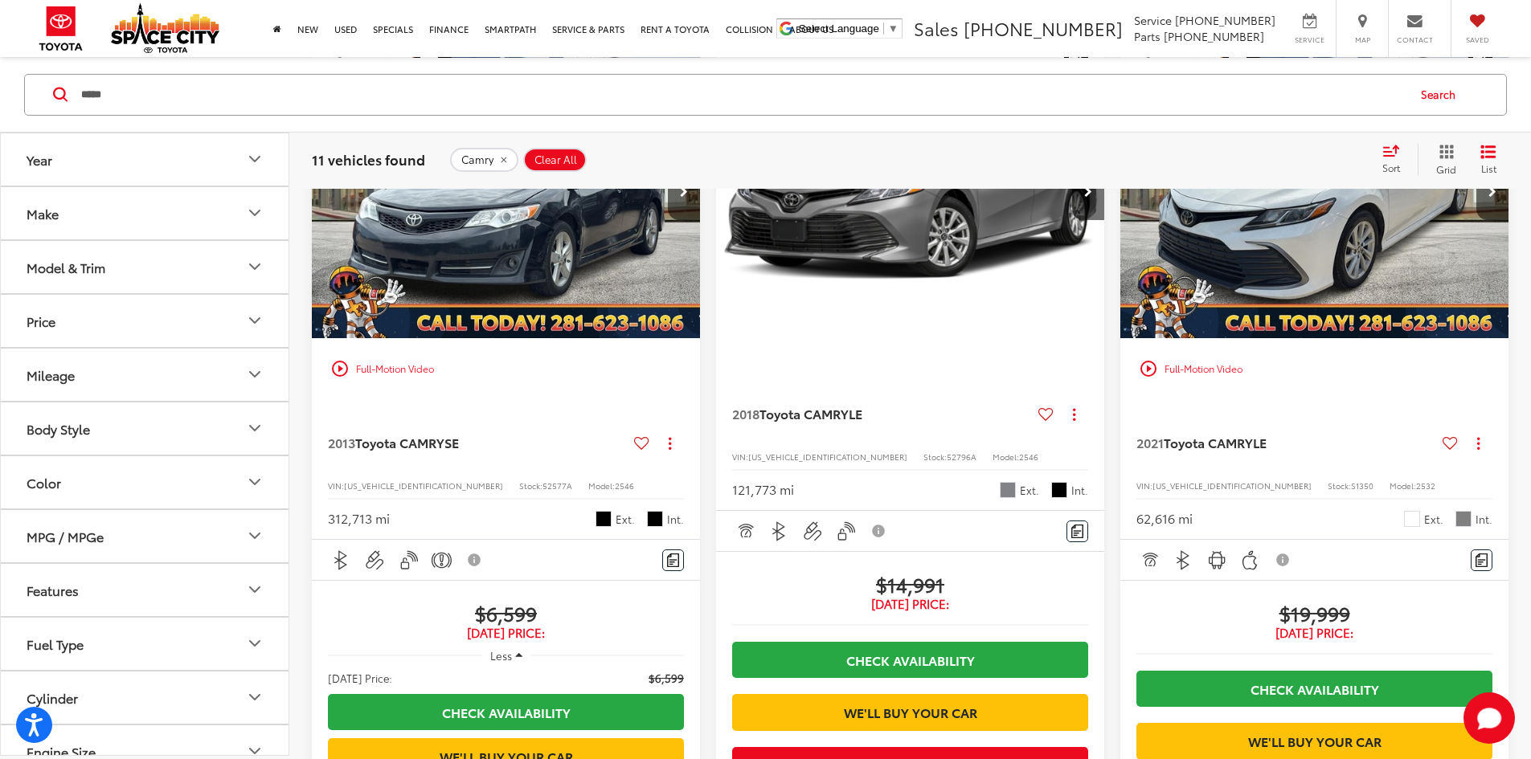
scroll to position [321, 0]
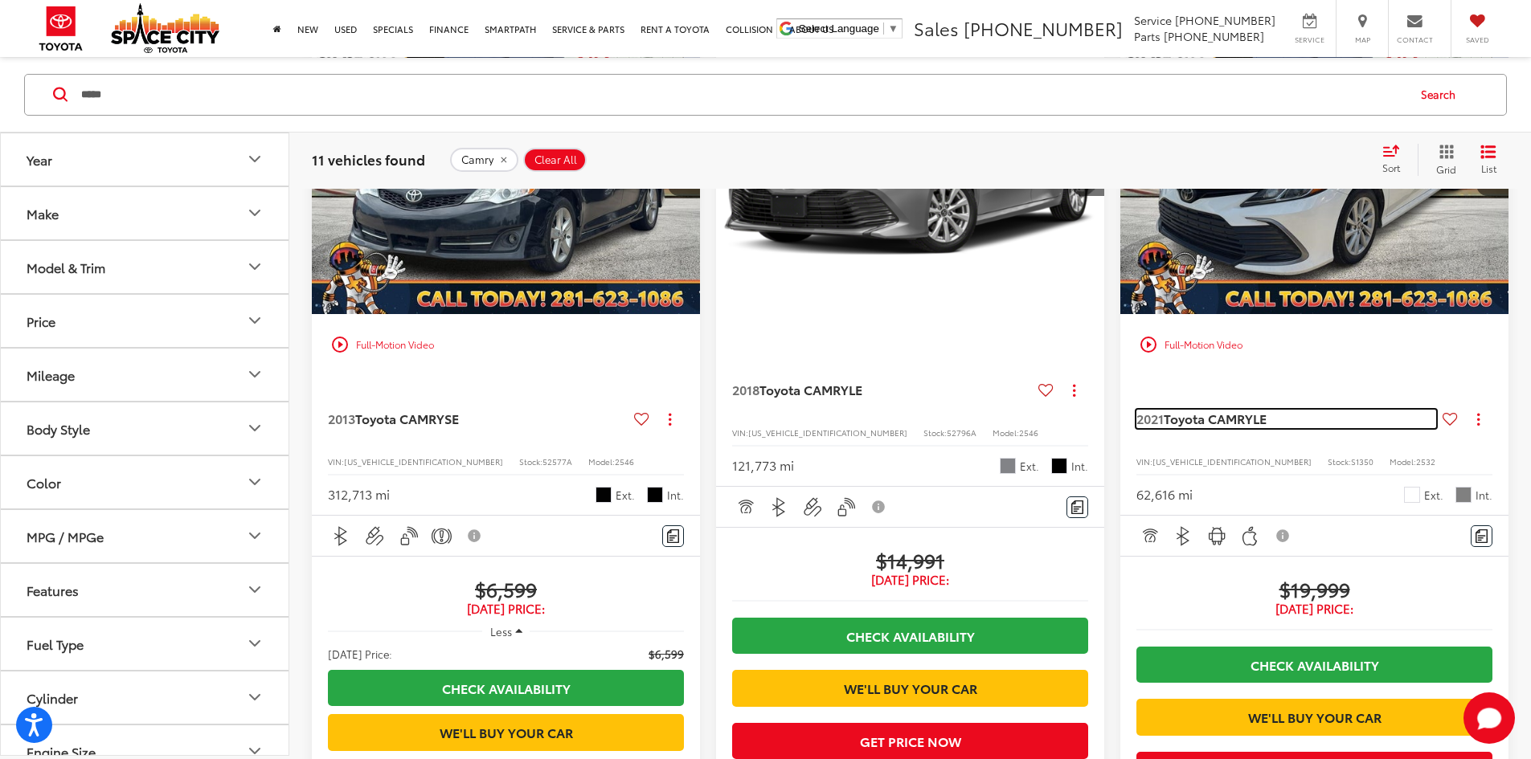
click at [1164, 409] on span "Toyota CAMRY" at bounding box center [1208, 418] width 89 height 18
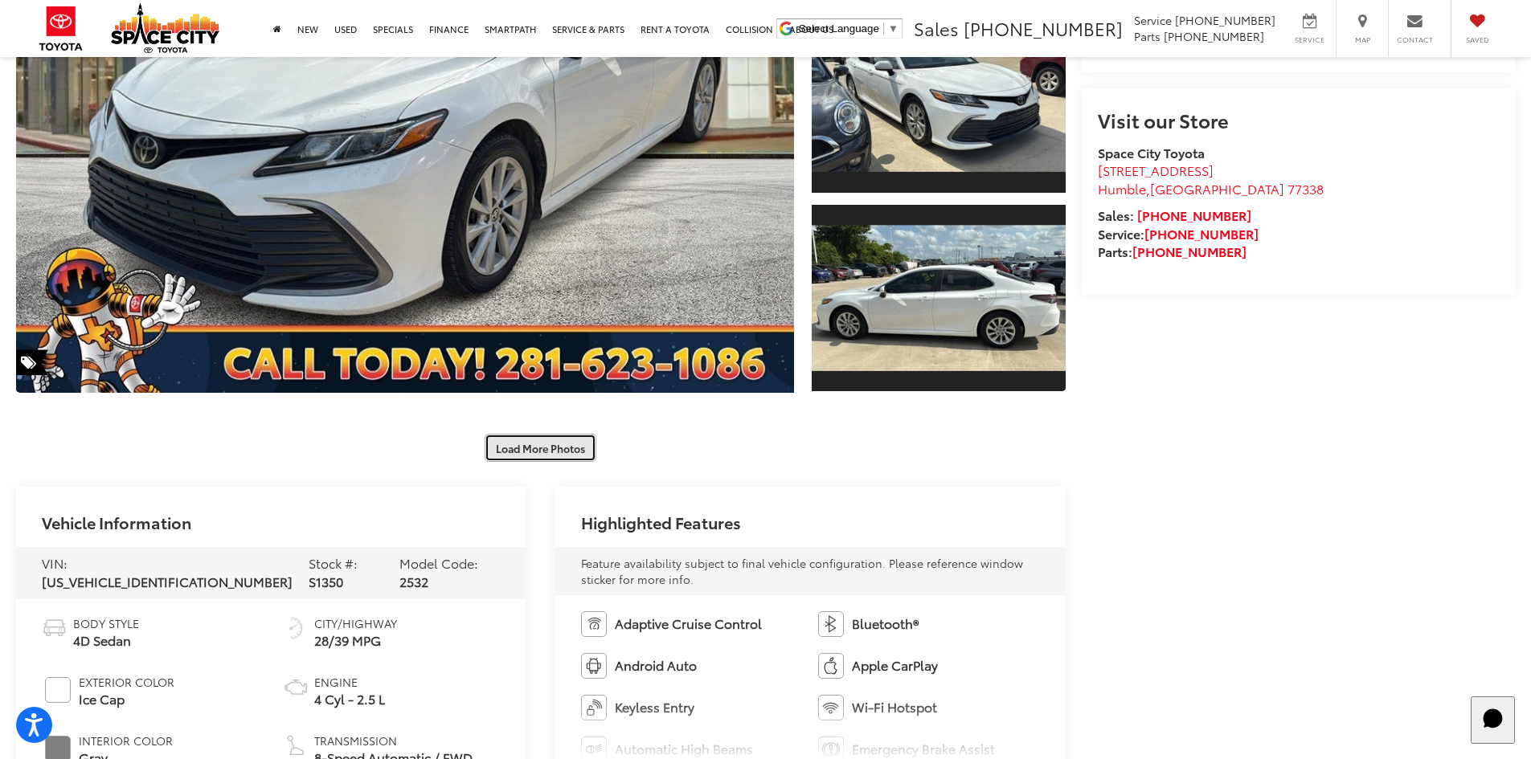
click at [551, 444] on button "Load More Photos" at bounding box center [541, 448] width 112 height 28
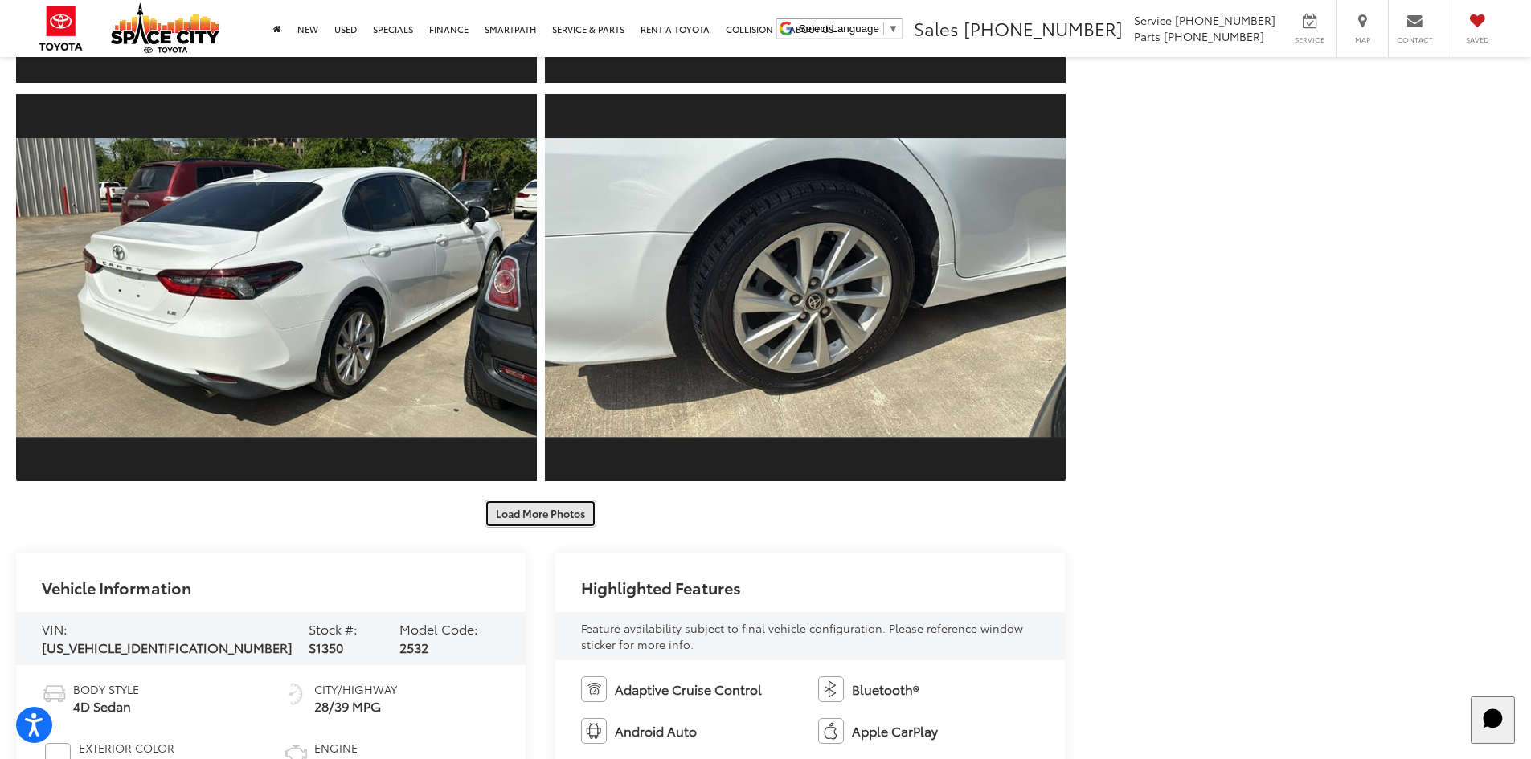
click at [540, 503] on button "Load More Photos" at bounding box center [541, 514] width 112 height 28
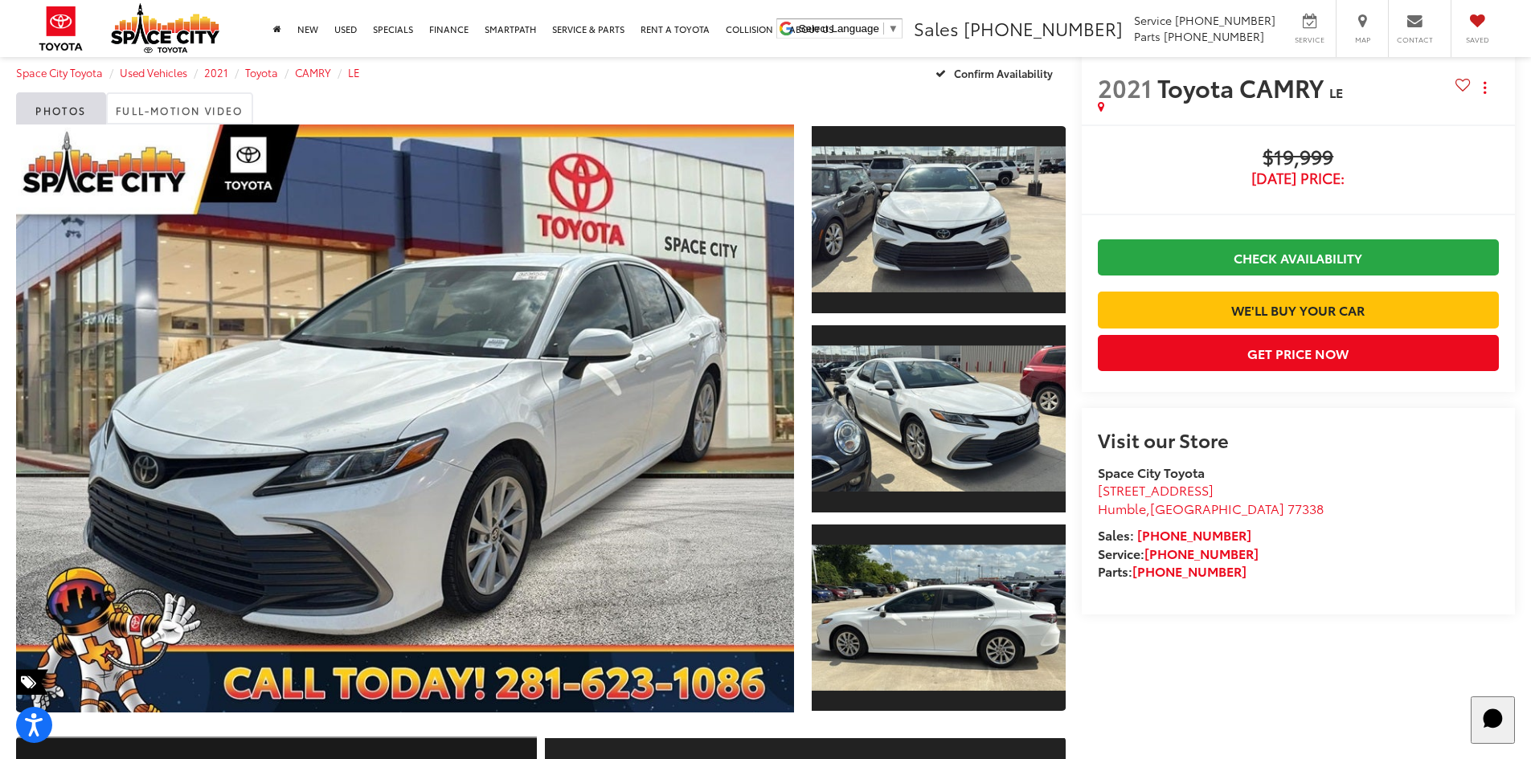
scroll to position [27, 0]
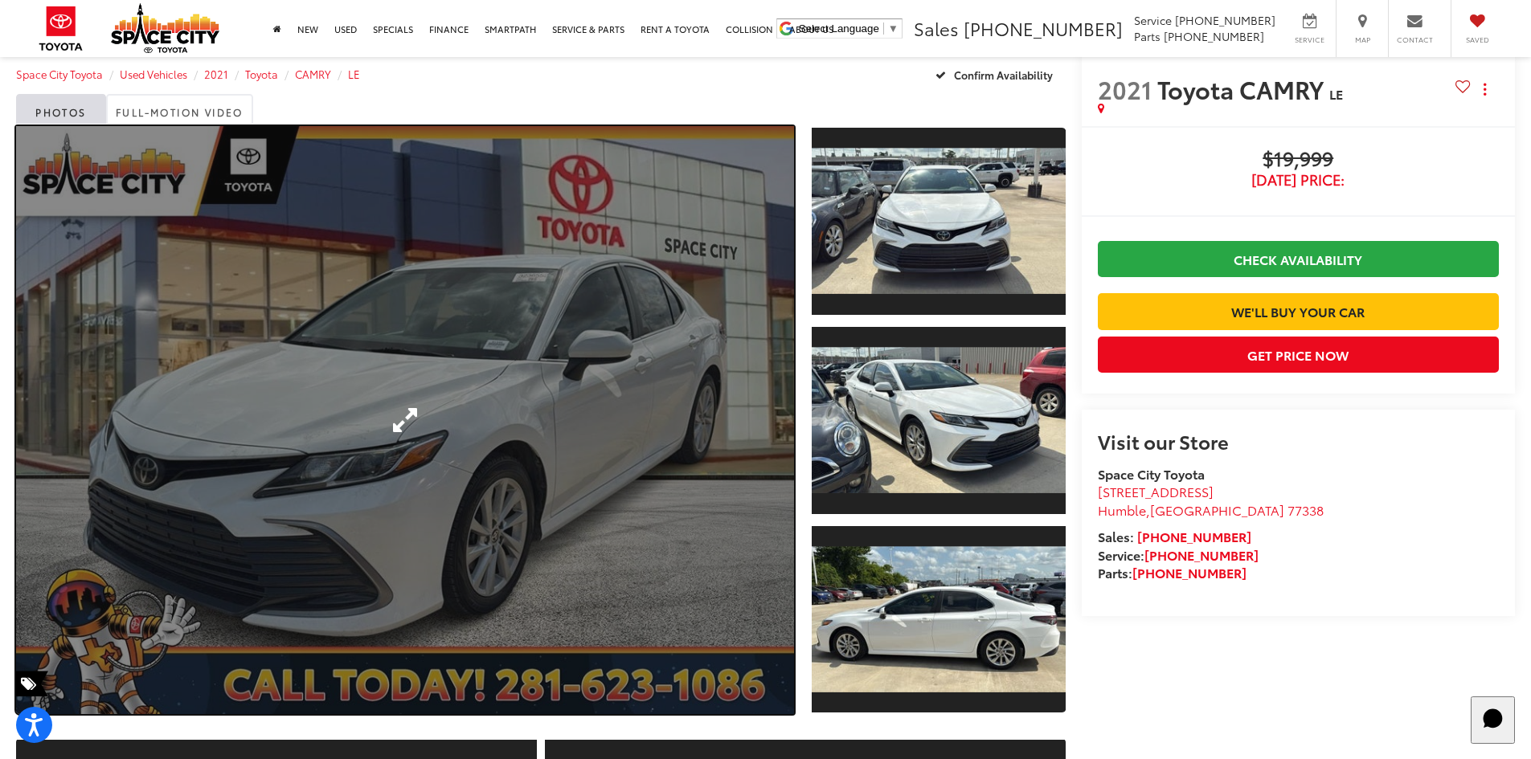
click at [604, 390] on link "Expand Photo 0" at bounding box center [405, 420] width 778 height 588
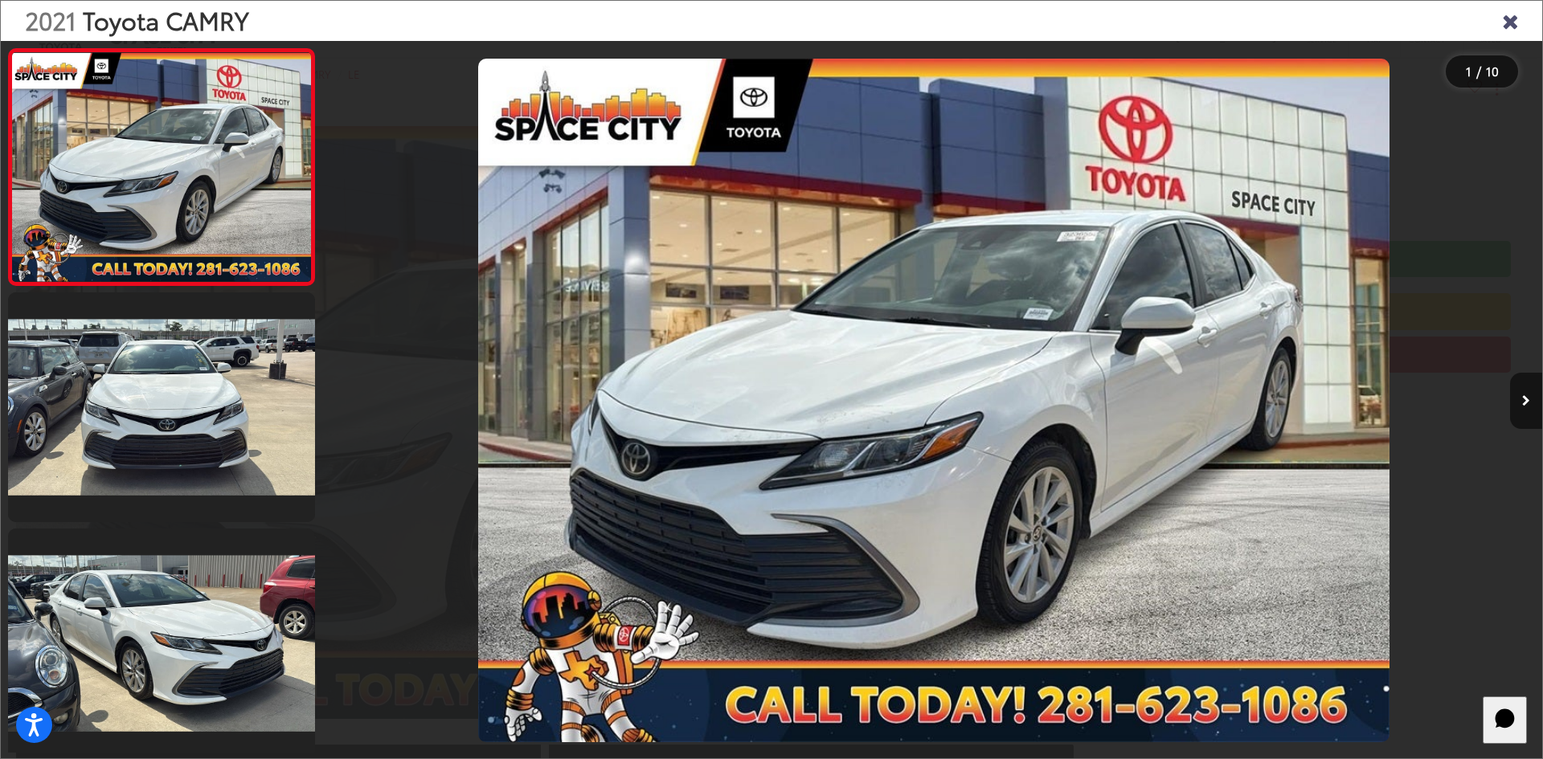
click at [983, 265] on img "2021 Toyota CAMRY LE 0" at bounding box center [933, 401] width 911 height 684
click at [1512, 17] on icon "Close gallery" at bounding box center [1510, 20] width 16 height 21
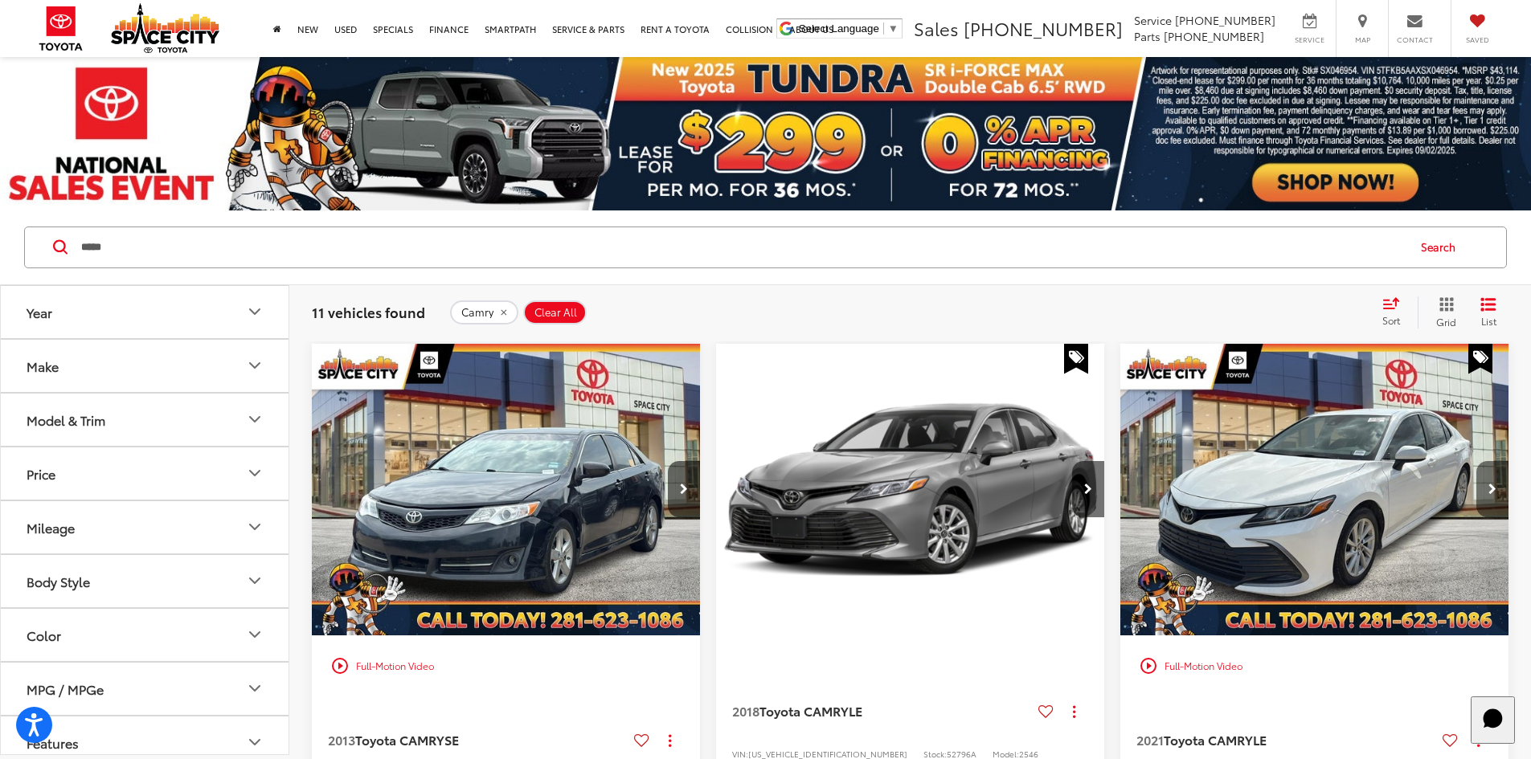
click at [1476, 461] on button "Next image" at bounding box center [1492, 489] width 32 height 56
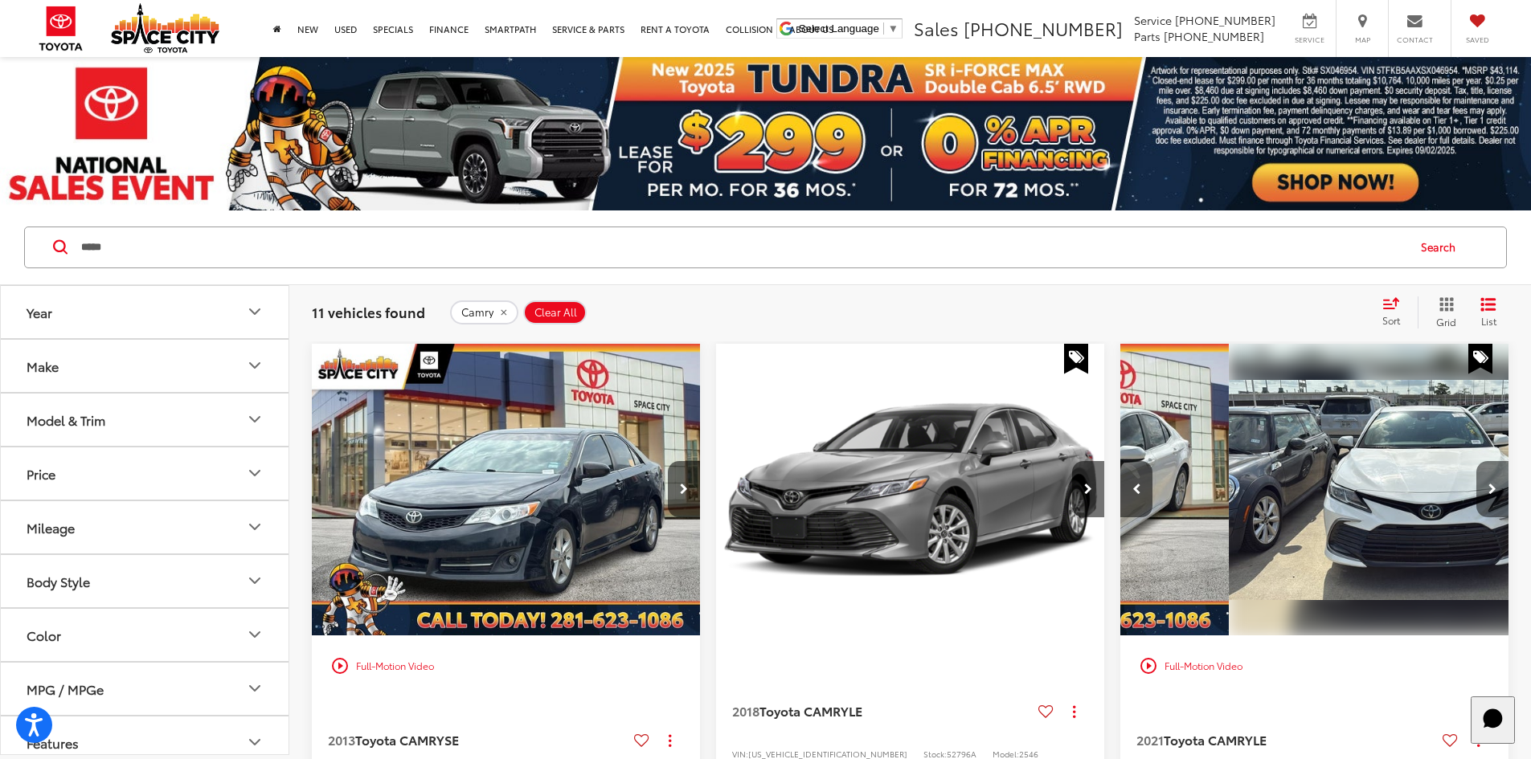
click at [1476, 461] on button "Next image" at bounding box center [1492, 489] width 32 height 56
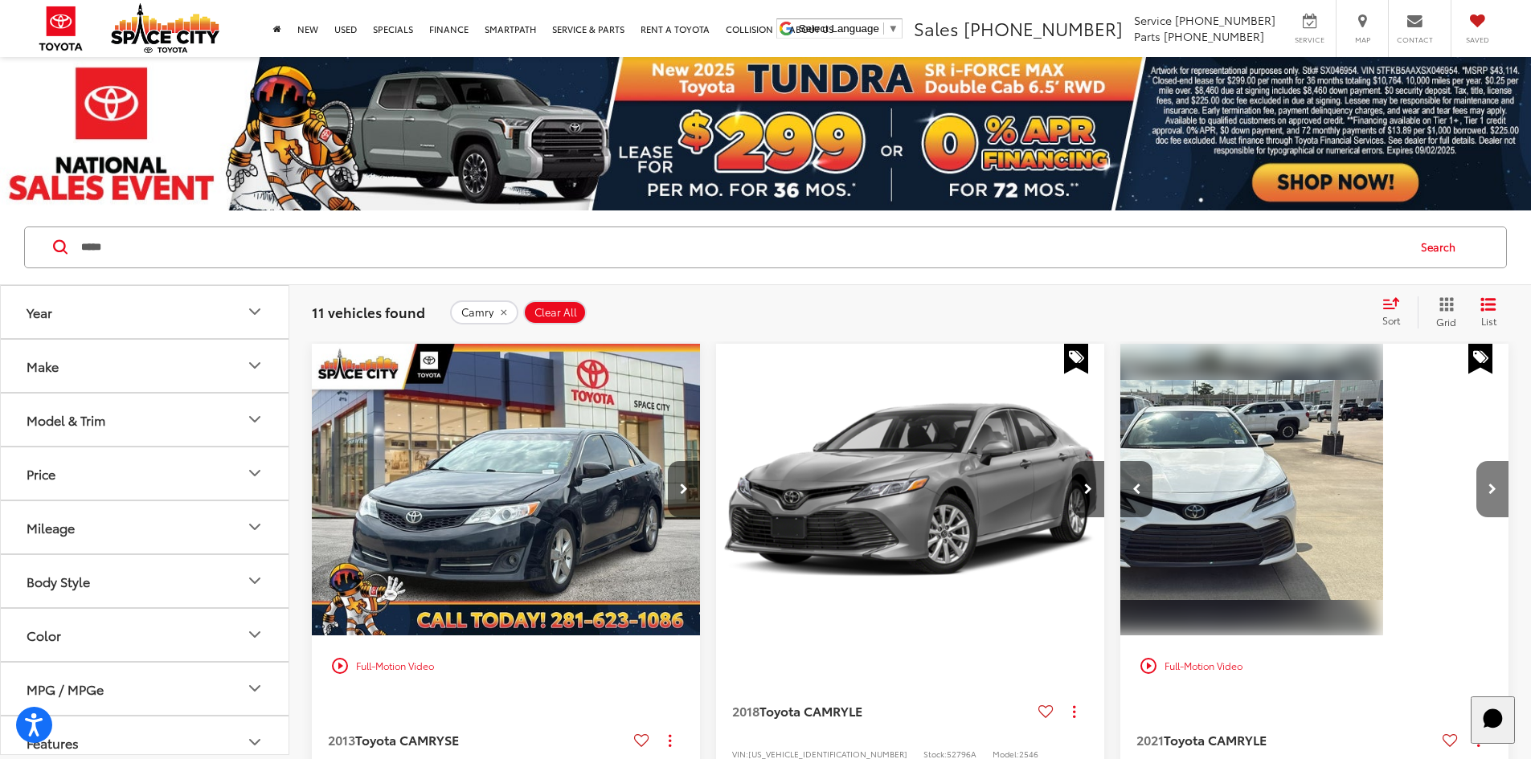
click at [1476, 461] on button "Next image" at bounding box center [1492, 489] width 32 height 56
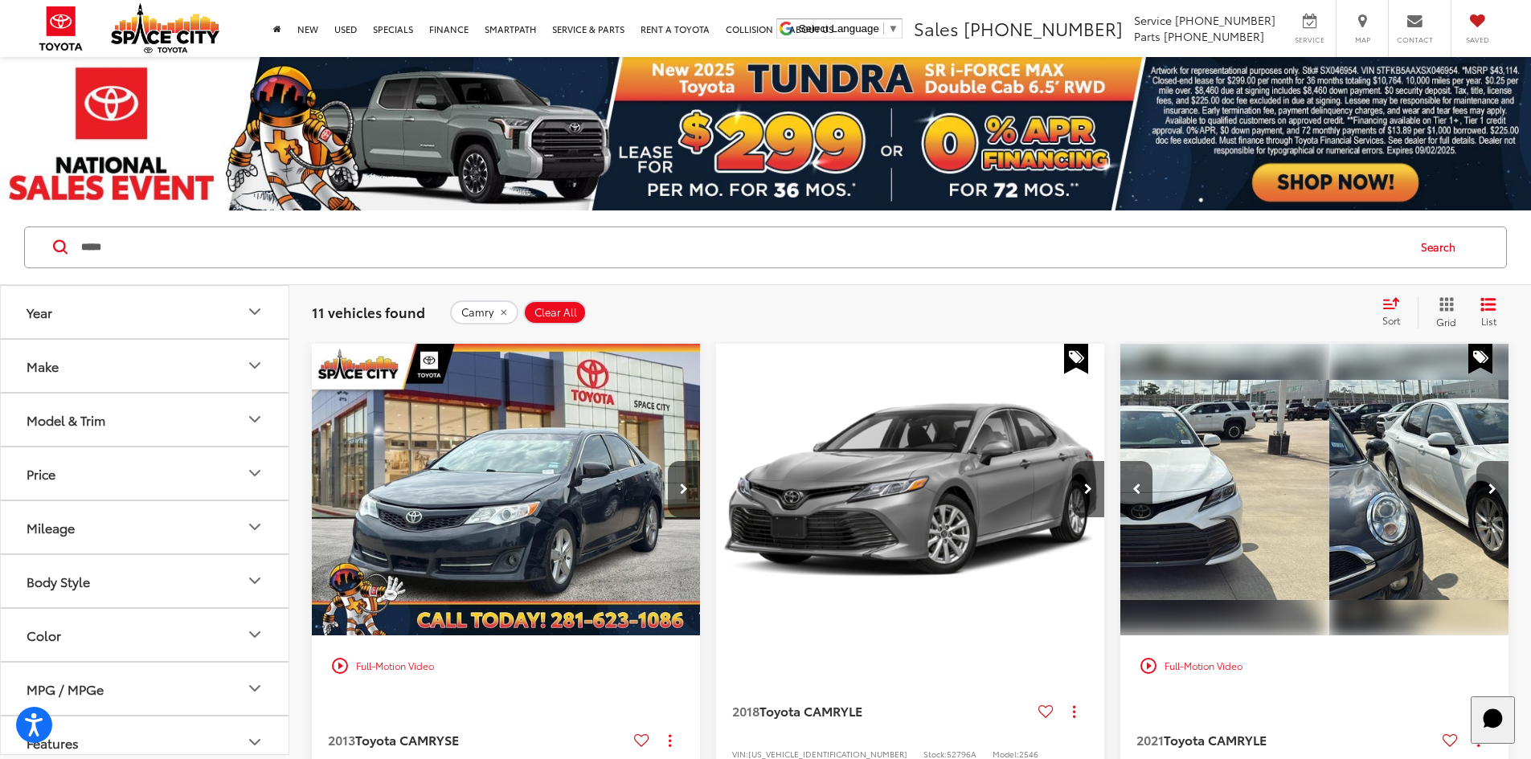
click at [1476, 461] on button "Next image" at bounding box center [1492, 489] width 32 height 56
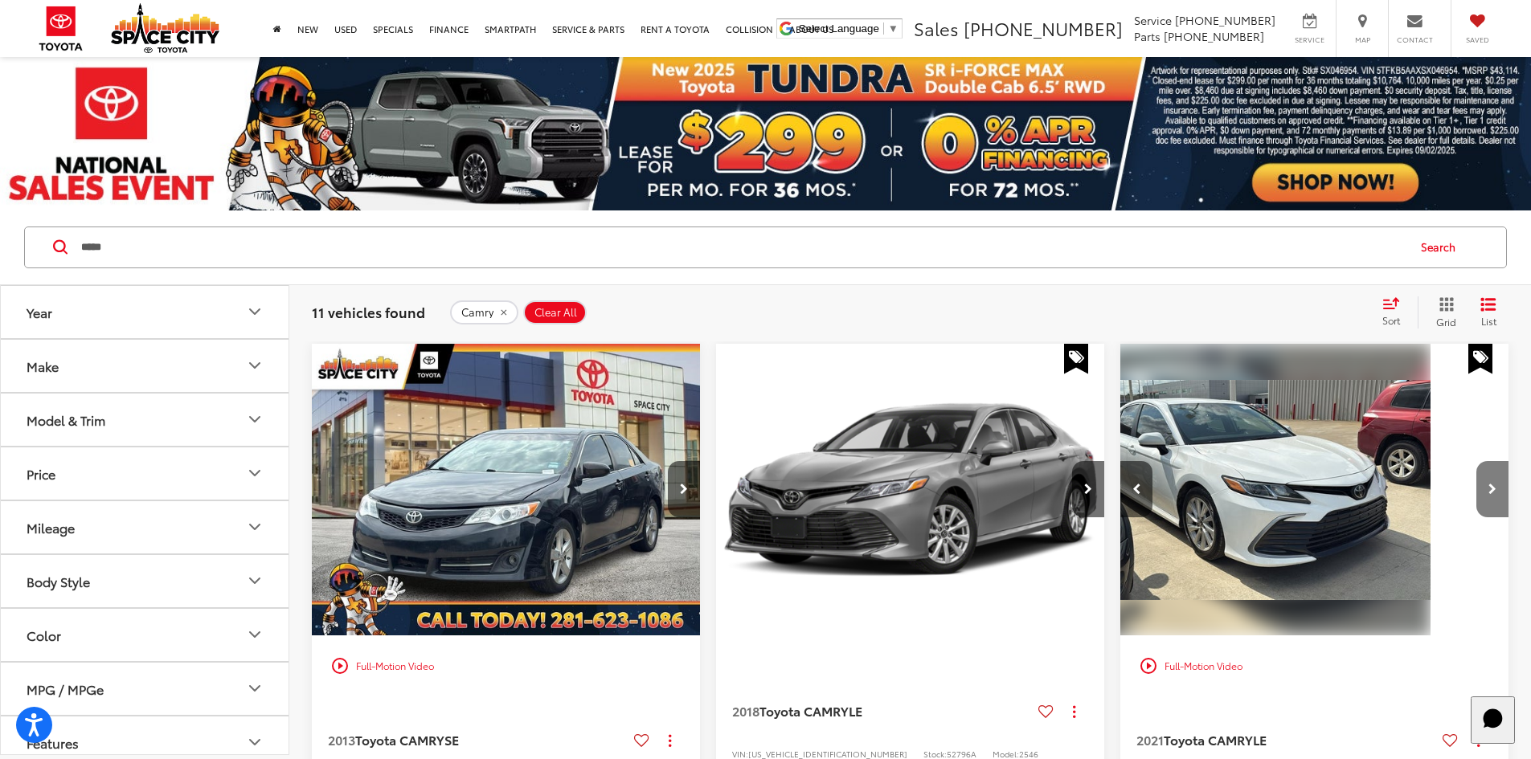
scroll to position [0, 869]
